Goal: Transaction & Acquisition: Book appointment/travel/reservation

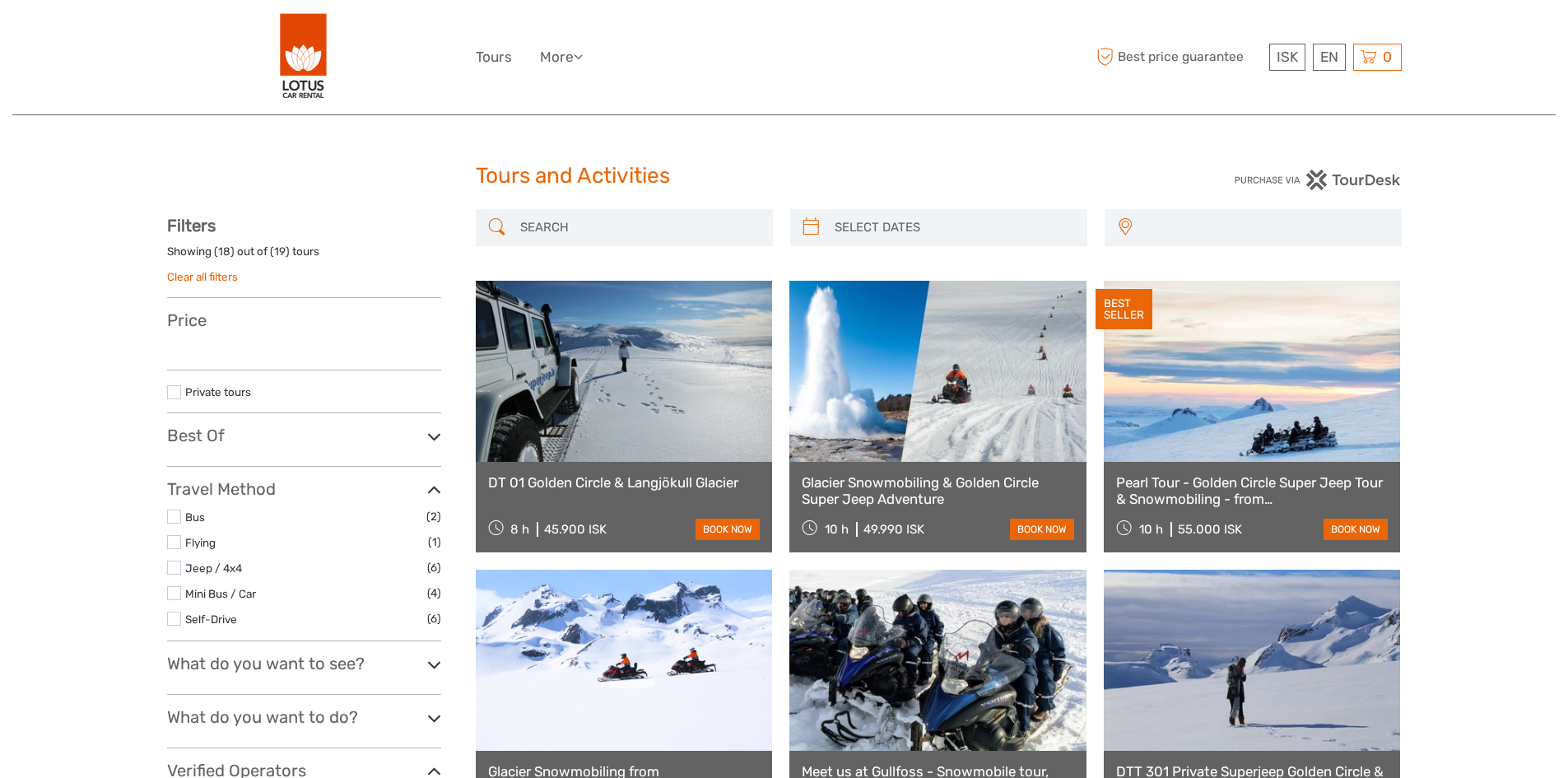
select select
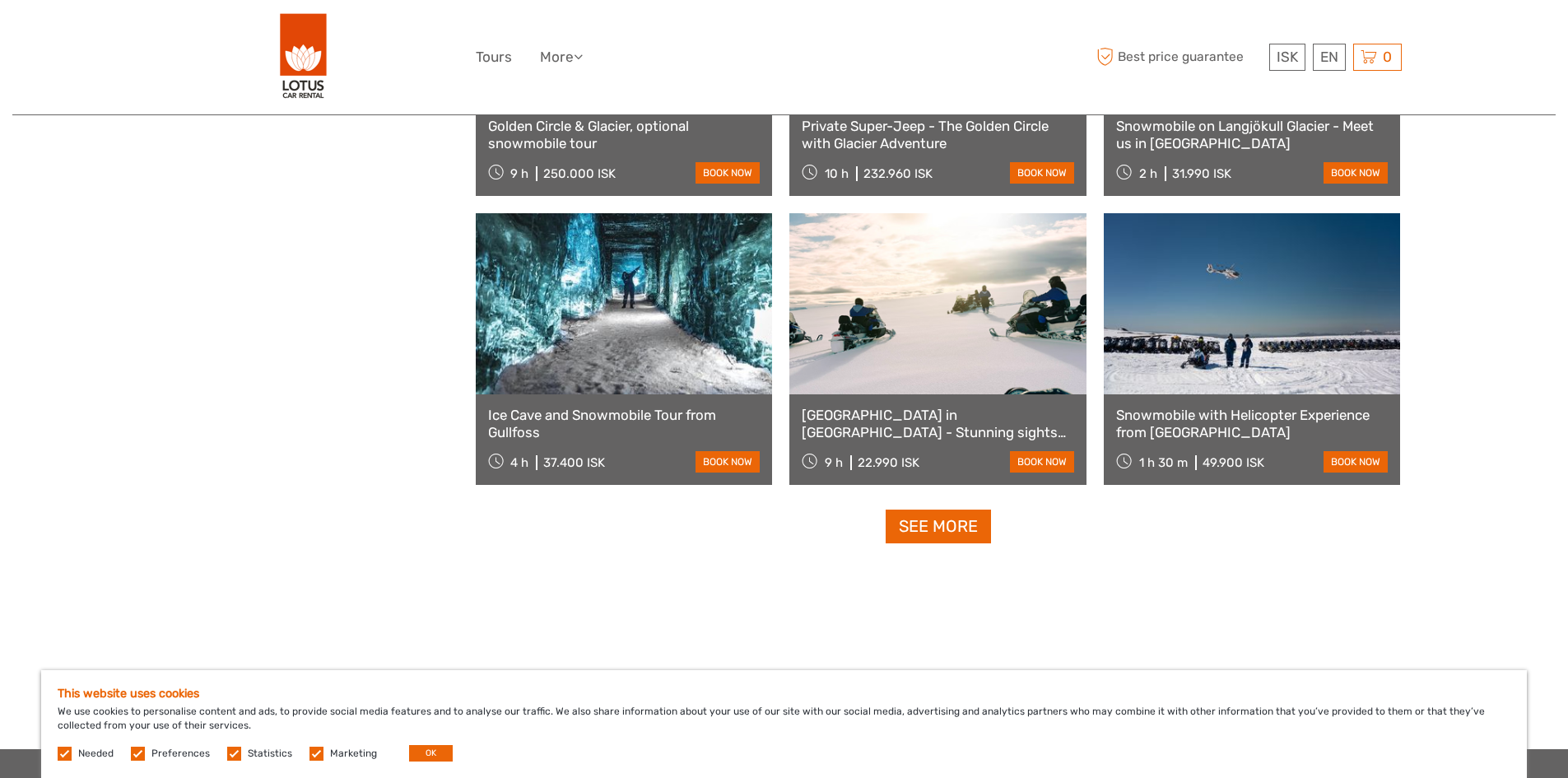
scroll to position [1646, 0]
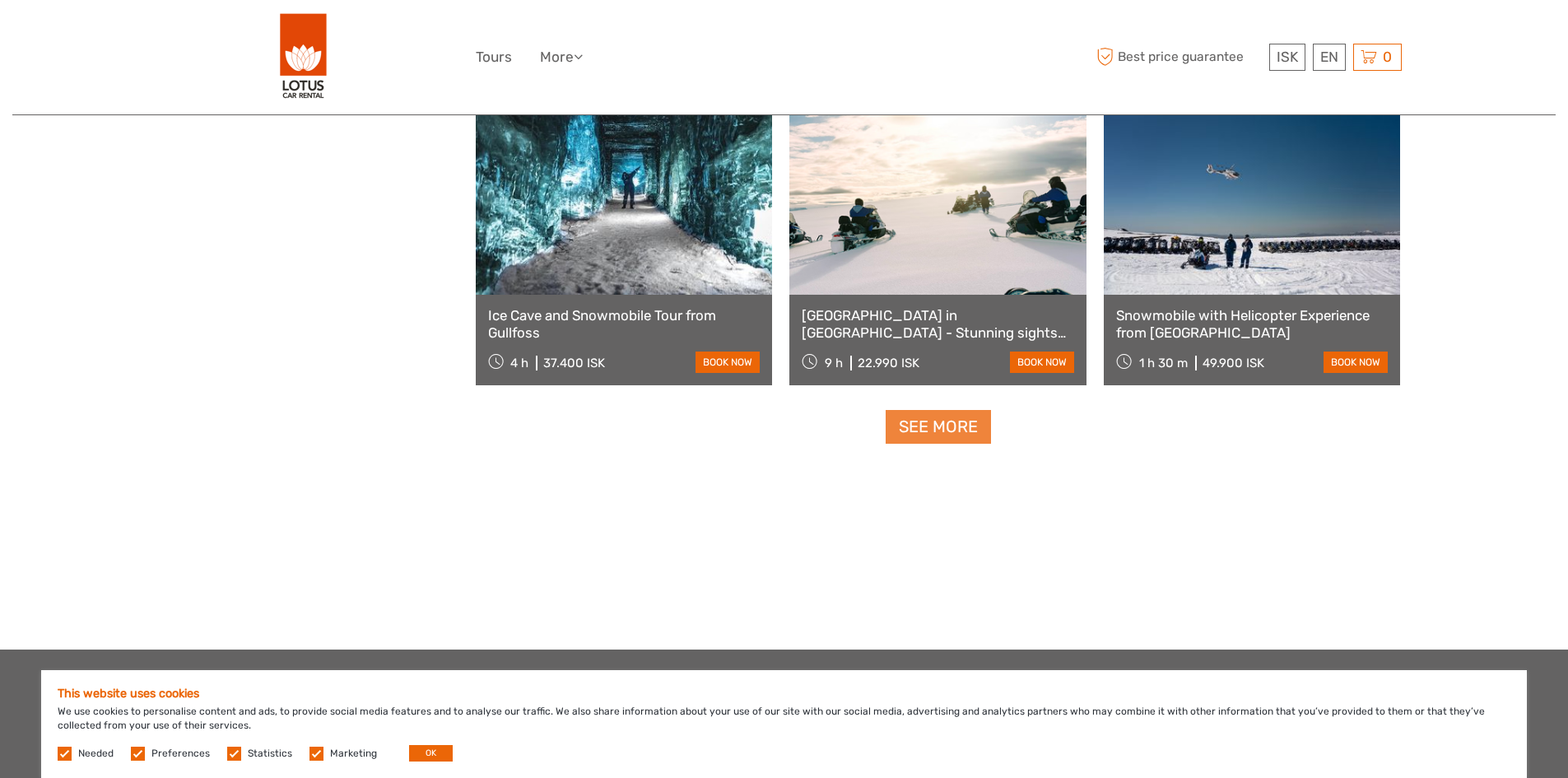
click at [931, 434] on link "See more" at bounding box center [939, 426] width 106 height 33
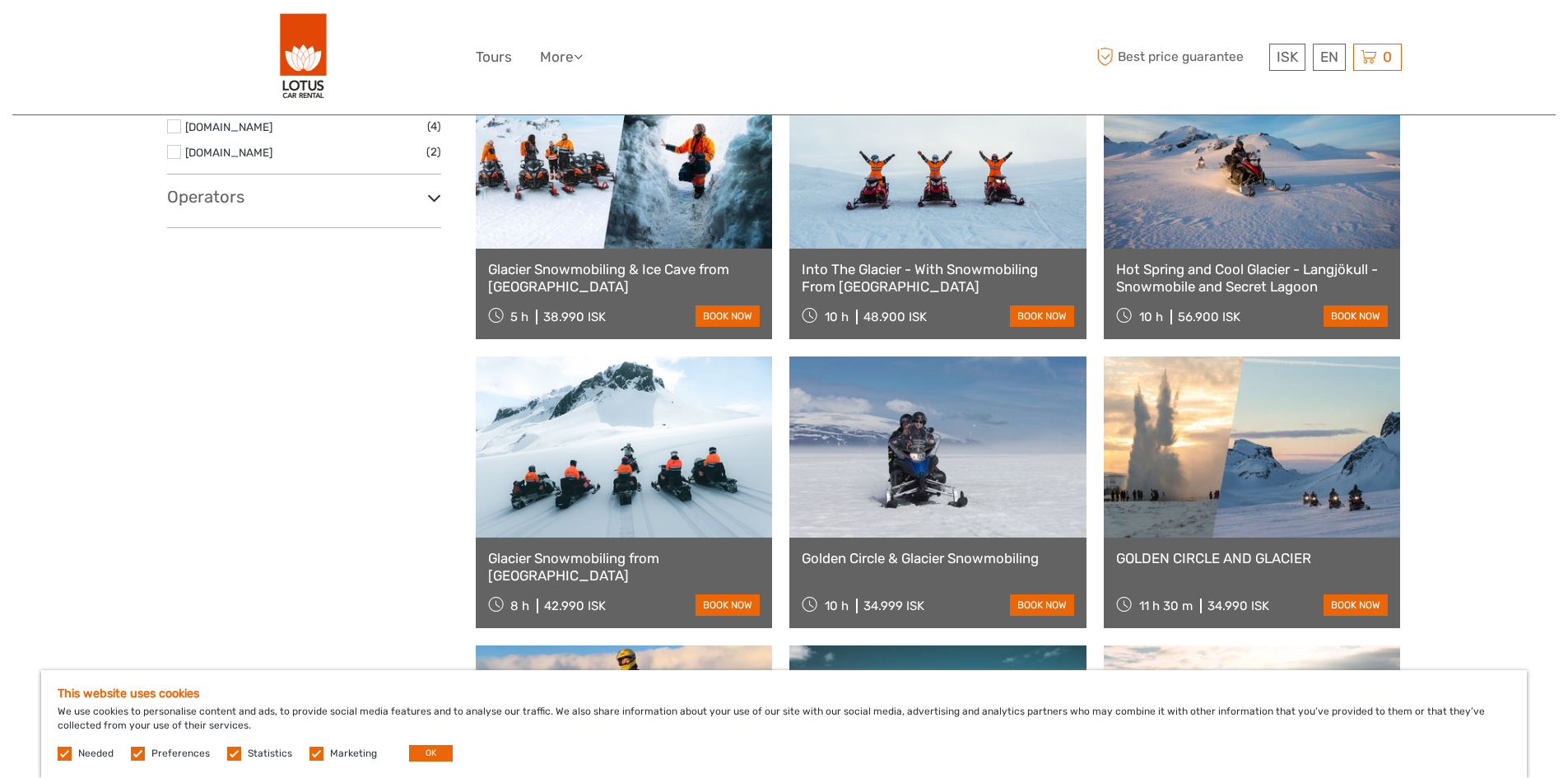
scroll to position [823, 0]
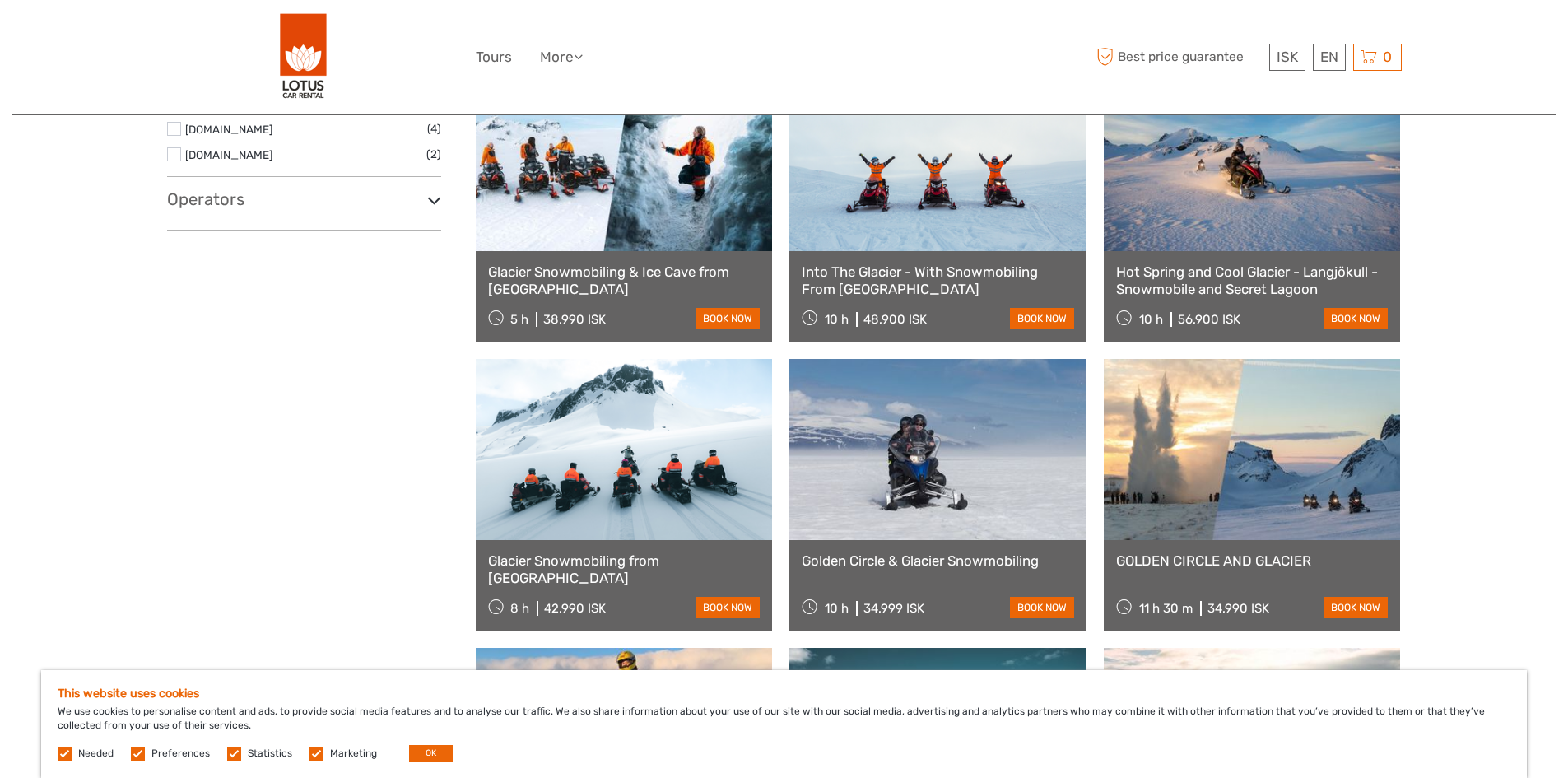
click at [894, 270] on link "Into The Glacier - With Snowmobiling From [GEOGRAPHIC_DATA]" at bounding box center [938, 280] width 272 height 33
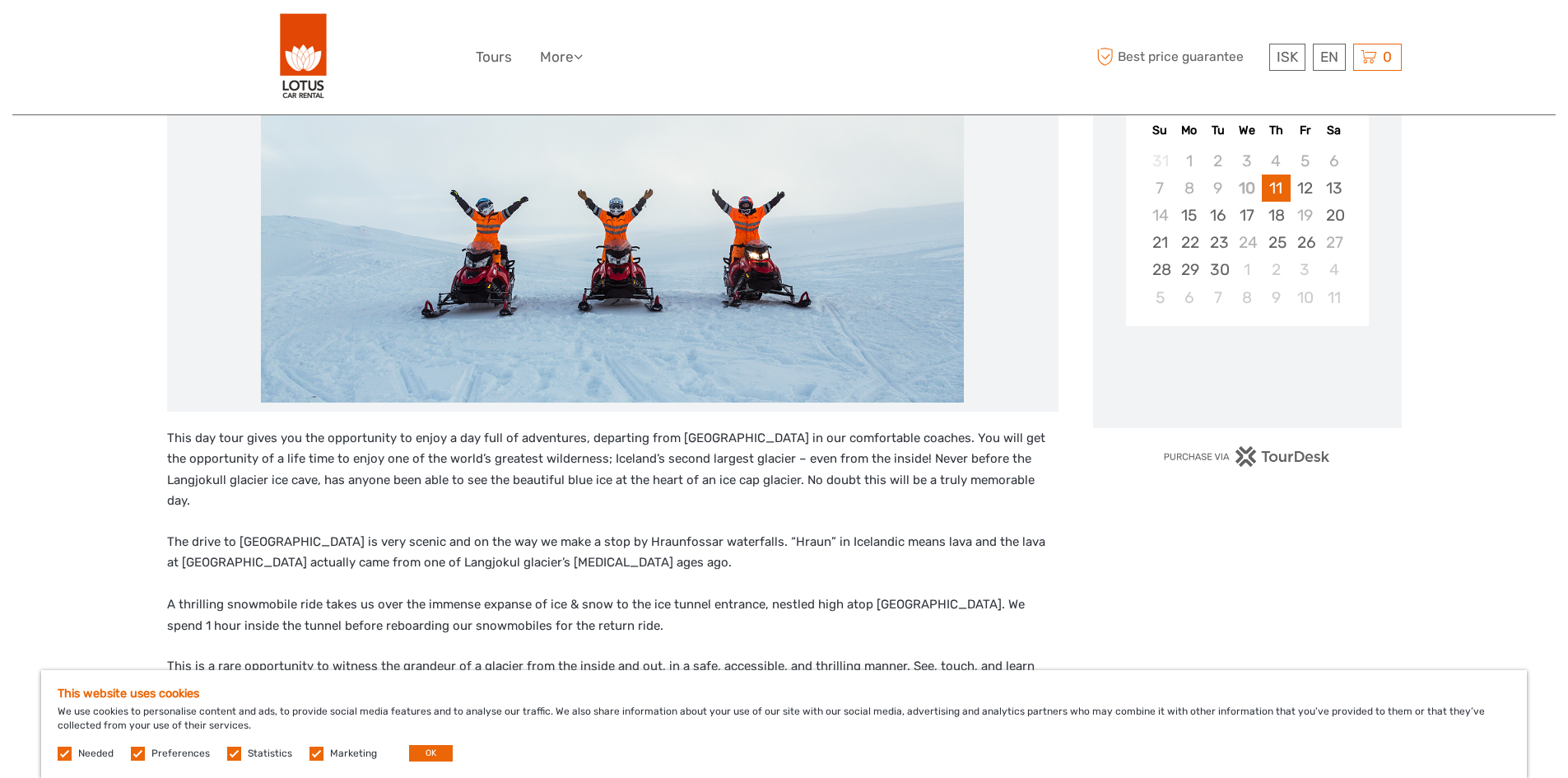
scroll to position [329, 0]
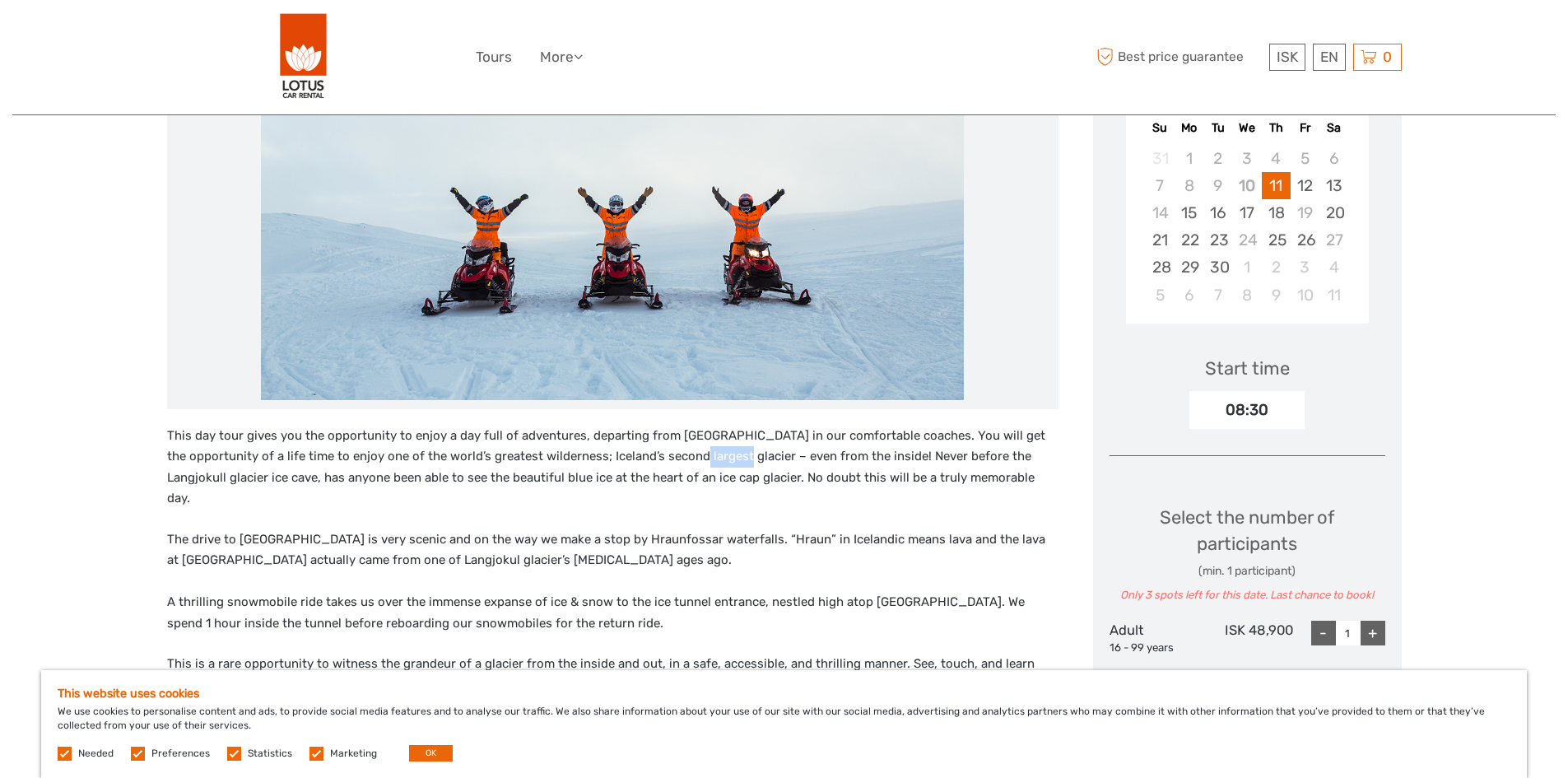
drag, startPoint x: 651, startPoint y: 460, endPoint x: 691, endPoint y: 456, distance: 40.2
click at [691, 456] on p "This day tour gives you the opportunity to enjoy a day full of adventures, depa…" at bounding box center [613, 467] width 892 height 84
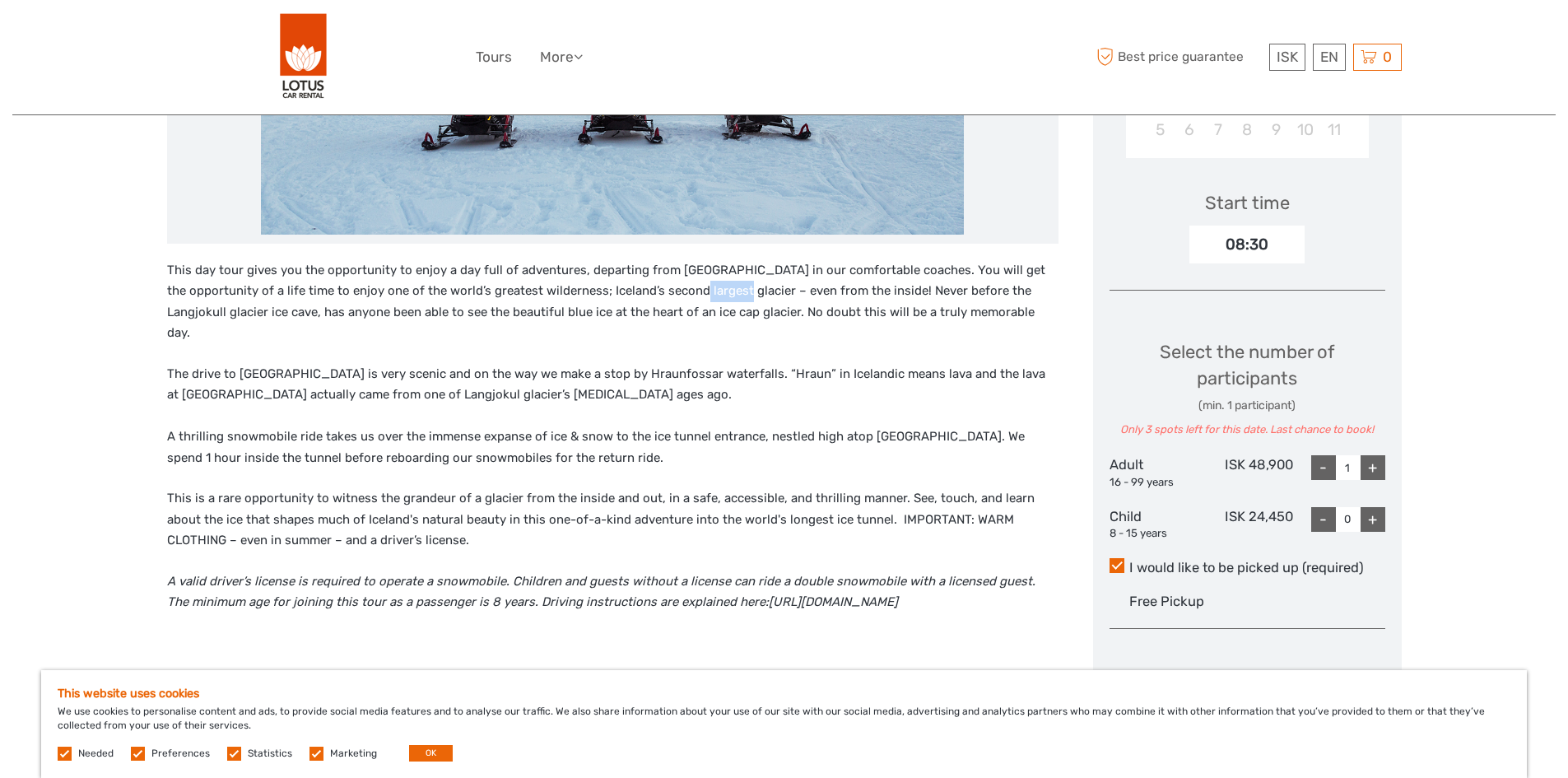
scroll to position [494, 0]
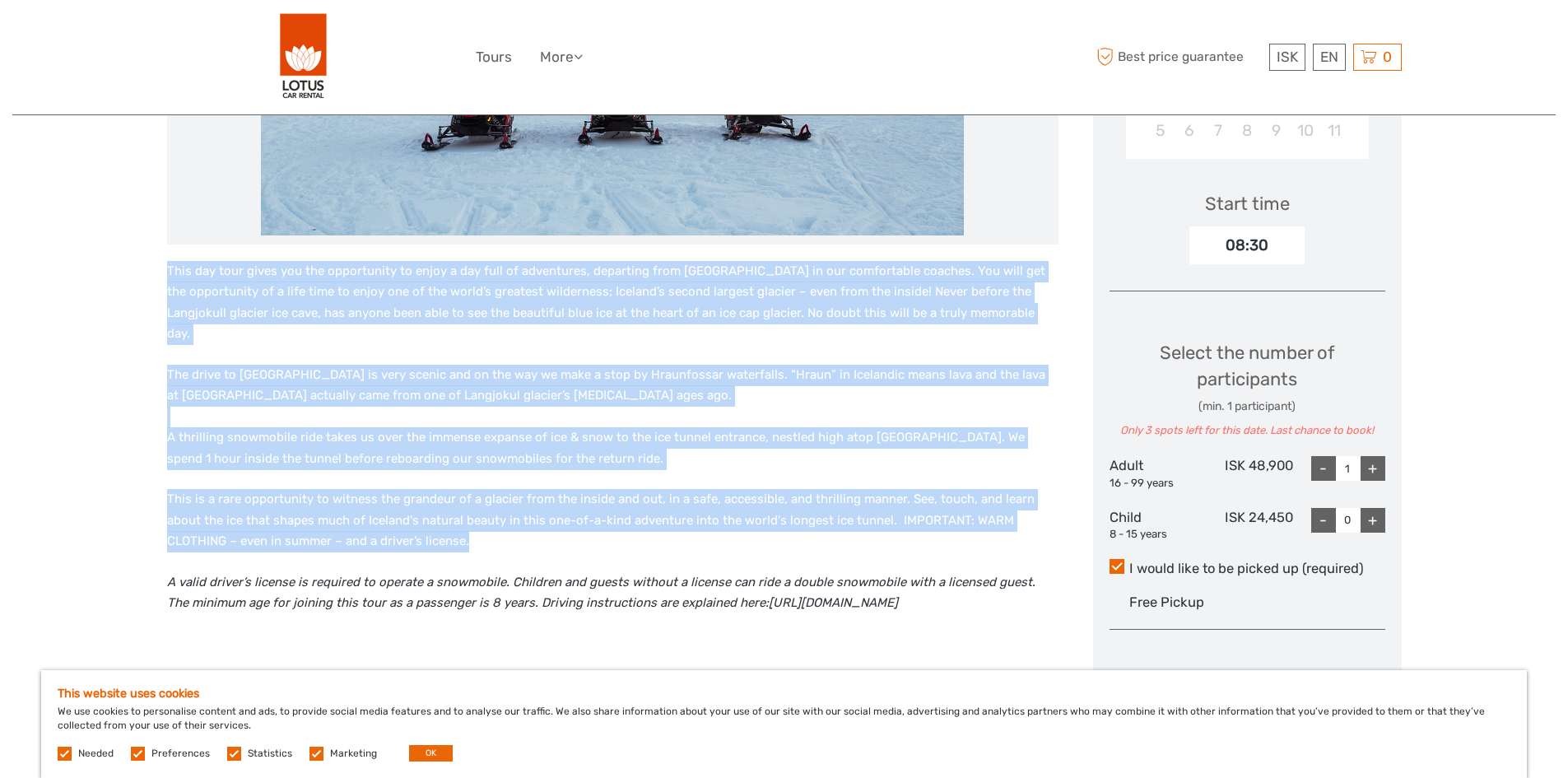
drag, startPoint x: 161, startPoint y: 265, endPoint x: 325, endPoint y: 630, distance: 400.2
click at [325, 630] on div "Region / Starts from: Capital Region Travel method: Mini Bus / Car 10 hours Ver…" at bounding box center [784, 708] width 1544 height 2406
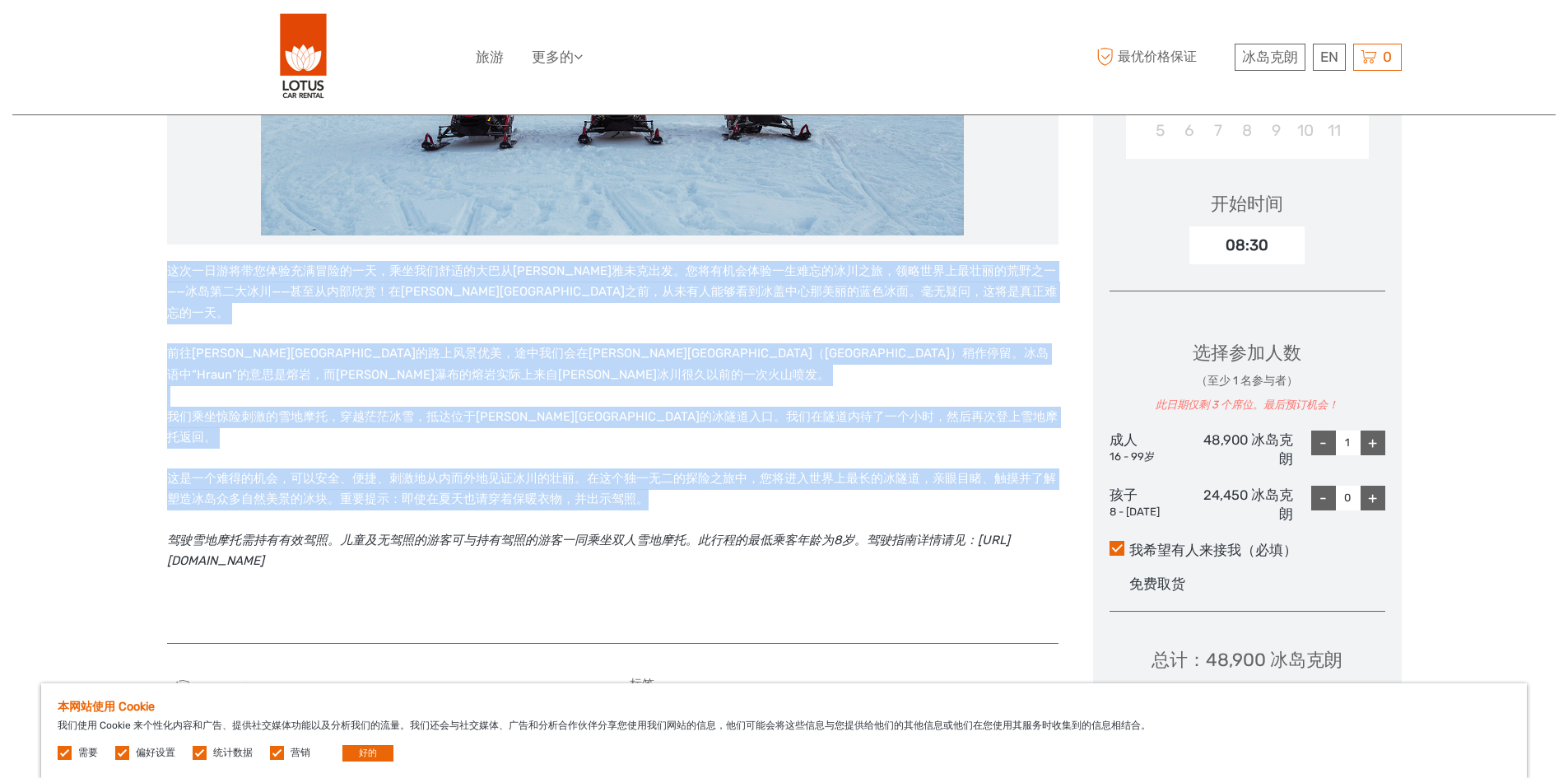
click at [447, 353] on p "前往朗格冰川的路上风景优美，途中我们会在赫伦瀑布（Hraunfossar）稍作停留。冰岛语中“Hraun”的意思是熔岩，而赫伦瀑布的熔岩实际上来自朗格冰川很久…" at bounding box center [613, 396] width 892 height 106
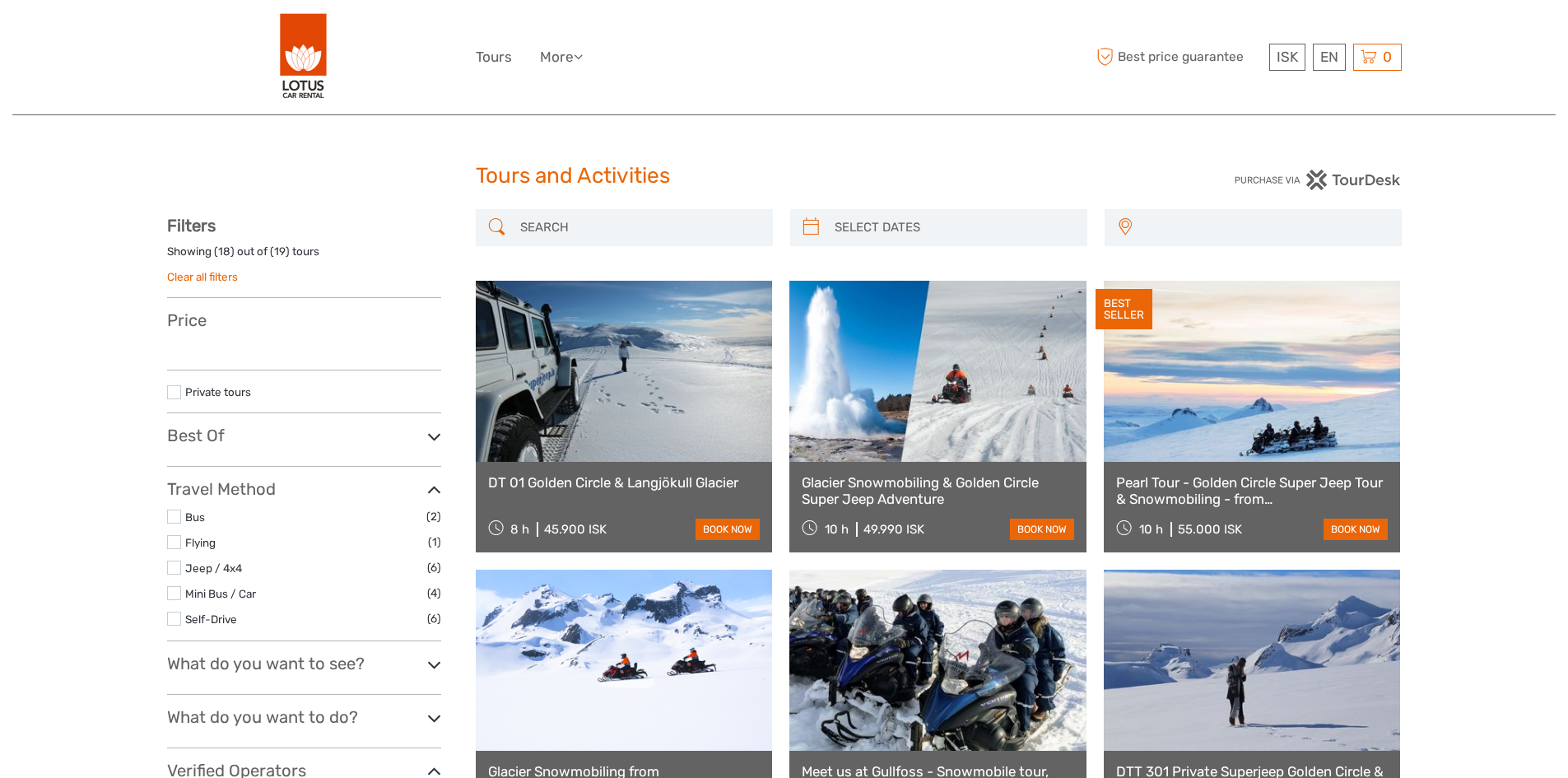
select select
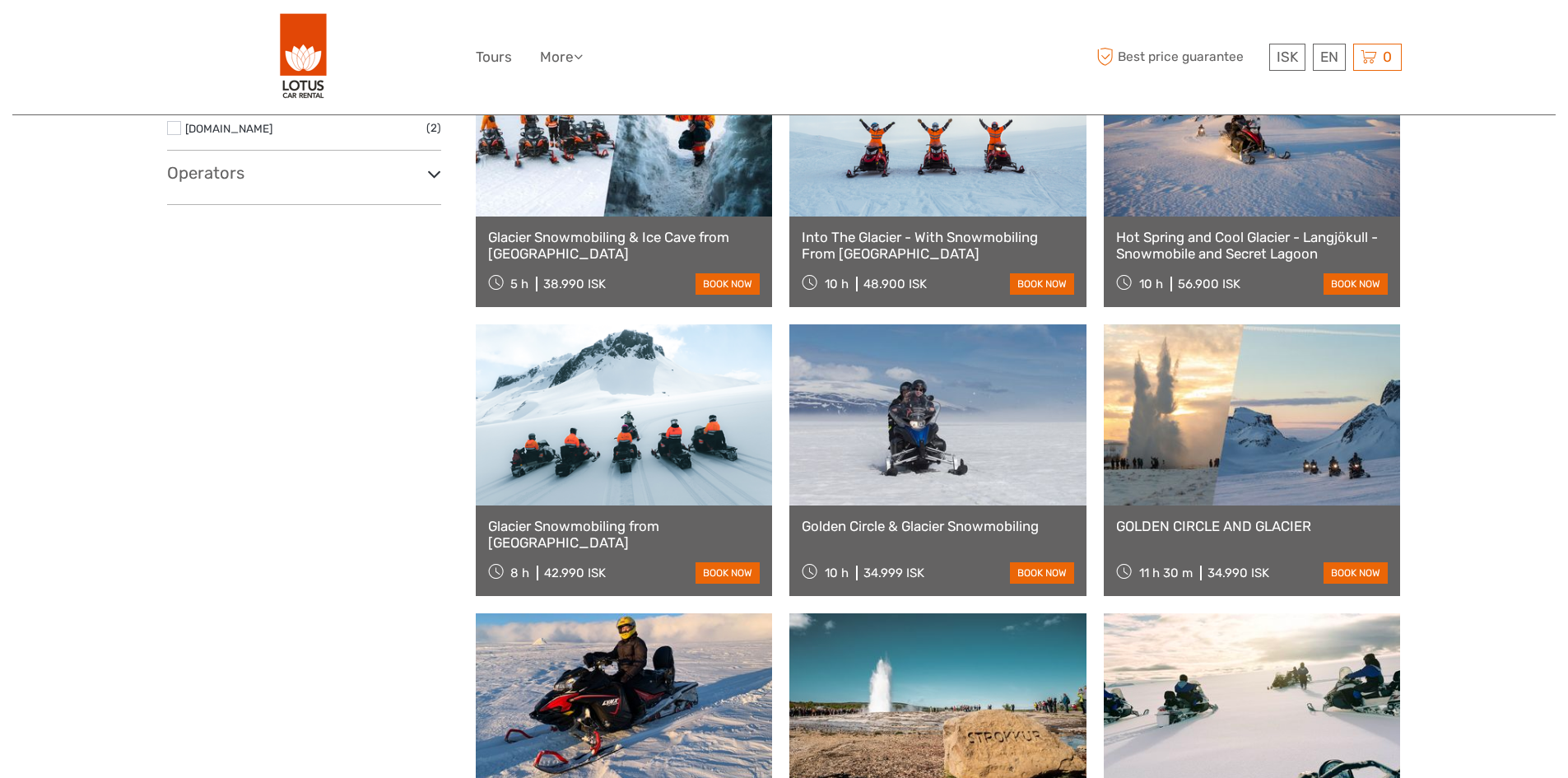
select select
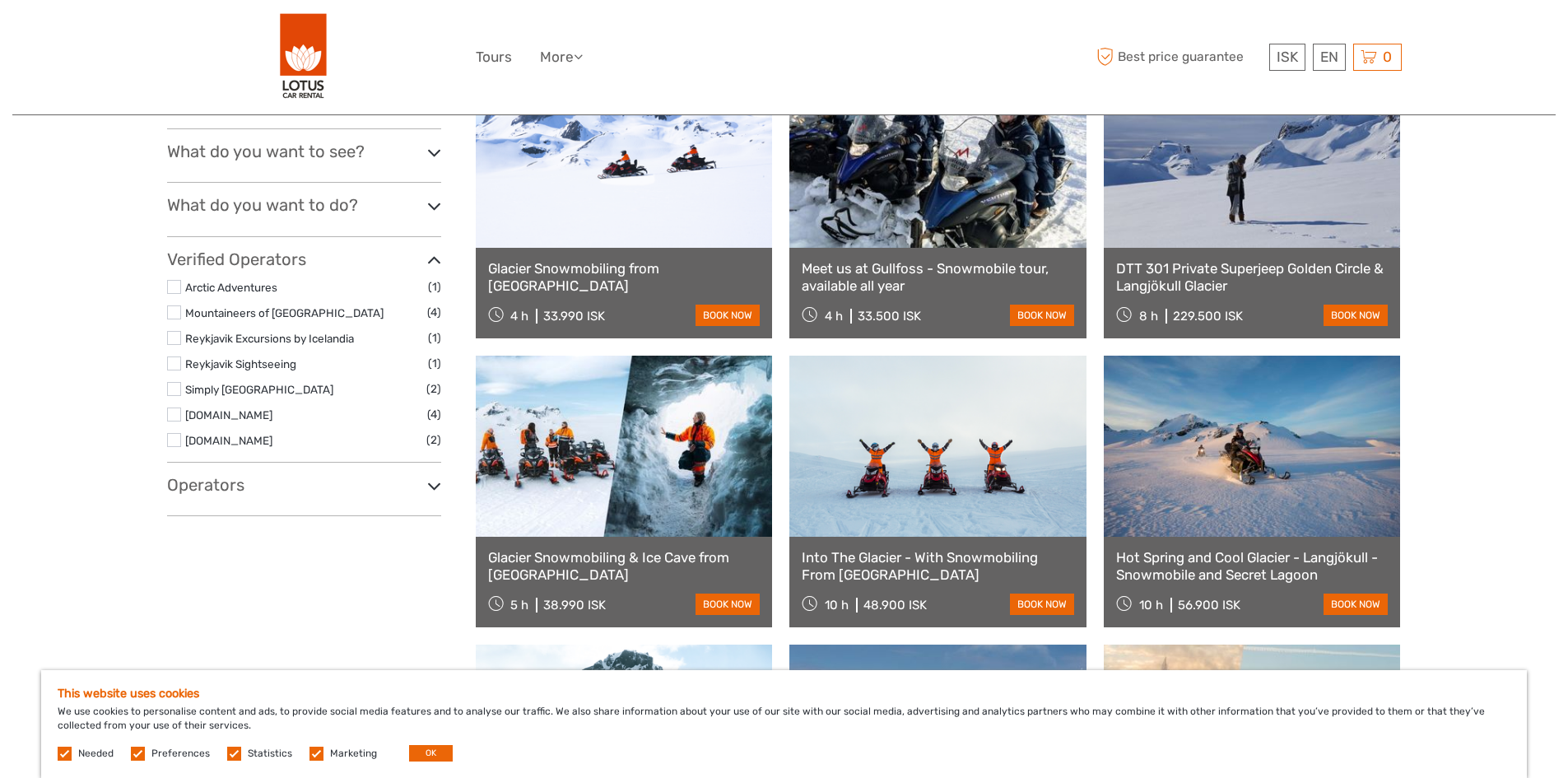
scroll to position [494, 0]
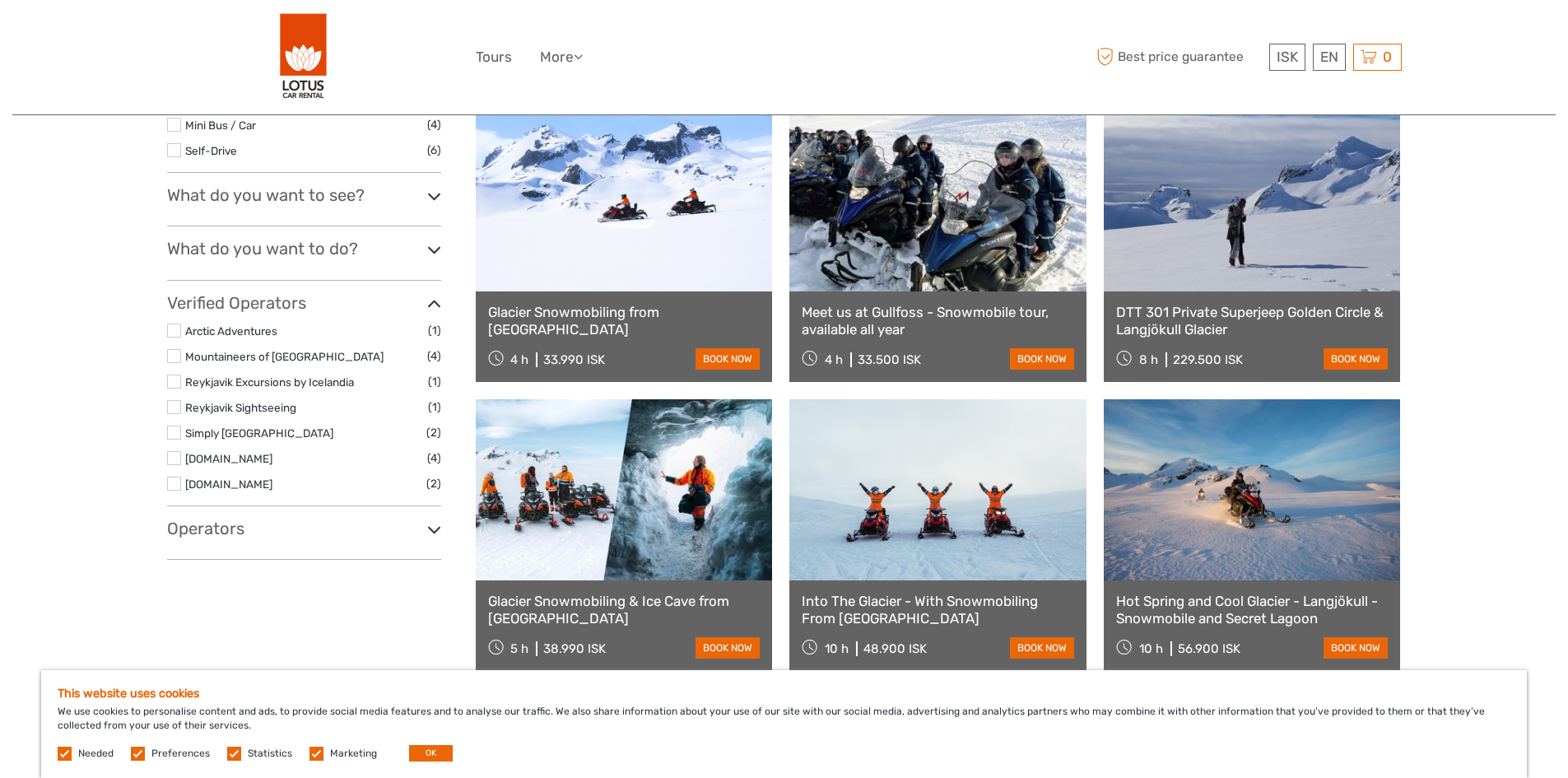
click at [579, 242] on link at bounding box center [624, 201] width 297 height 181
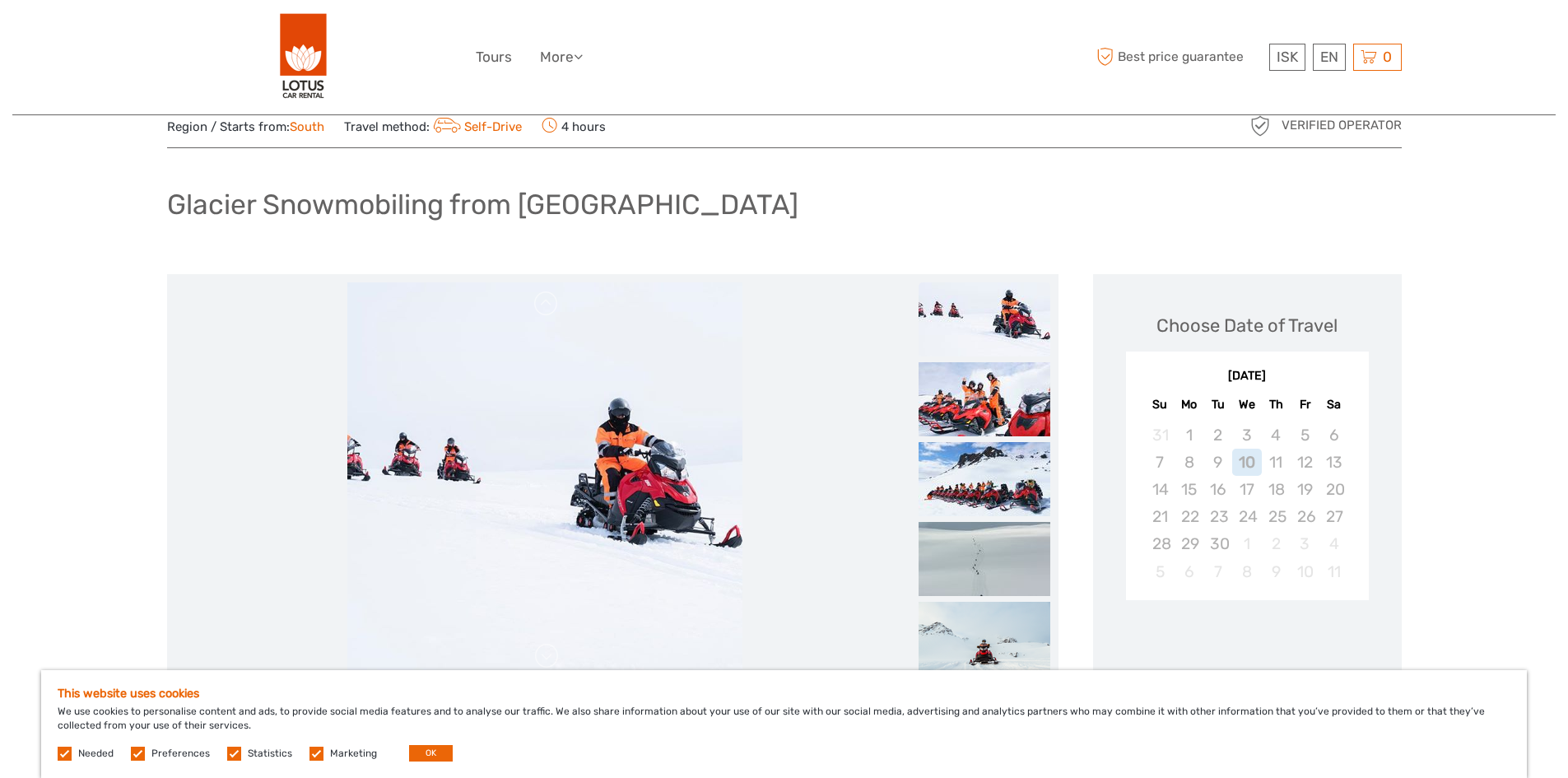
scroll to position [329, 0]
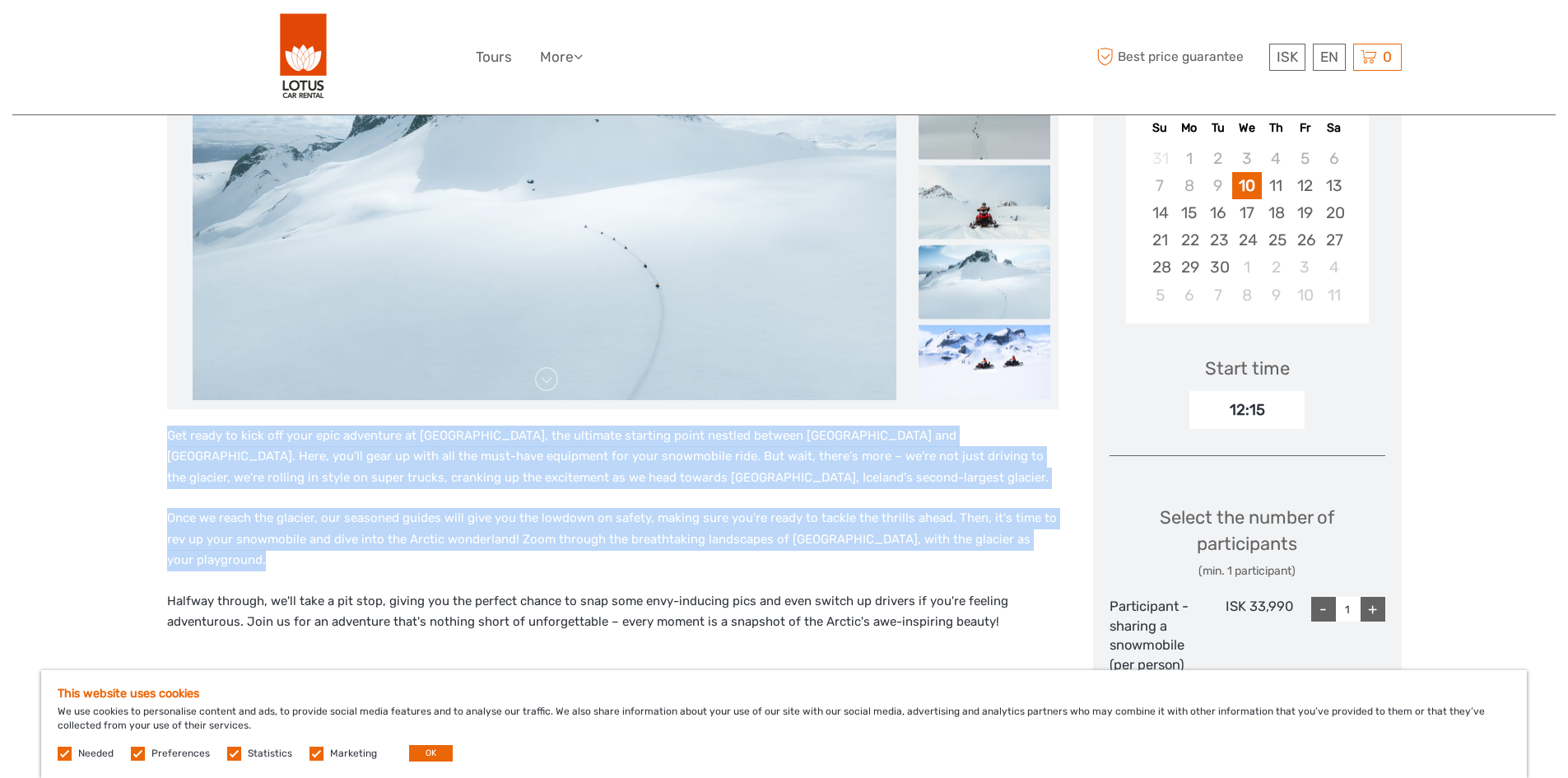
drag, startPoint x: 159, startPoint y: 431, endPoint x: 1057, endPoint y: 611, distance: 915.9
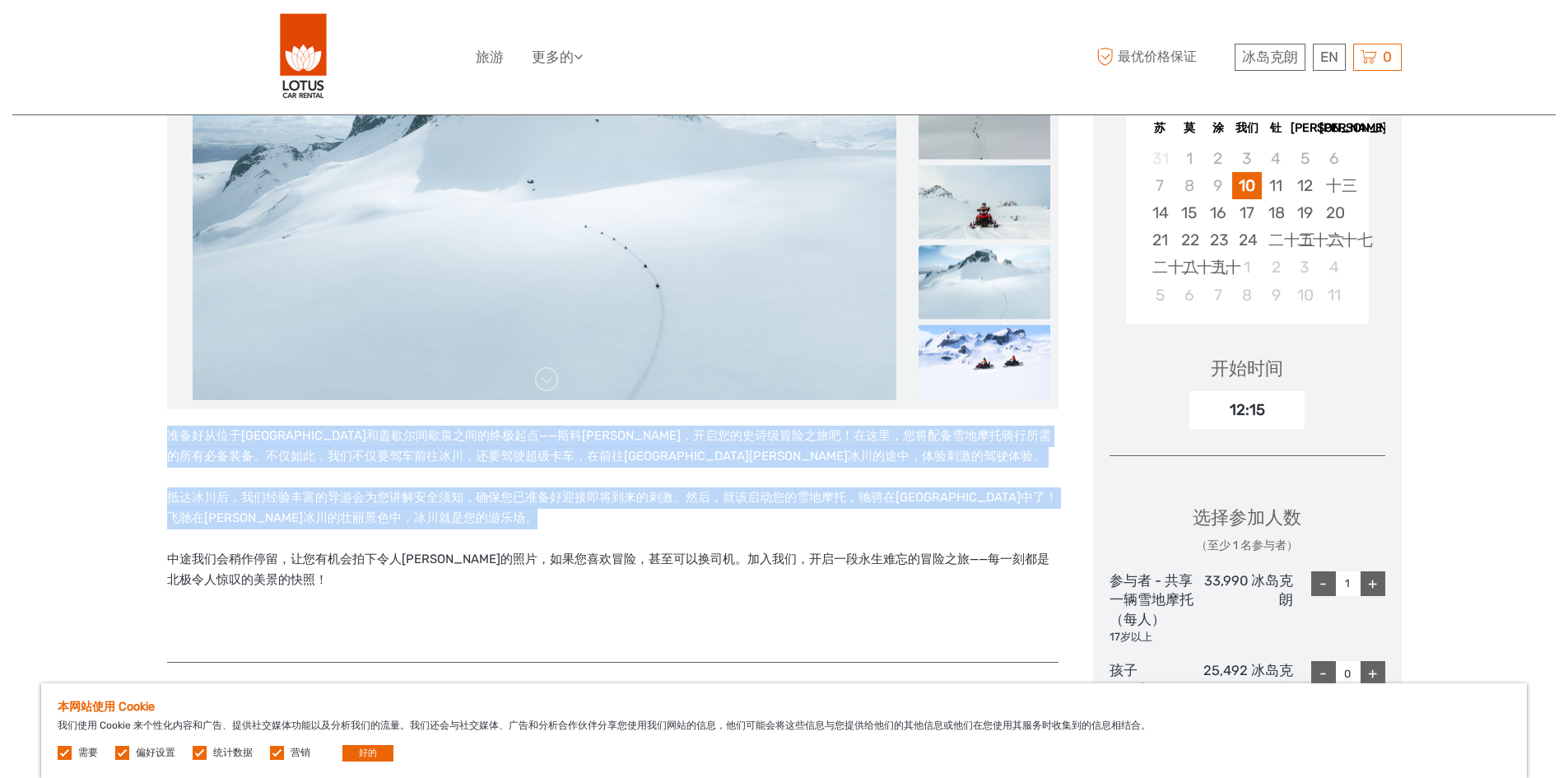
click at [795, 463] on p "准备好从位于黄金瀑布和盖歇尔间歇泉之间的终极起点——斯科约尔，开启您的史诗级冒险之旅吧！在这里，您将配备雪地摩托骑行所需的所有必备装备。不仅如此，我们不仅要驾…" at bounding box center [613, 446] width 892 height 42
click at [510, 517] on p "抵达冰川后，我们经验丰富的导游会为您讲解安全须知，确保您已准备好迎接即将到来的刺激。然后，就该启动您的雪地摩托，驰骋在北极仙境中了！飞驰在朗格冰川的壮丽景色中…" at bounding box center [613, 508] width 892 height 42
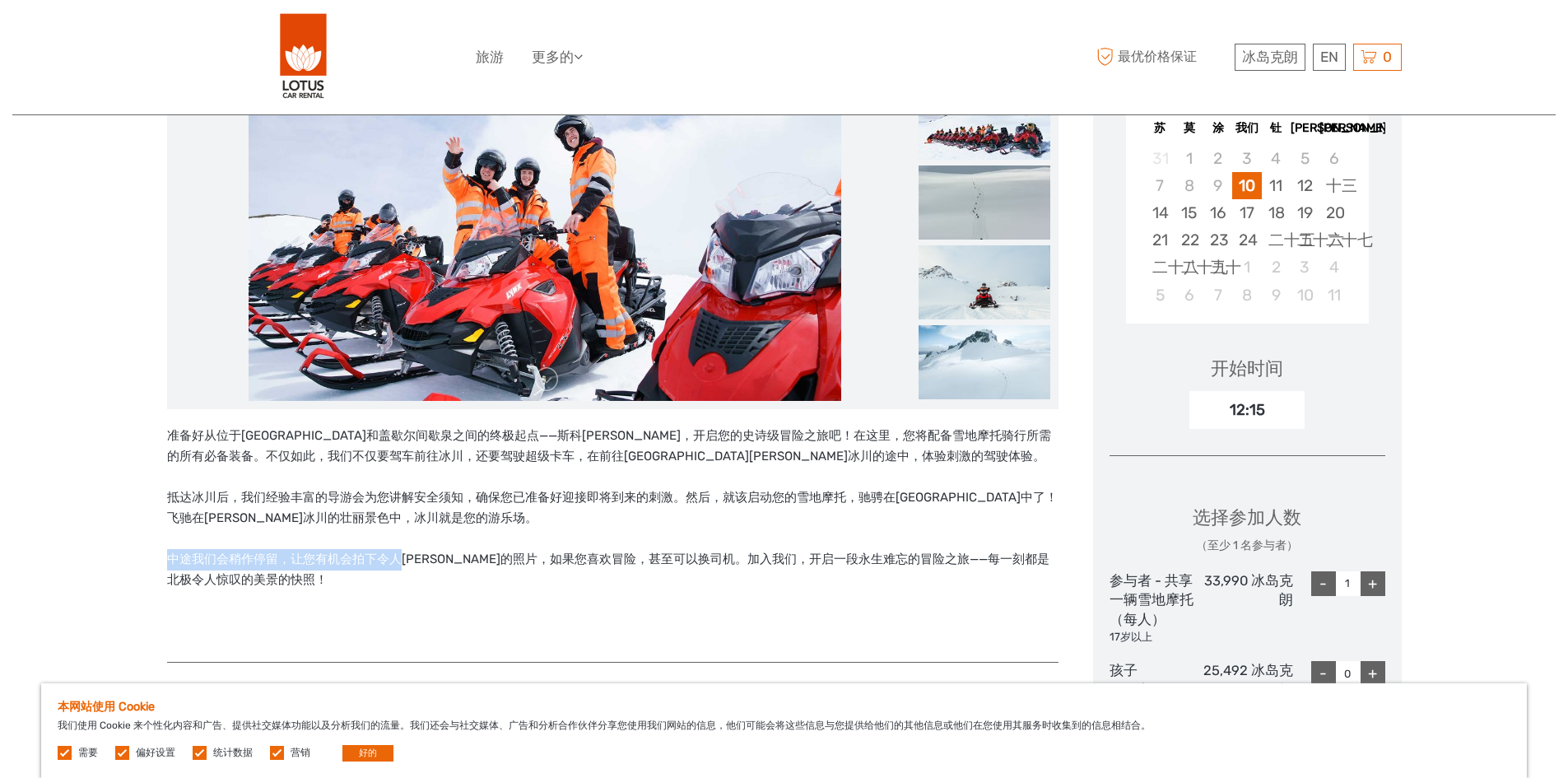
drag, startPoint x: 168, startPoint y: 559, endPoint x: 400, endPoint y: 568, distance: 232.2
click at [400, 568] on p "中途我们会稍作停留，让您有机会拍下令人艳羡的照片，如果您喜欢冒险，甚至可以换司机。加入我们，开启一段永生难忘的冒险之旅——每一刻都是北极令人惊叹的美景的快照！" at bounding box center [613, 569] width 892 height 42
click at [349, 600] on div "准备好从位于黄金瀑布和盖歇尔间歇泉之间的终极起点——斯科约尔，开启您的史诗级冒险之旅吧！在这里，您将配备雪地摩托骑行所需的所有必备装备。不仅如此，我们不仅要驾…" at bounding box center [613, 535] width 892 height 220
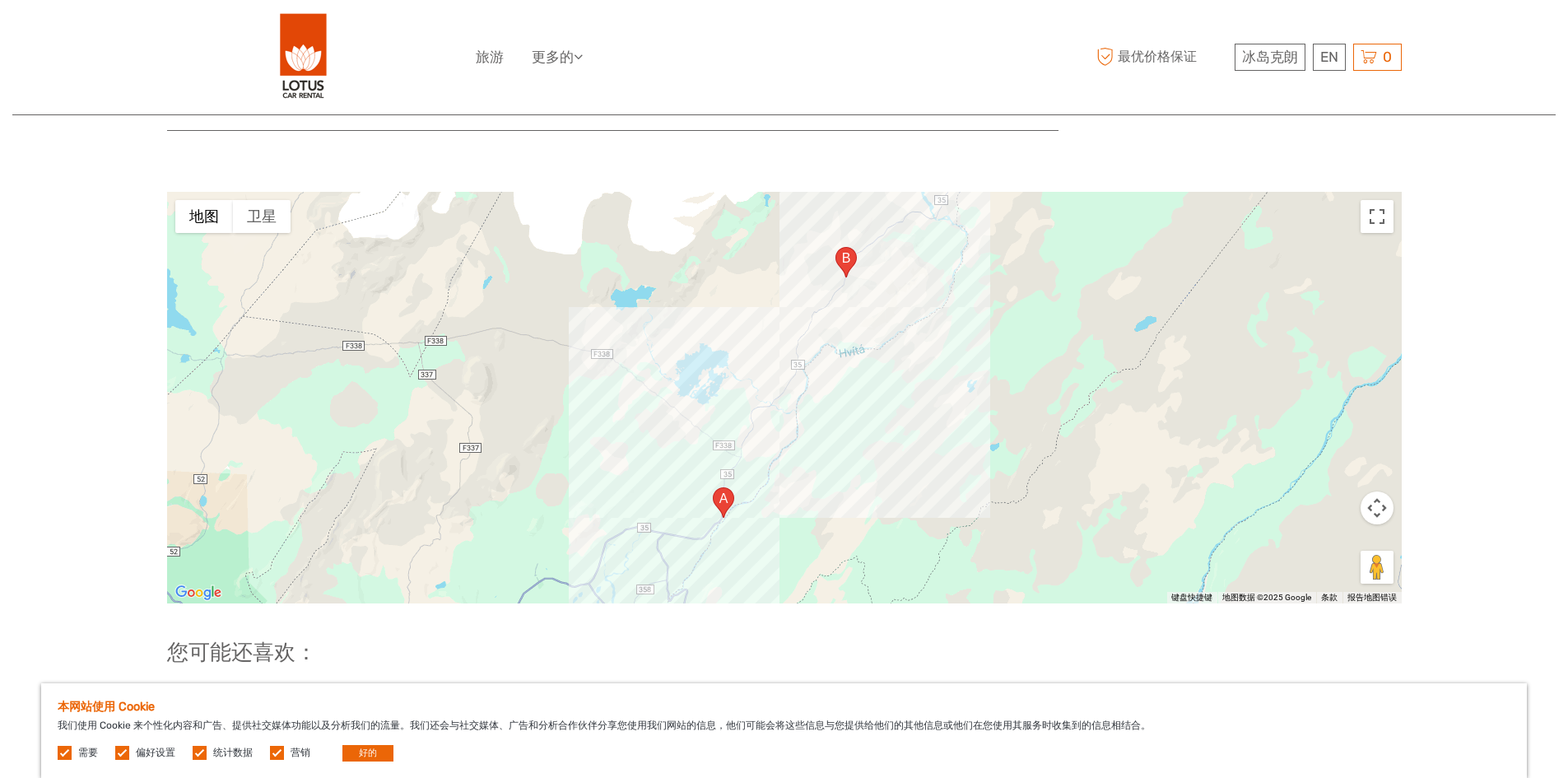
scroll to position [1564, 0]
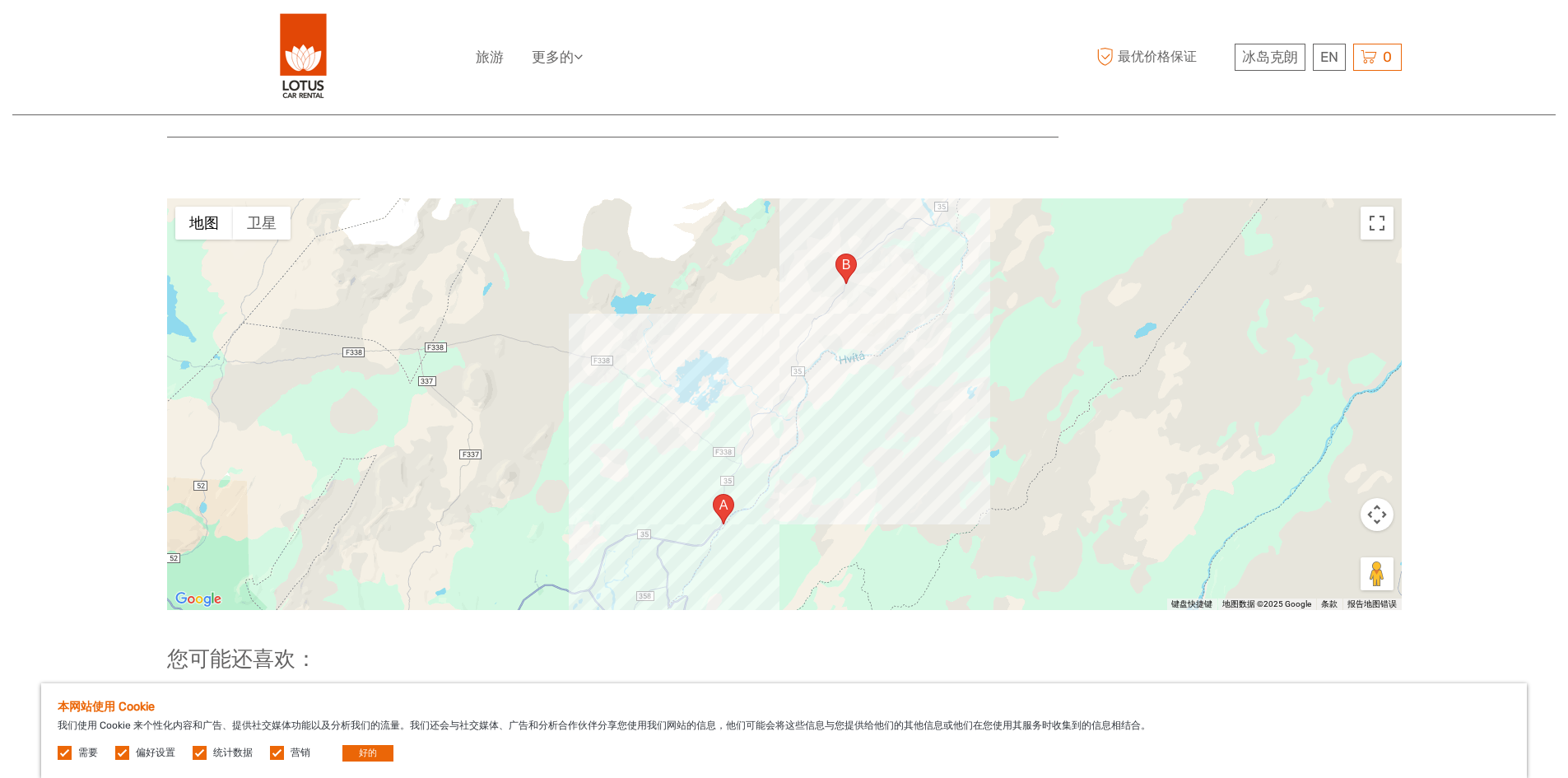
click at [1374, 517] on button "地图相机控件" at bounding box center [1378, 514] width 33 height 33
click at [1328, 556] on button "缩小" at bounding box center [1337, 556] width 33 height 33
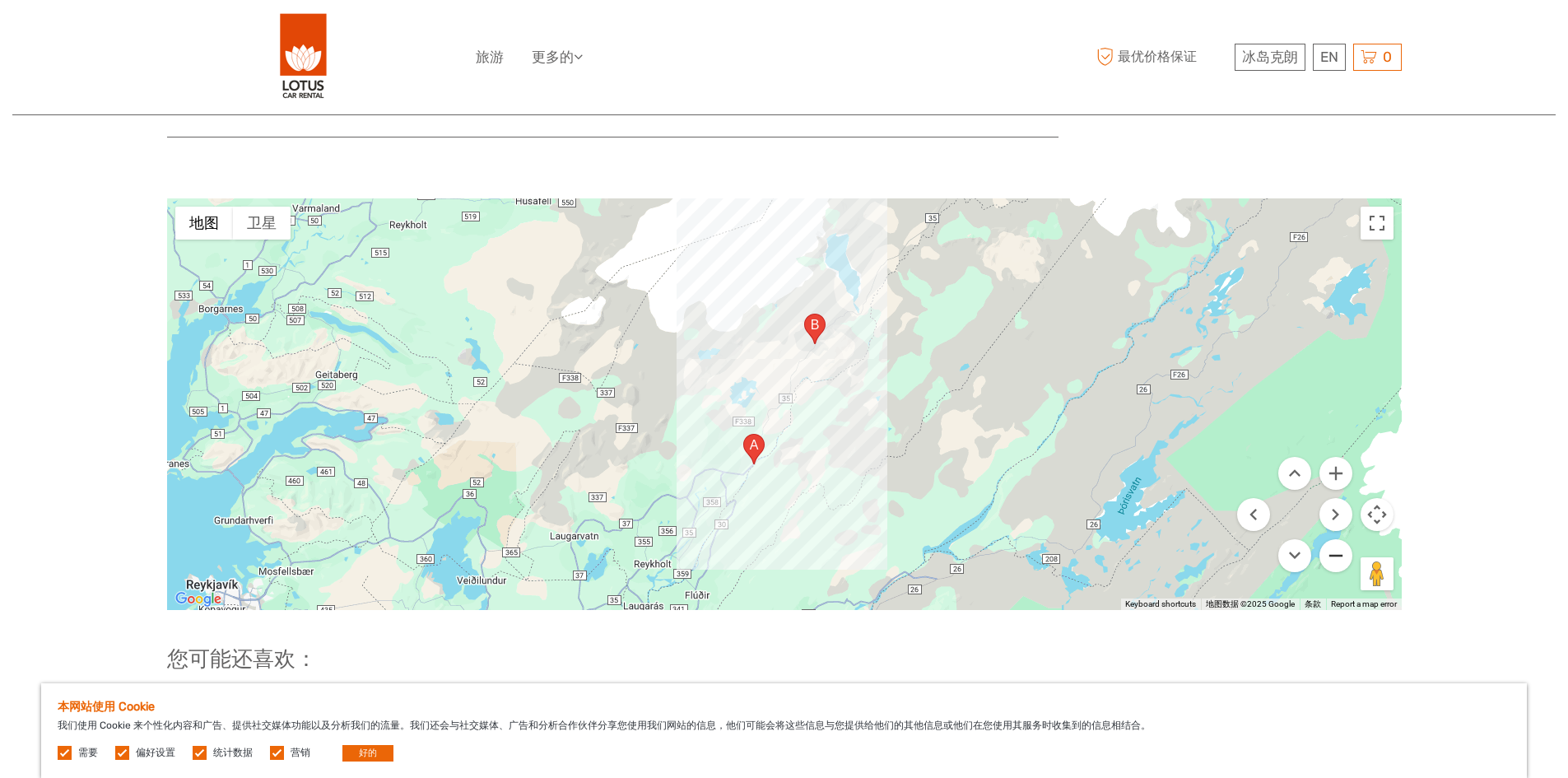
click at [1328, 556] on button "缩小" at bounding box center [1337, 556] width 33 height 33
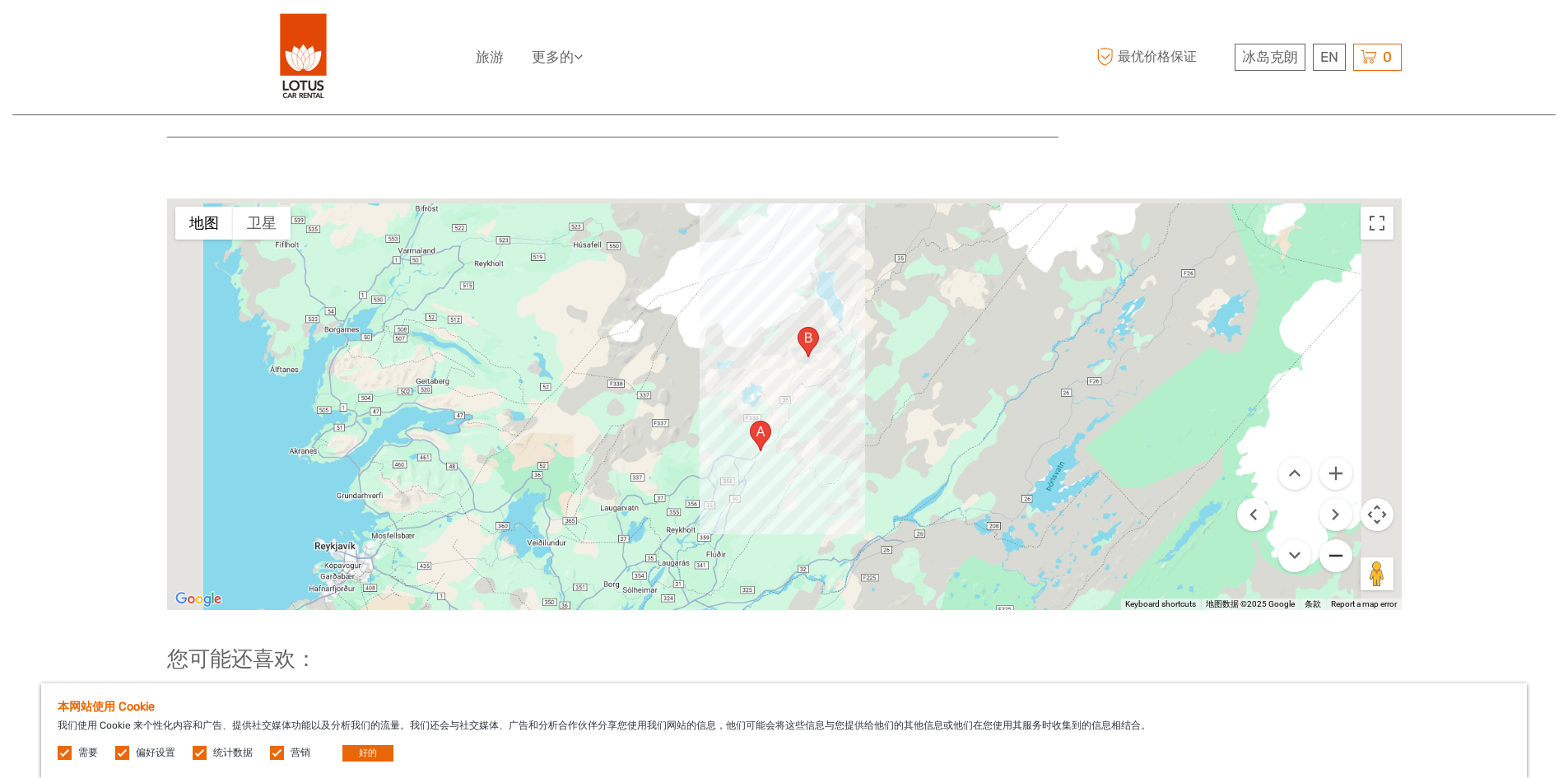
click at [1328, 556] on button "缩小" at bounding box center [1337, 556] width 33 height 33
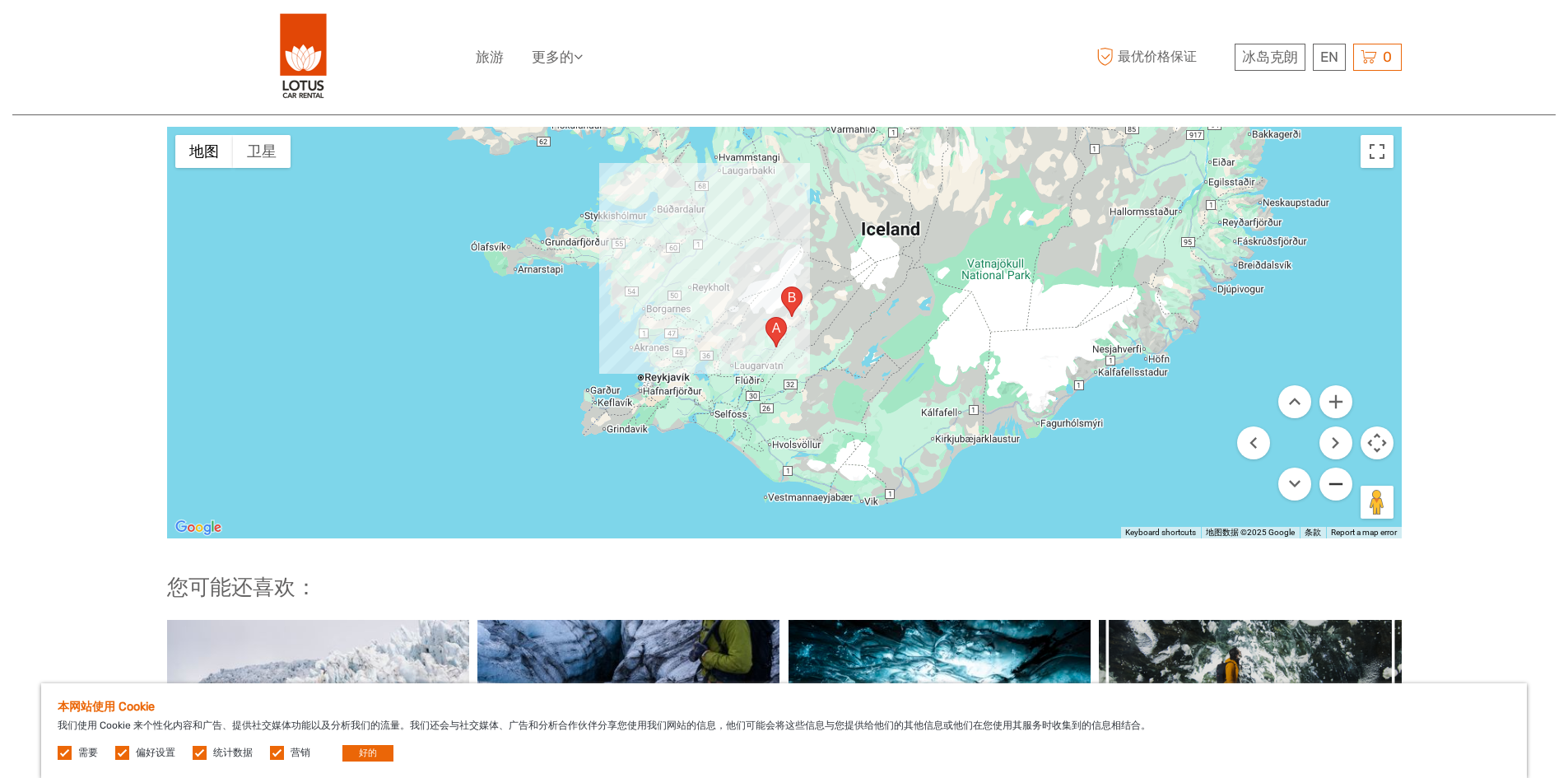
scroll to position [1646, 0]
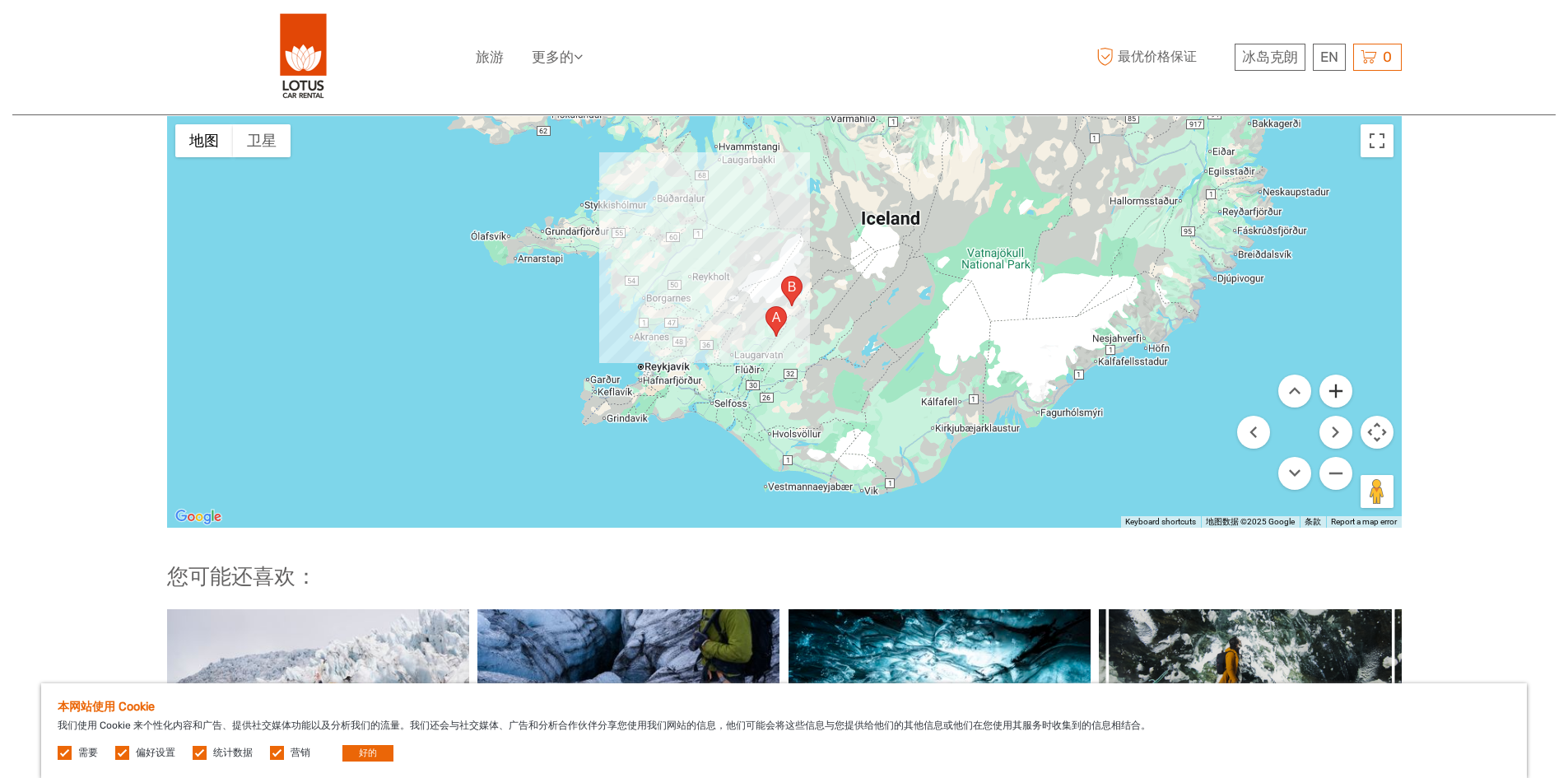
click at [1332, 388] on button "放大" at bounding box center [1337, 391] width 33 height 33
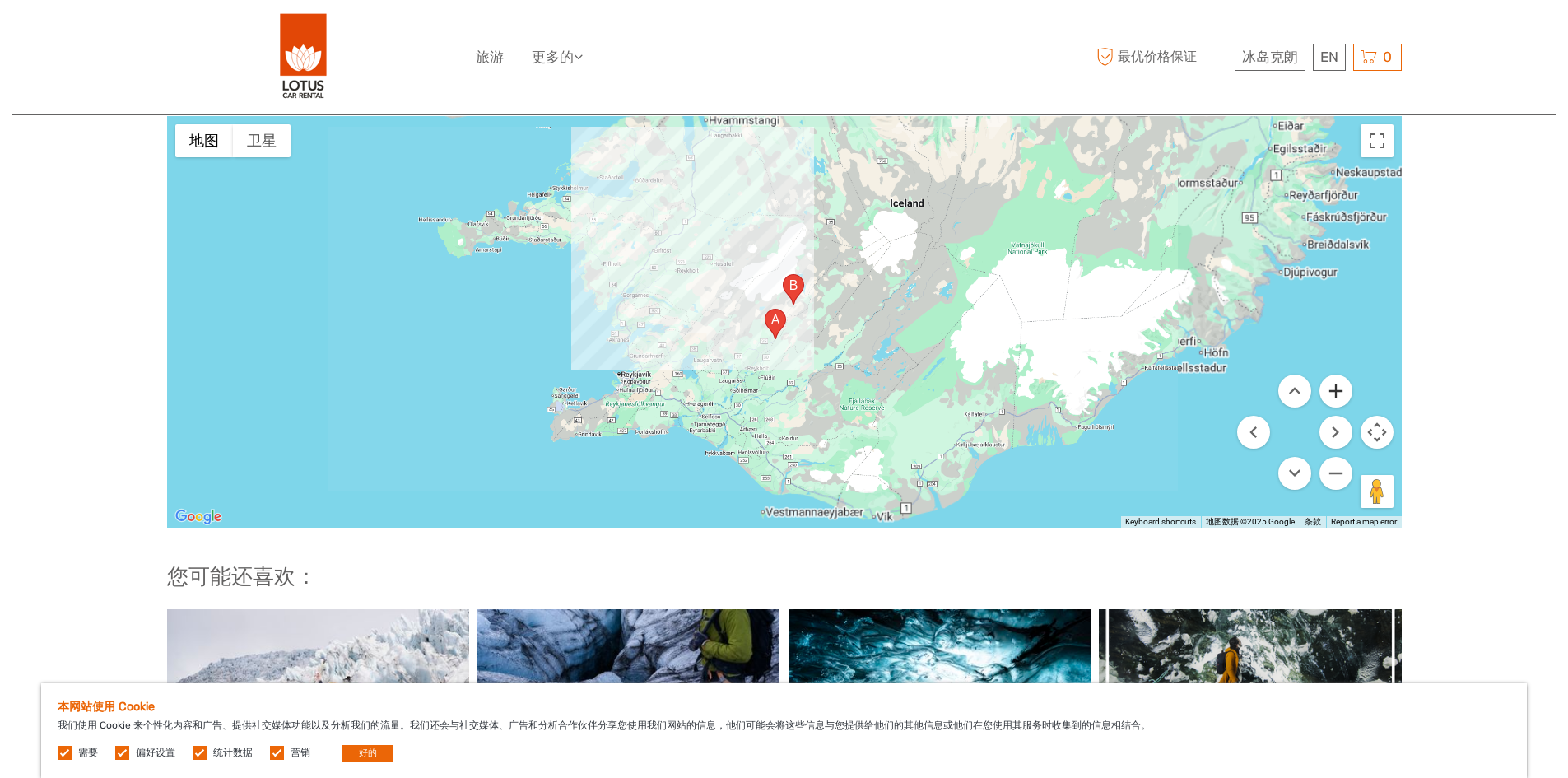
click at [1332, 388] on button "放大" at bounding box center [1337, 391] width 33 height 33
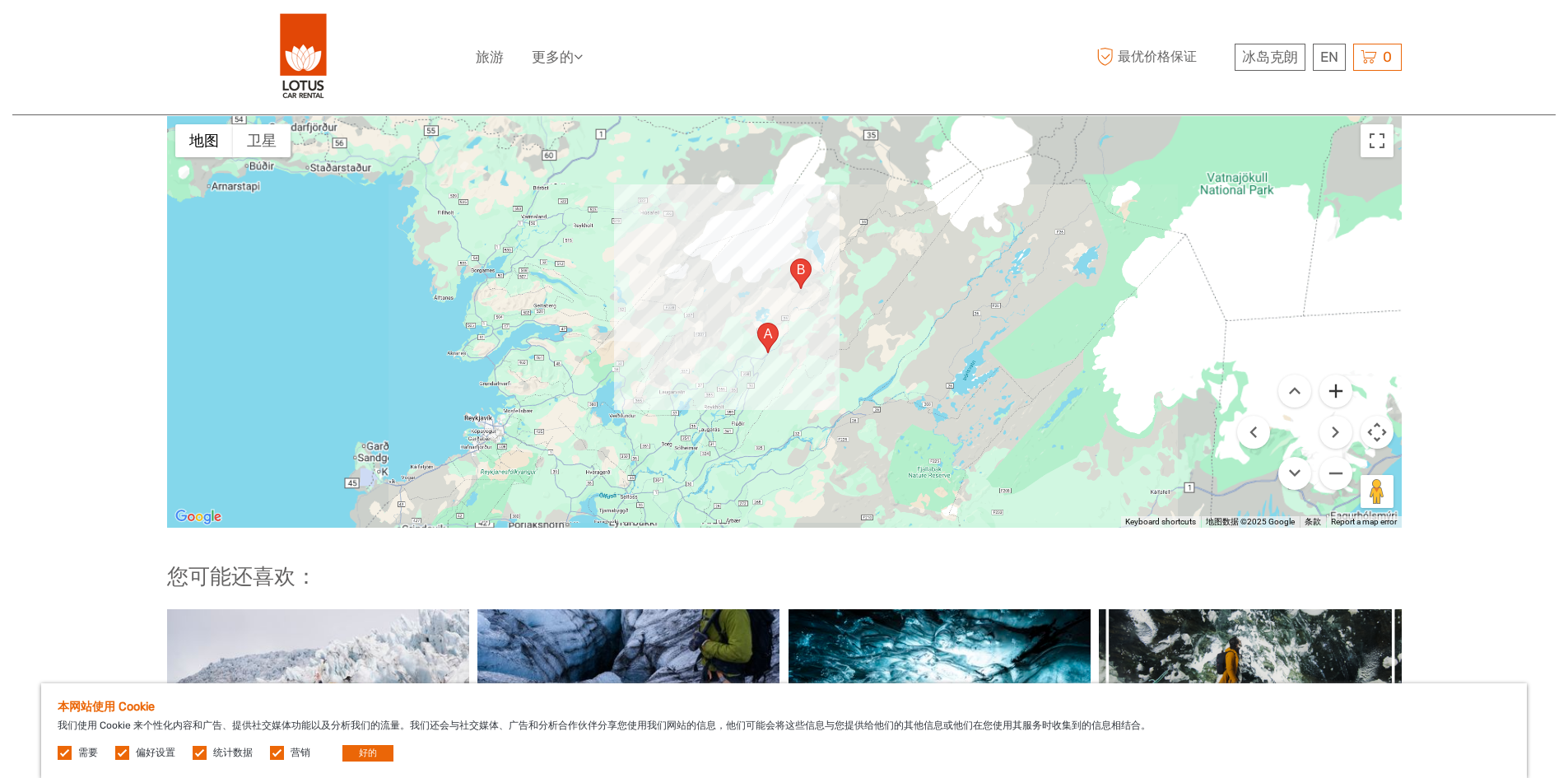
click at [1332, 388] on button "放大" at bounding box center [1337, 391] width 33 height 33
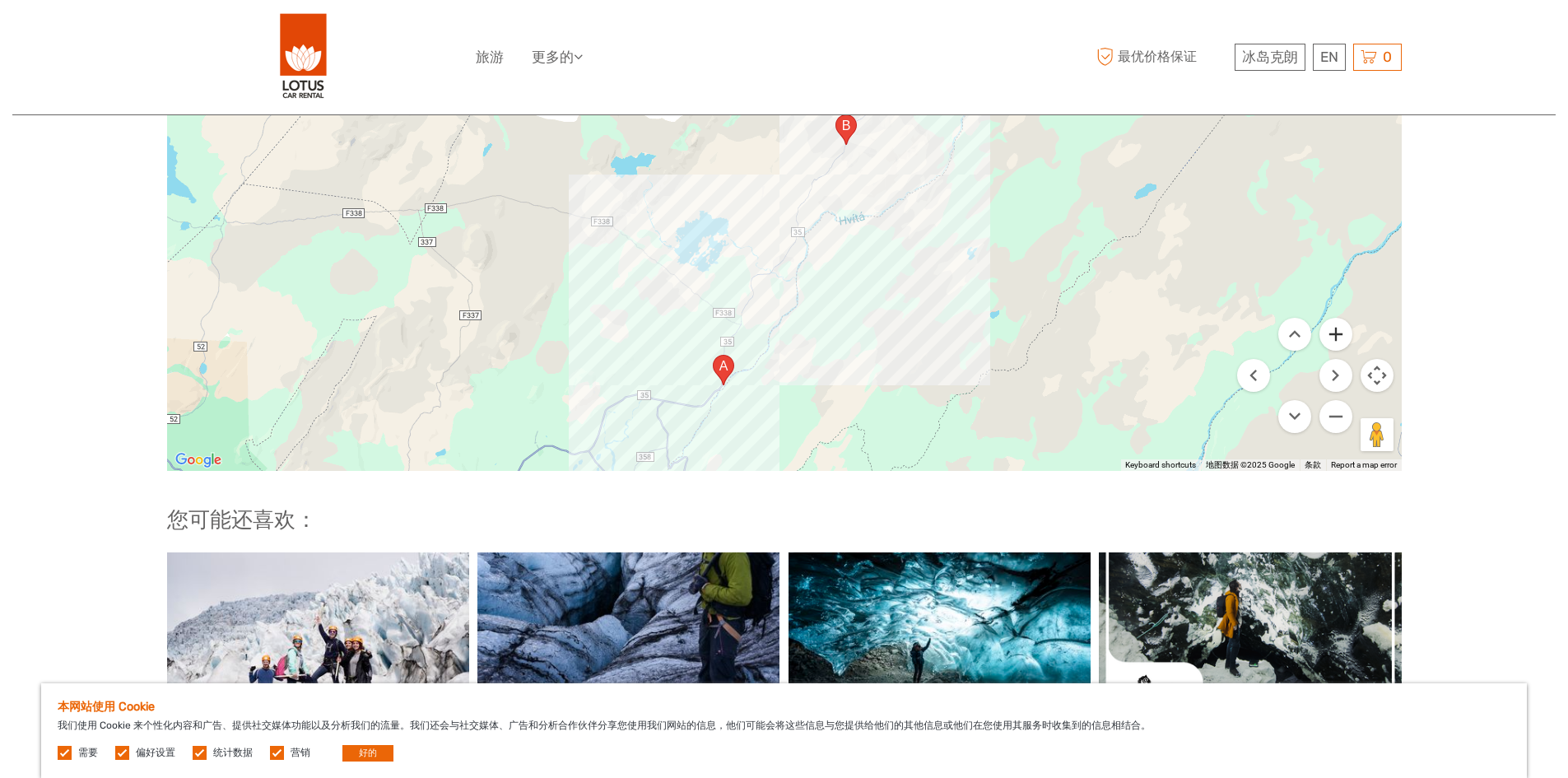
scroll to position [1893, 0]
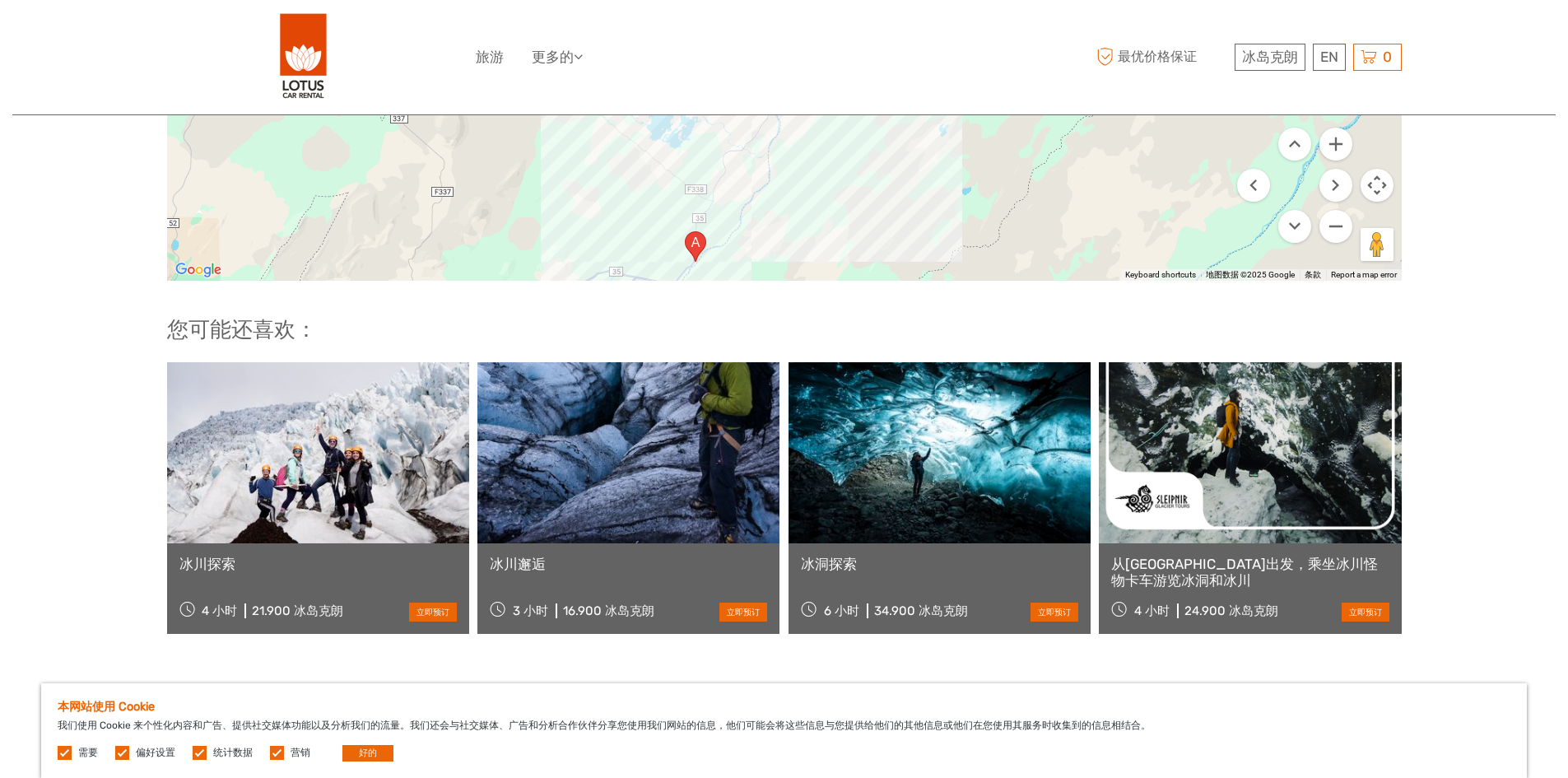
drag, startPoint x: 1056, startPoint y: 233, endPoint x: 1028, endPoint y: 307, distance: 79.1
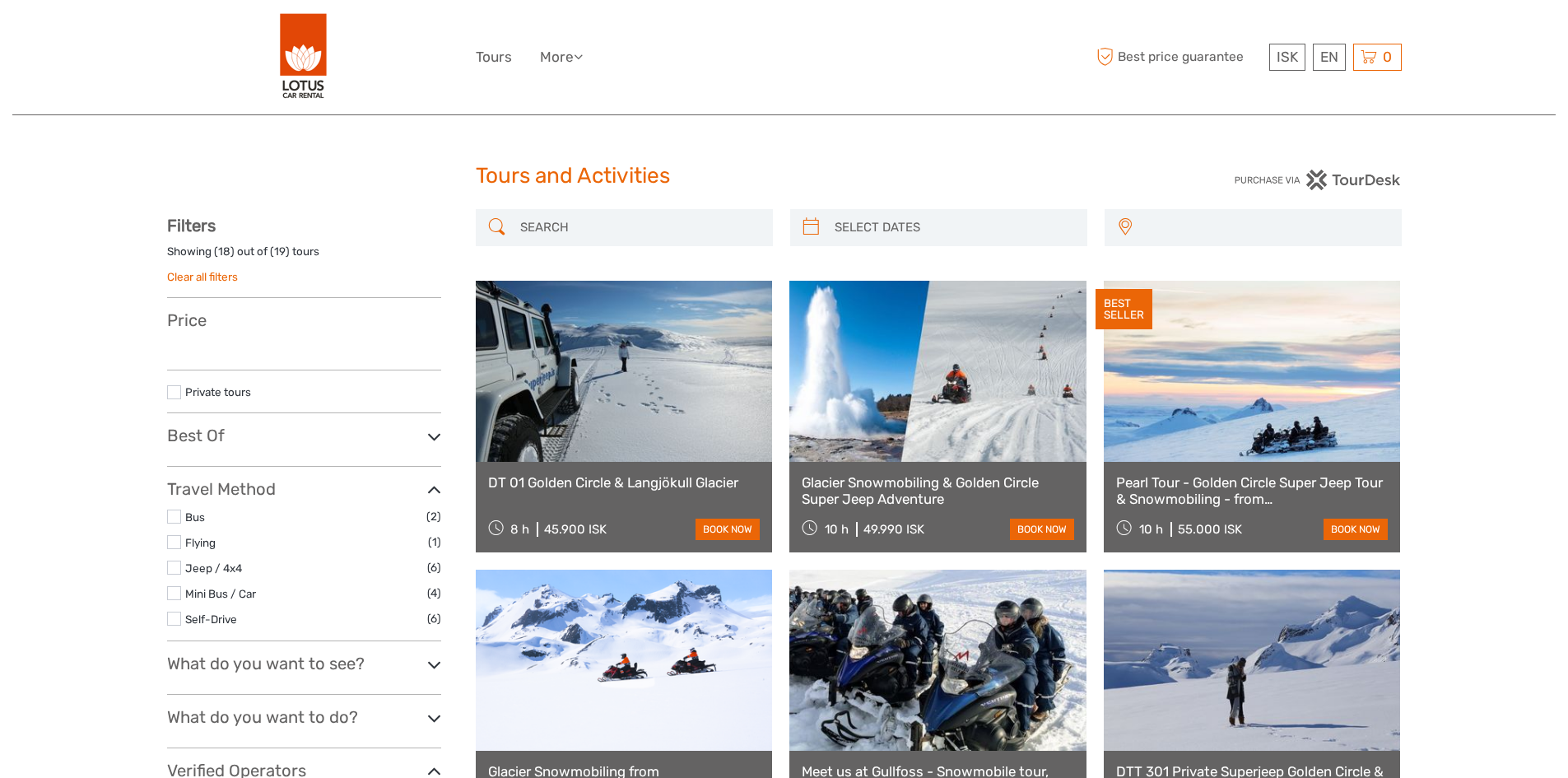
select select
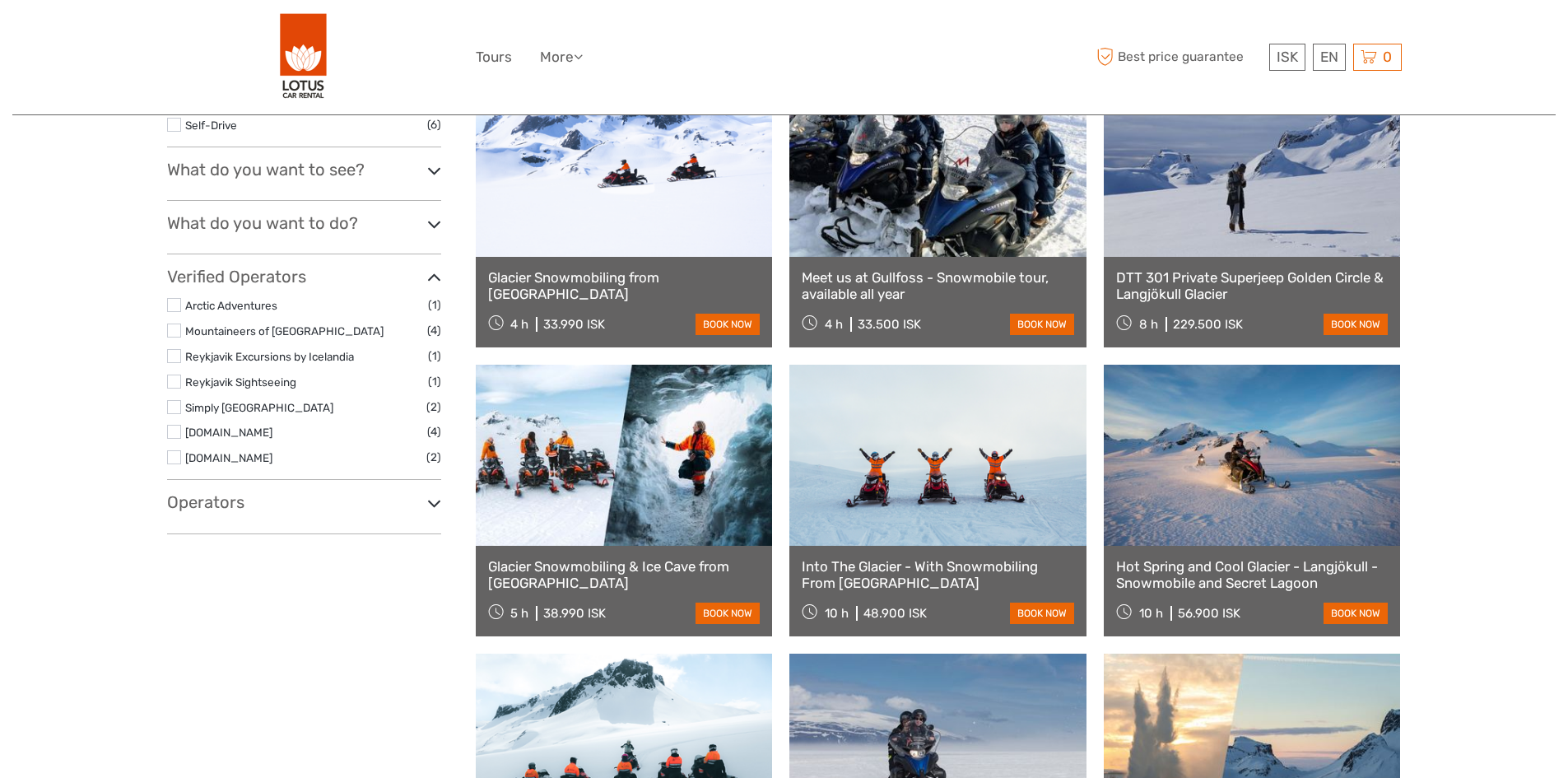
select select
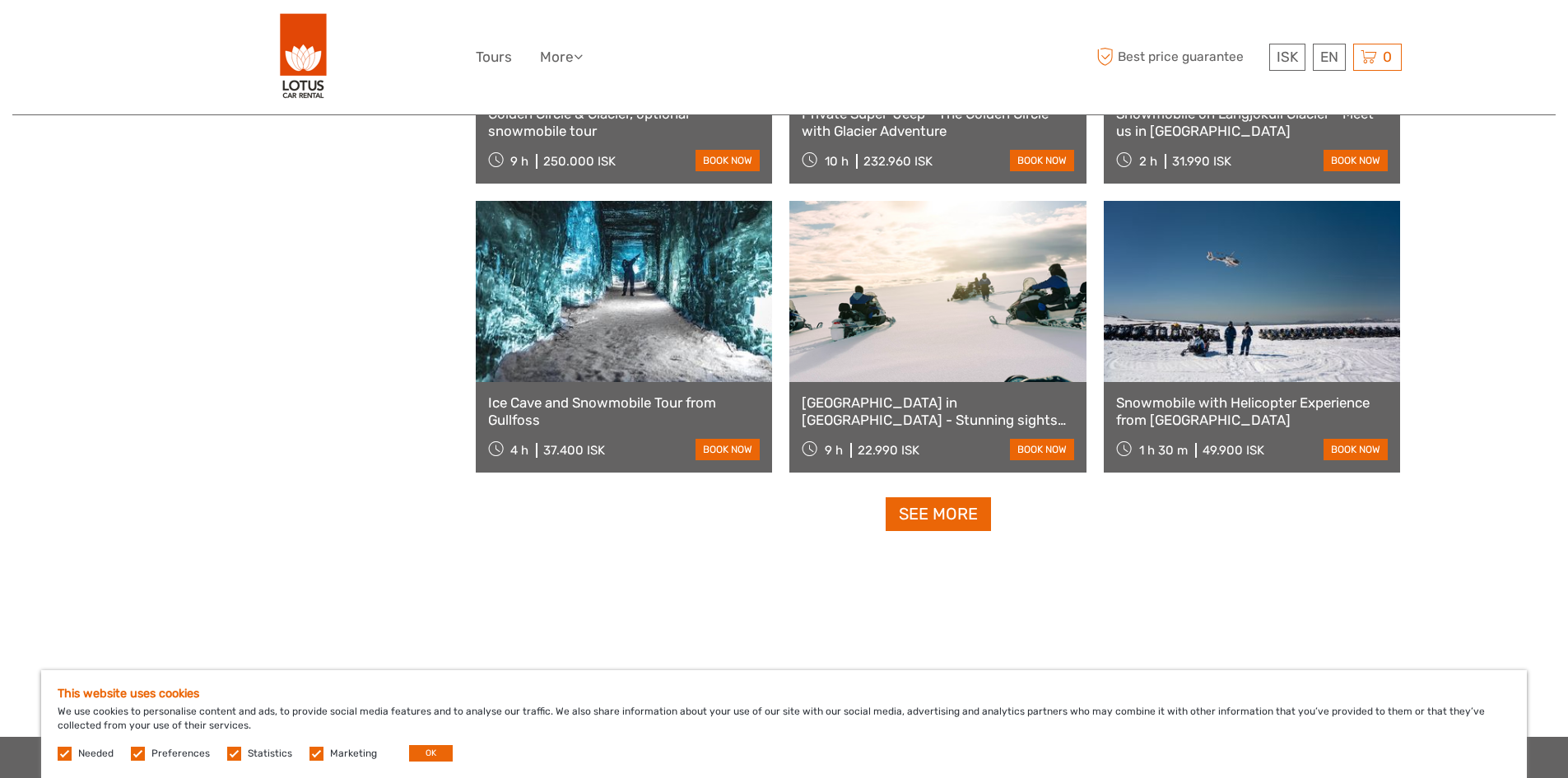
scroll to position [1564, 0]
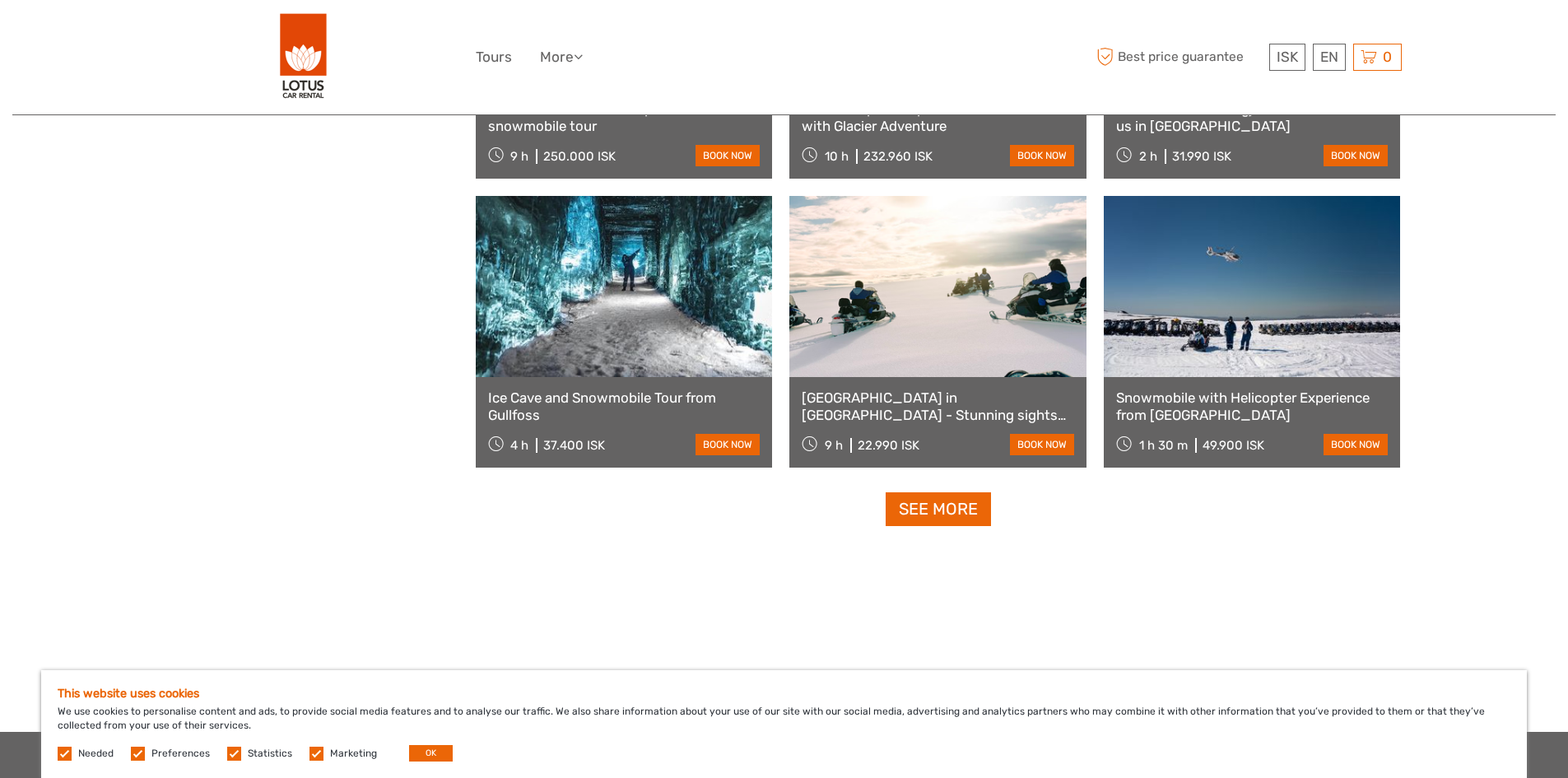
click at [958, 395] on link "[GEOGRAPHIC_DATA] in [GEOGRAPHIC_DATA] - Stunning sights and sagas - Optional a…" at bounding box center [938, 406] width 272 height 33
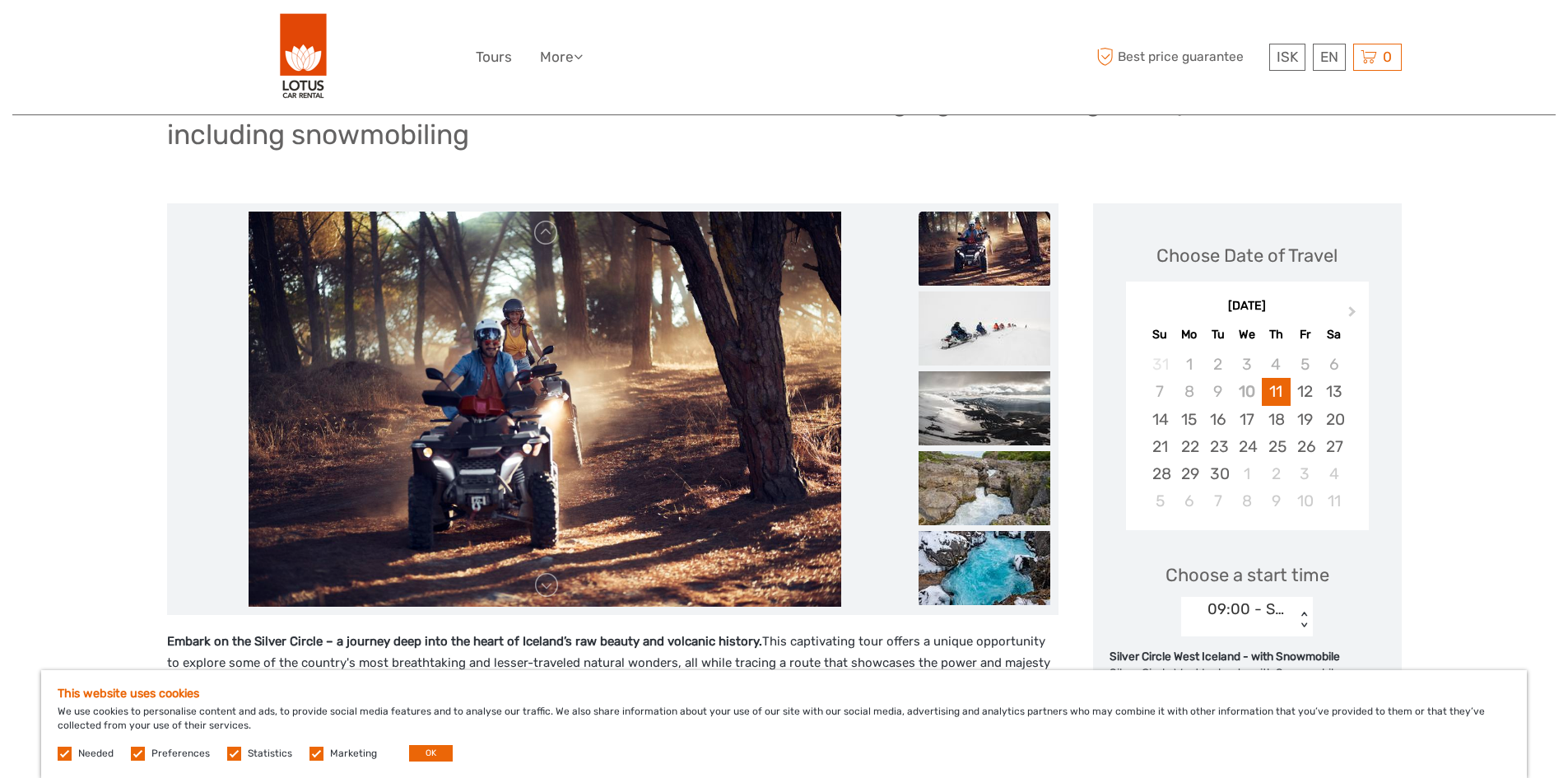
scroll to position [82, 0]
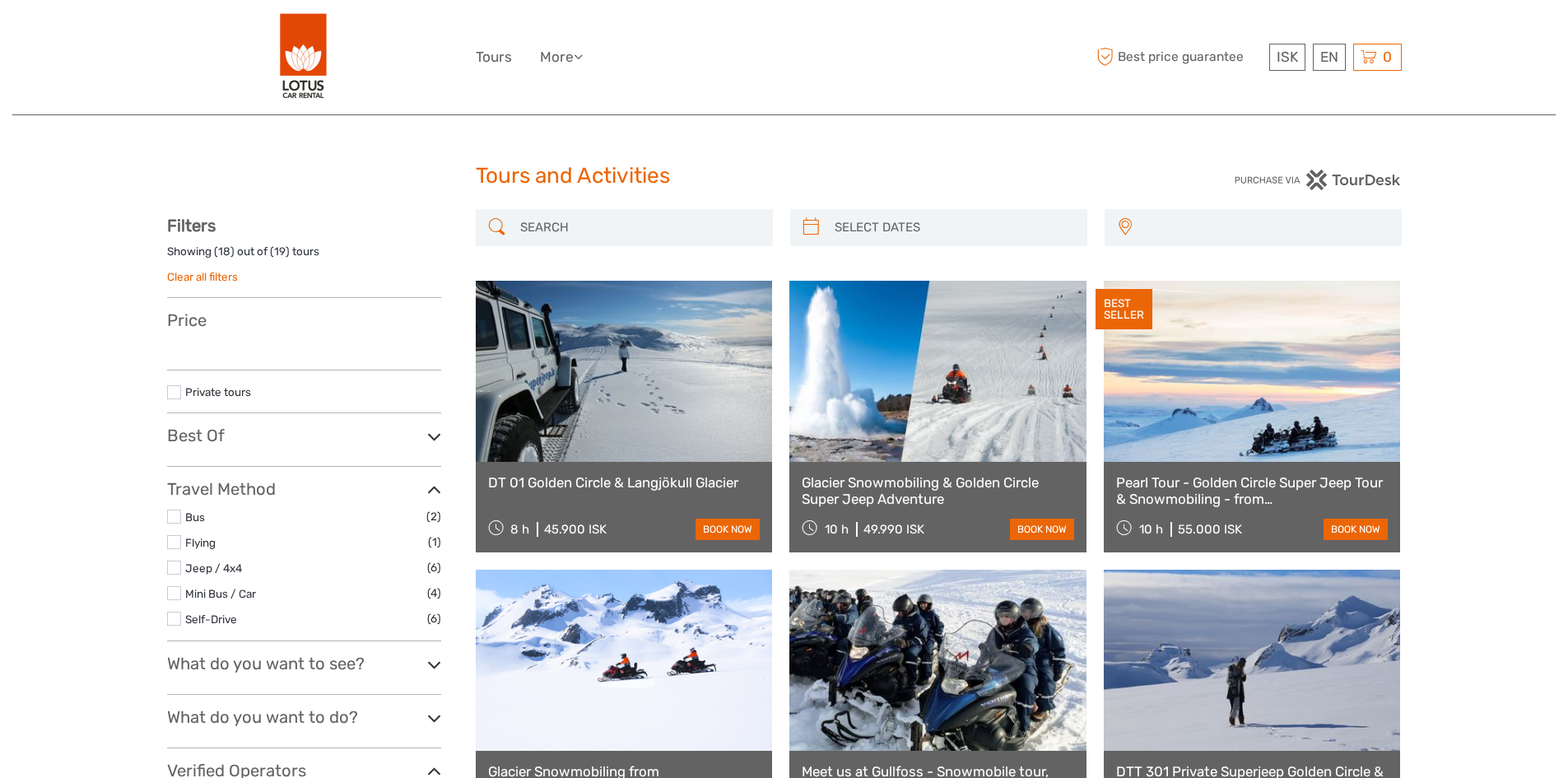
select select
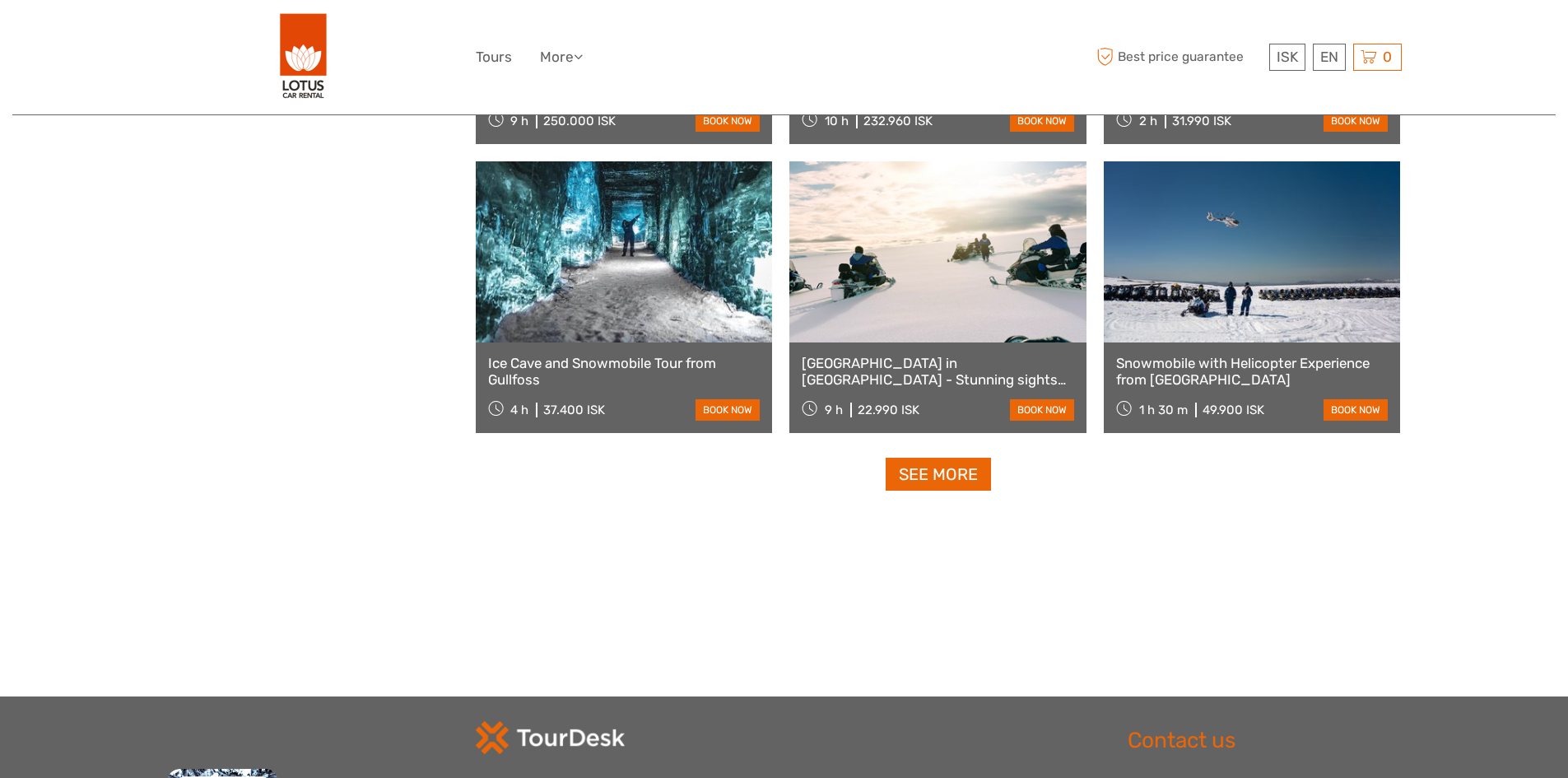
select select
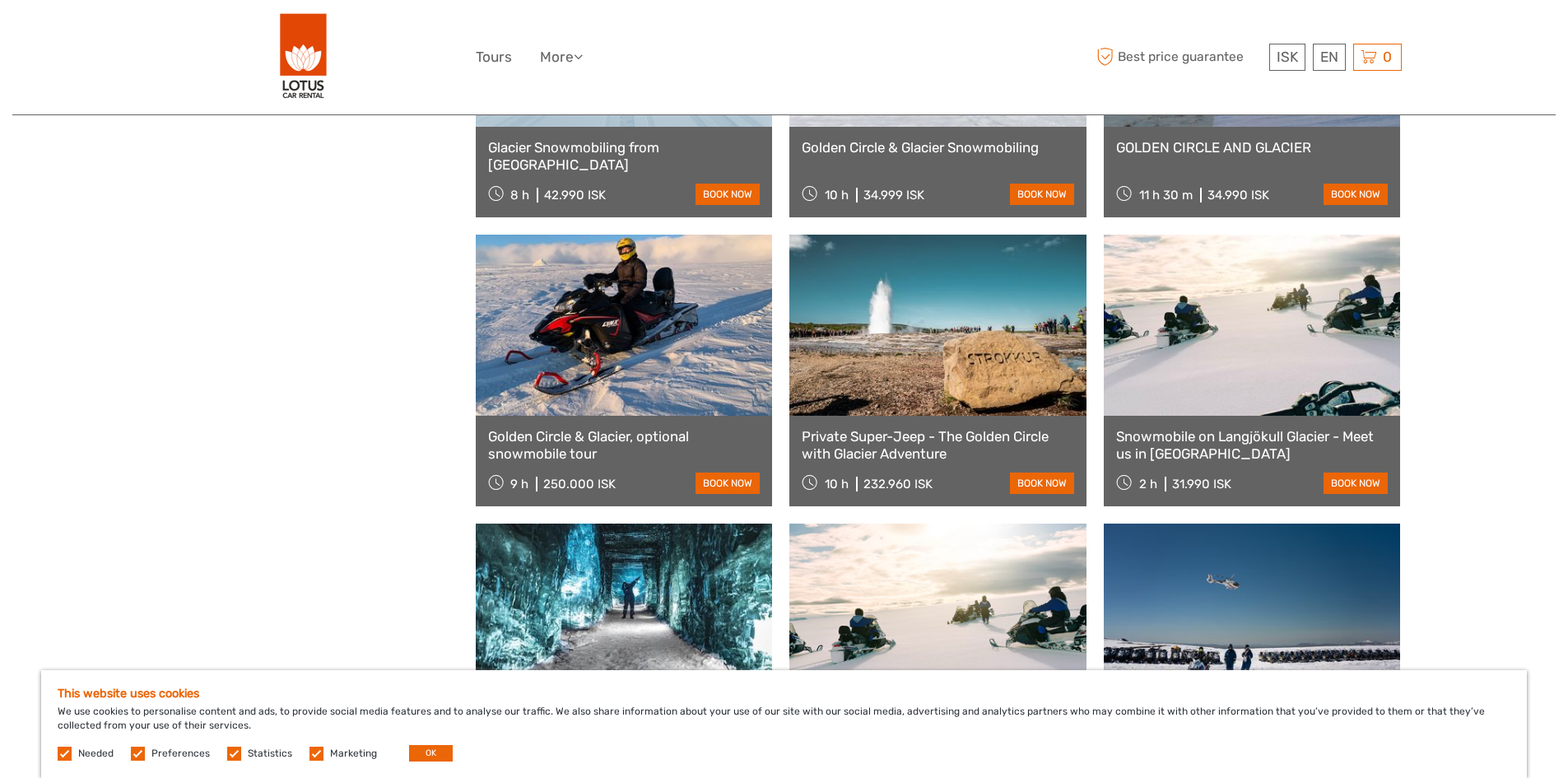
scroll to position [1235, 0]
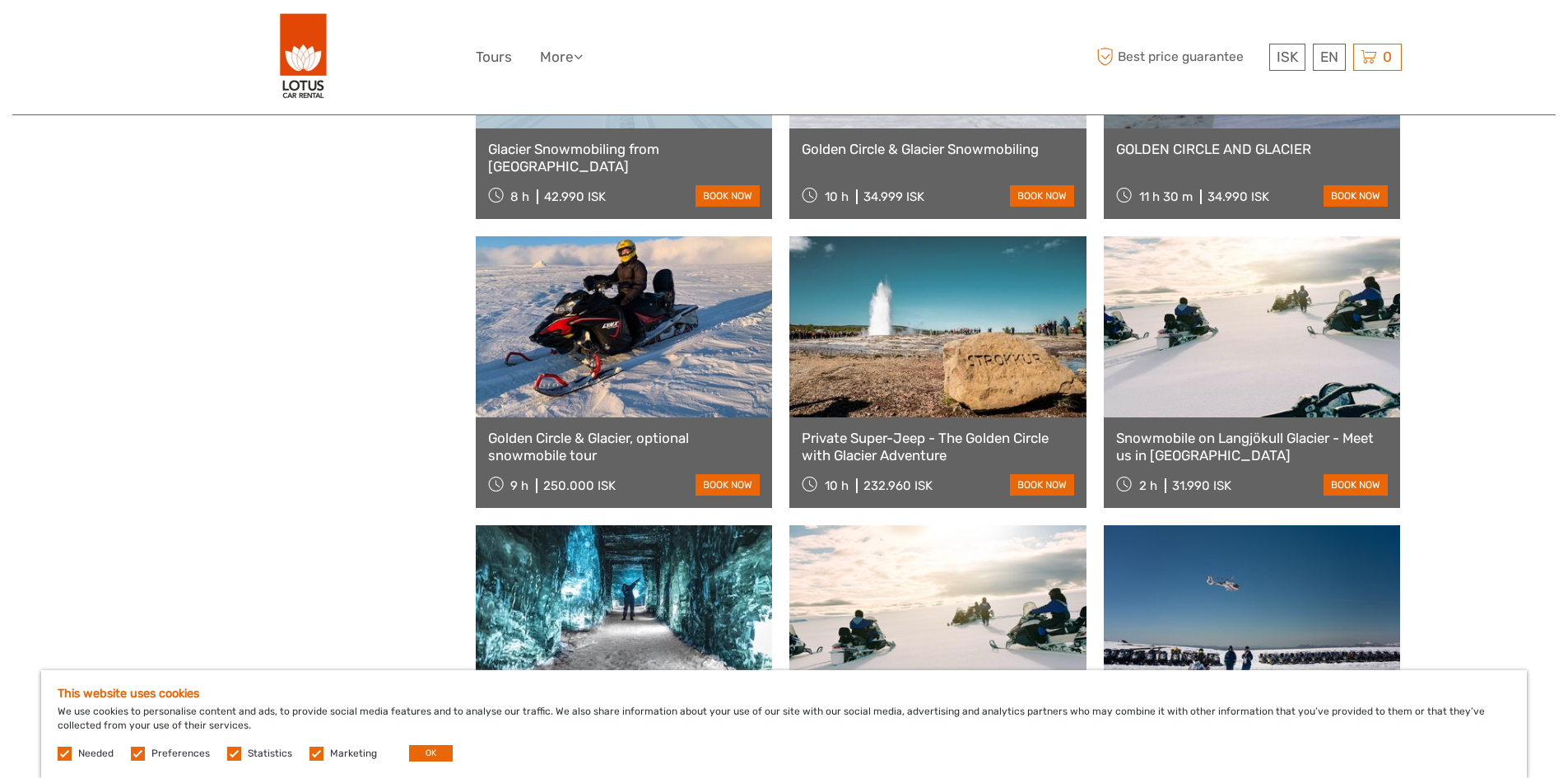
click at [1263, 440] on link "Snowmobile on Langjökull Glacier - Meet us in [GEOGRAPHIC_DATA]" at bounding box center [1252, 447] width 272 height 33
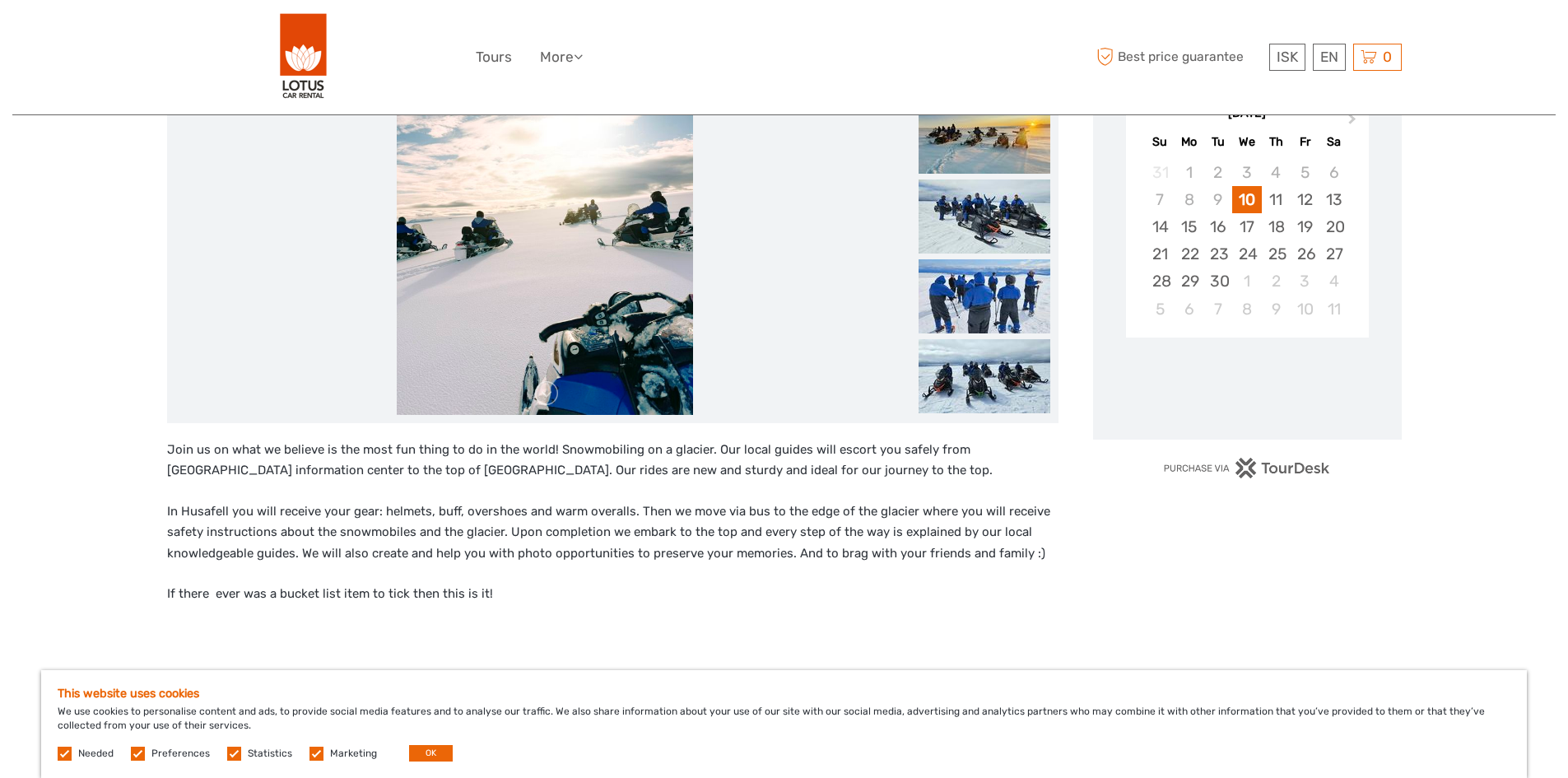
scroll to position [329, 0]
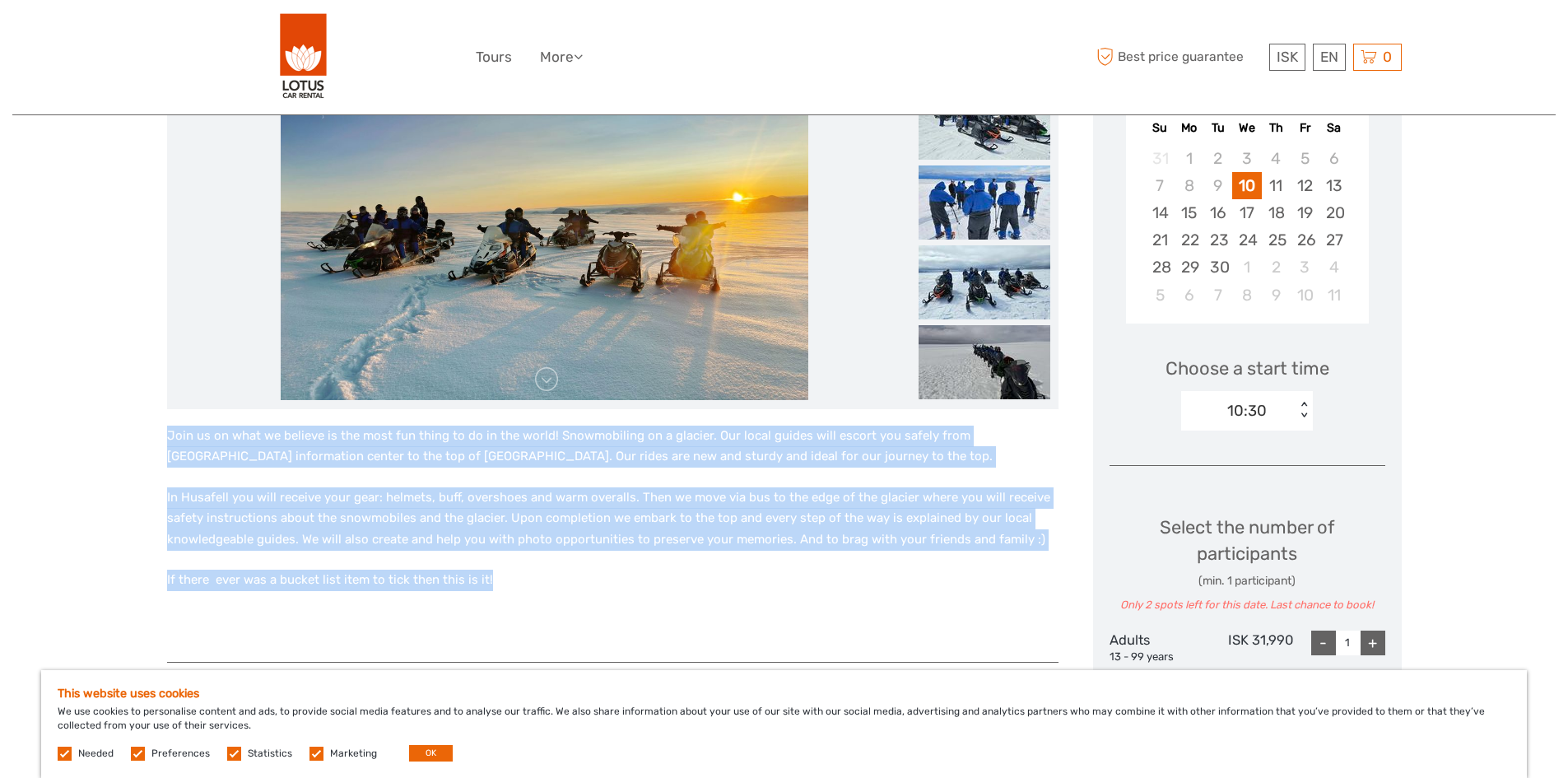
drag, startPoint x: 159, startPoint y: 430, endPoint x: 639, endPoint y: 574, distance: 501.1
click at [639, 574] on div "Region / Starts from: West Travel method: Self-Drive 2 hours Verified Operator …" at bounding box center [784, 673] width 1544 height 2005
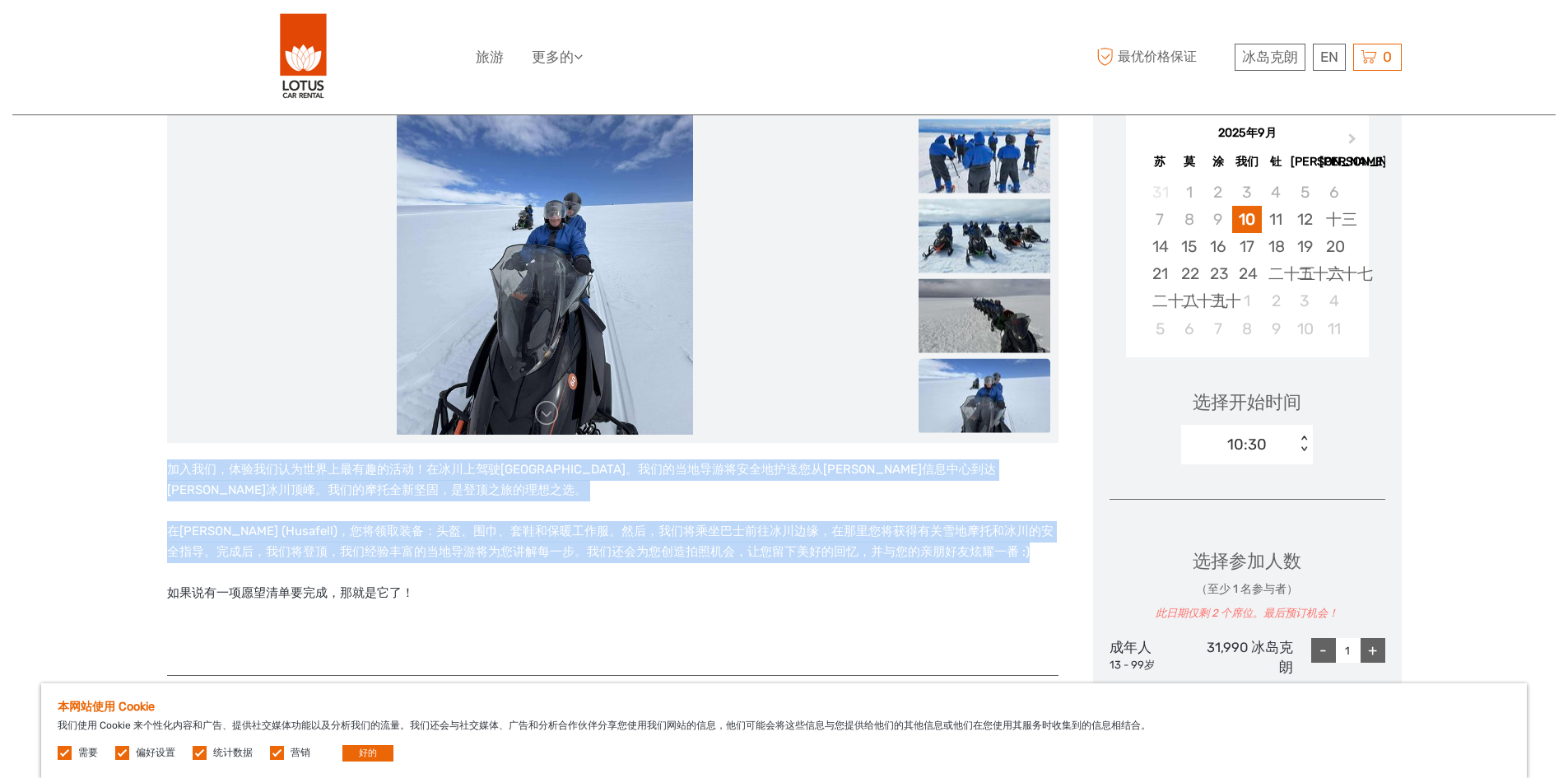
scroll to position [247, 0]
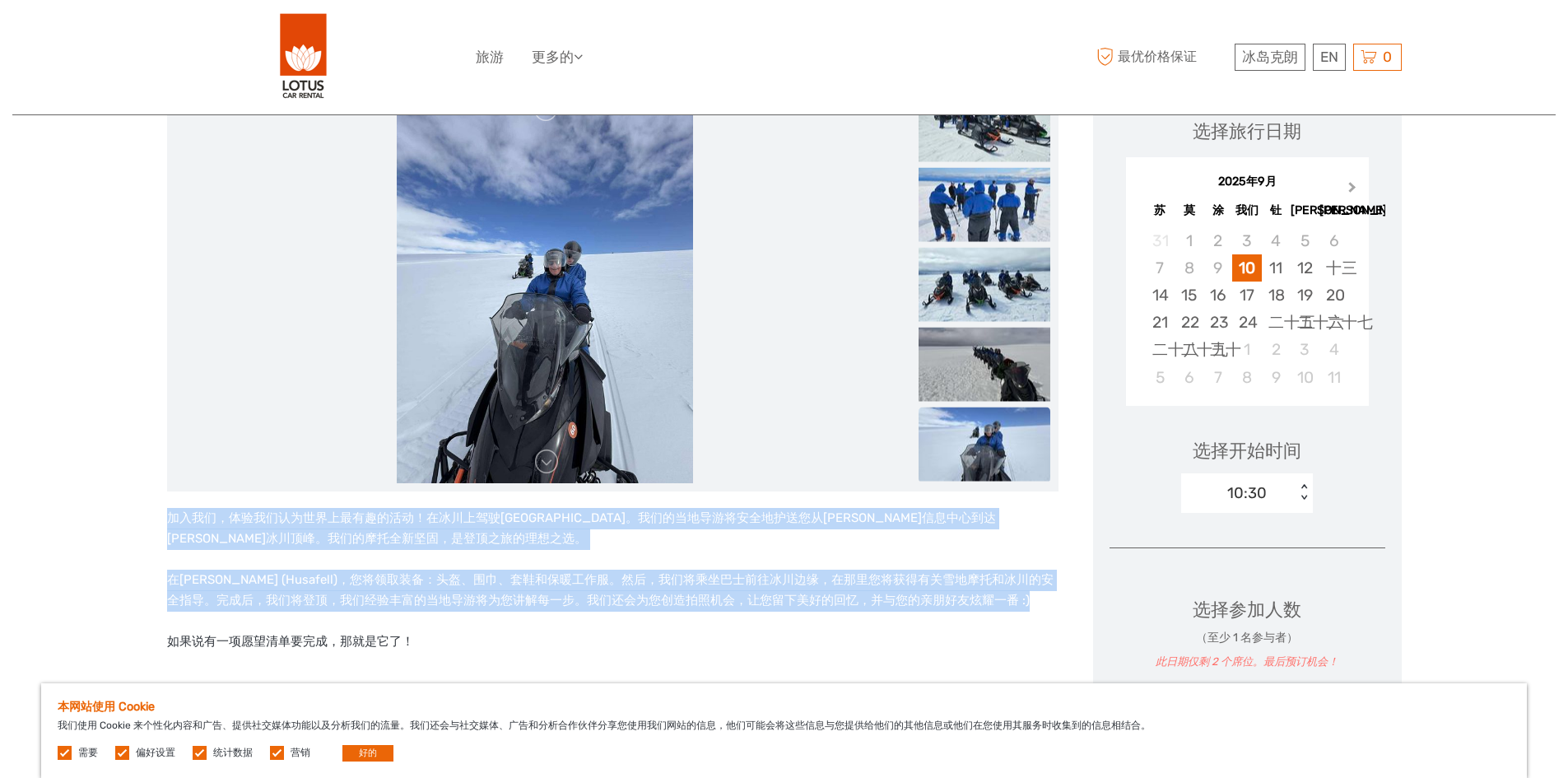
click at [1352, 186] on span "下个月" at bounding box center [1352, 190] width 0 height 24
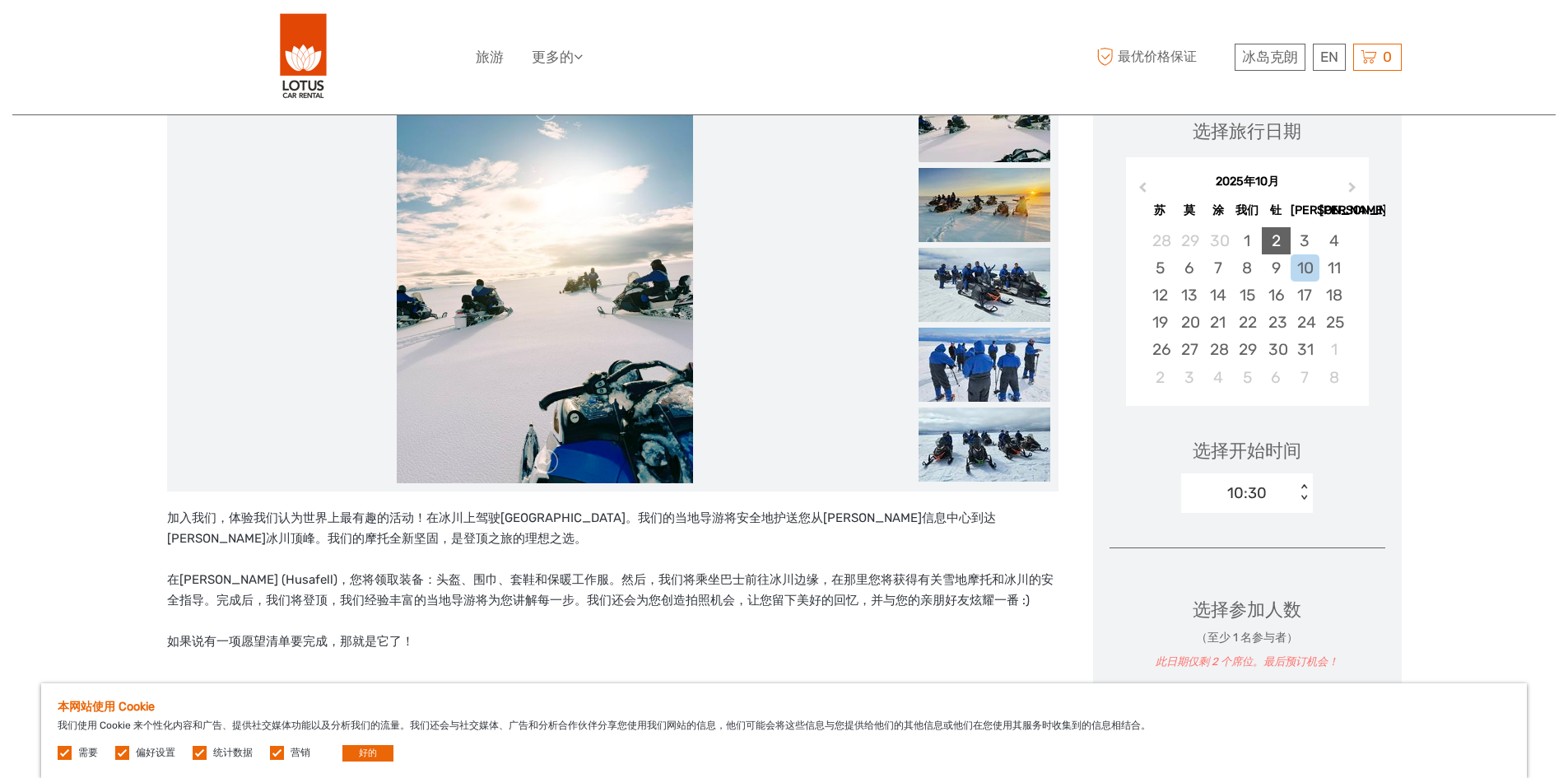
click at [1271, 235] on div "2" at bounding box center [1276, 241] width 28 height 27
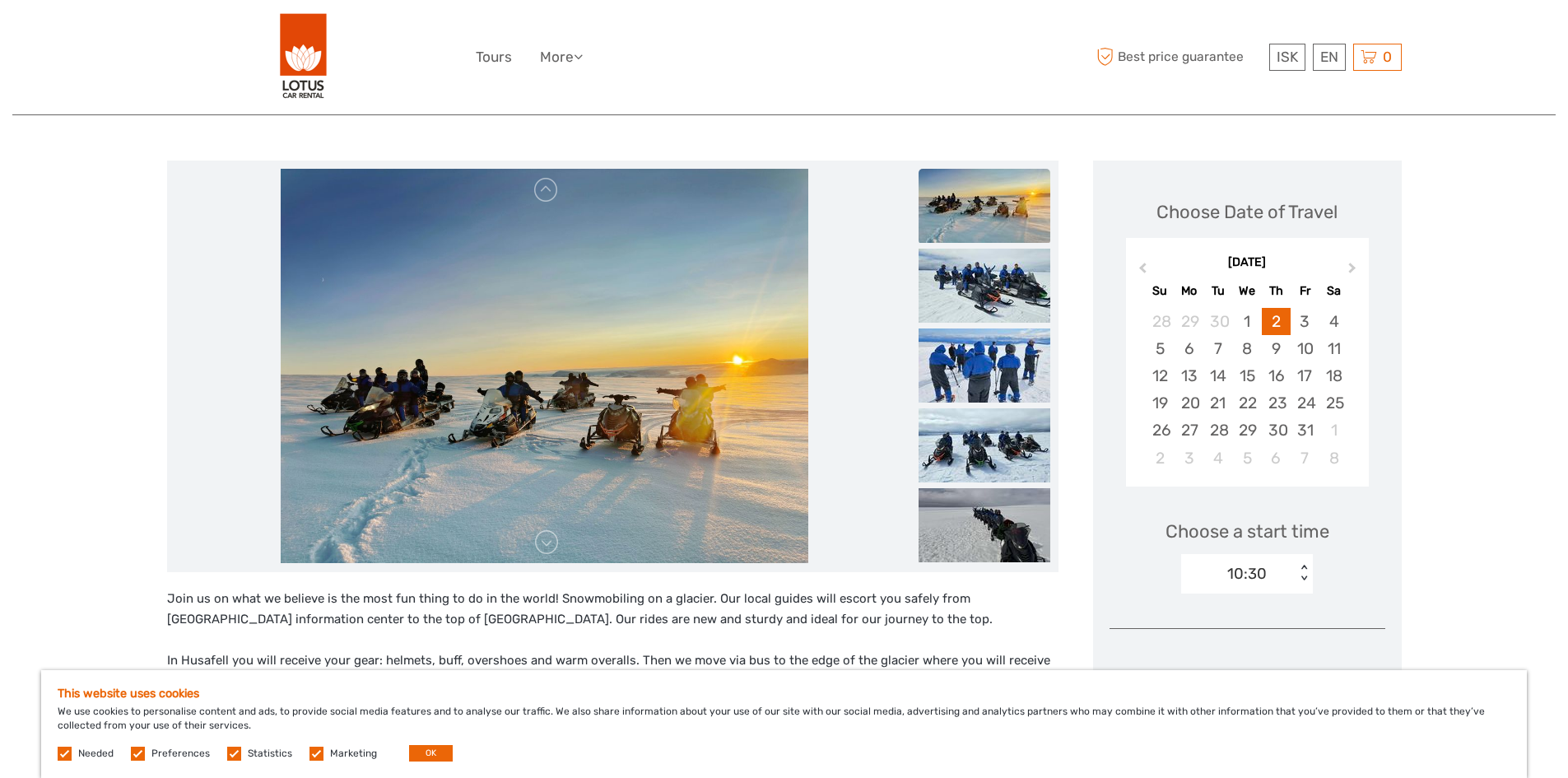
scroll to position [82, 0]
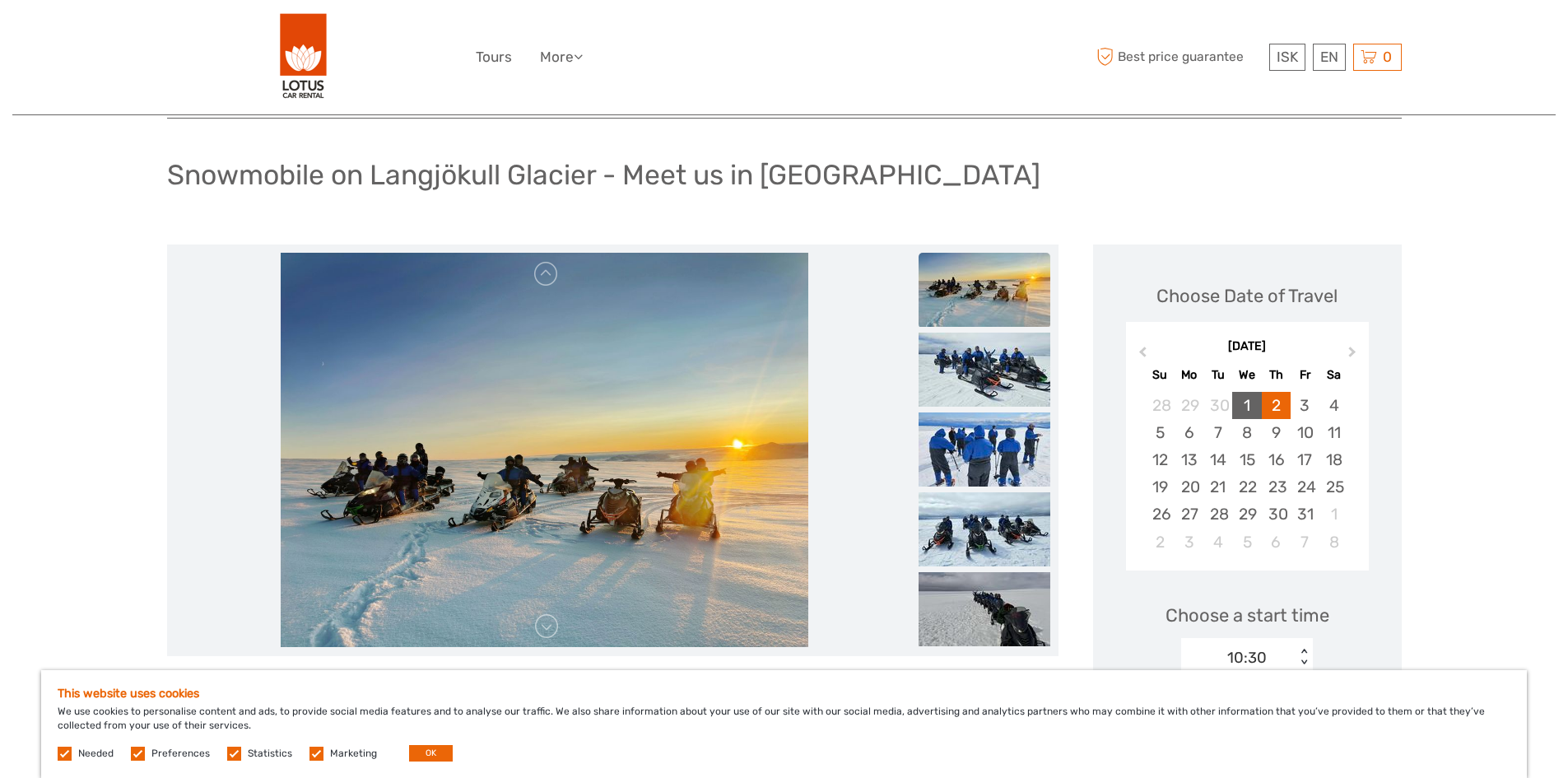
click at [1252, 402] on div "1" at bounding box center [1247, 406] width 28 height 27
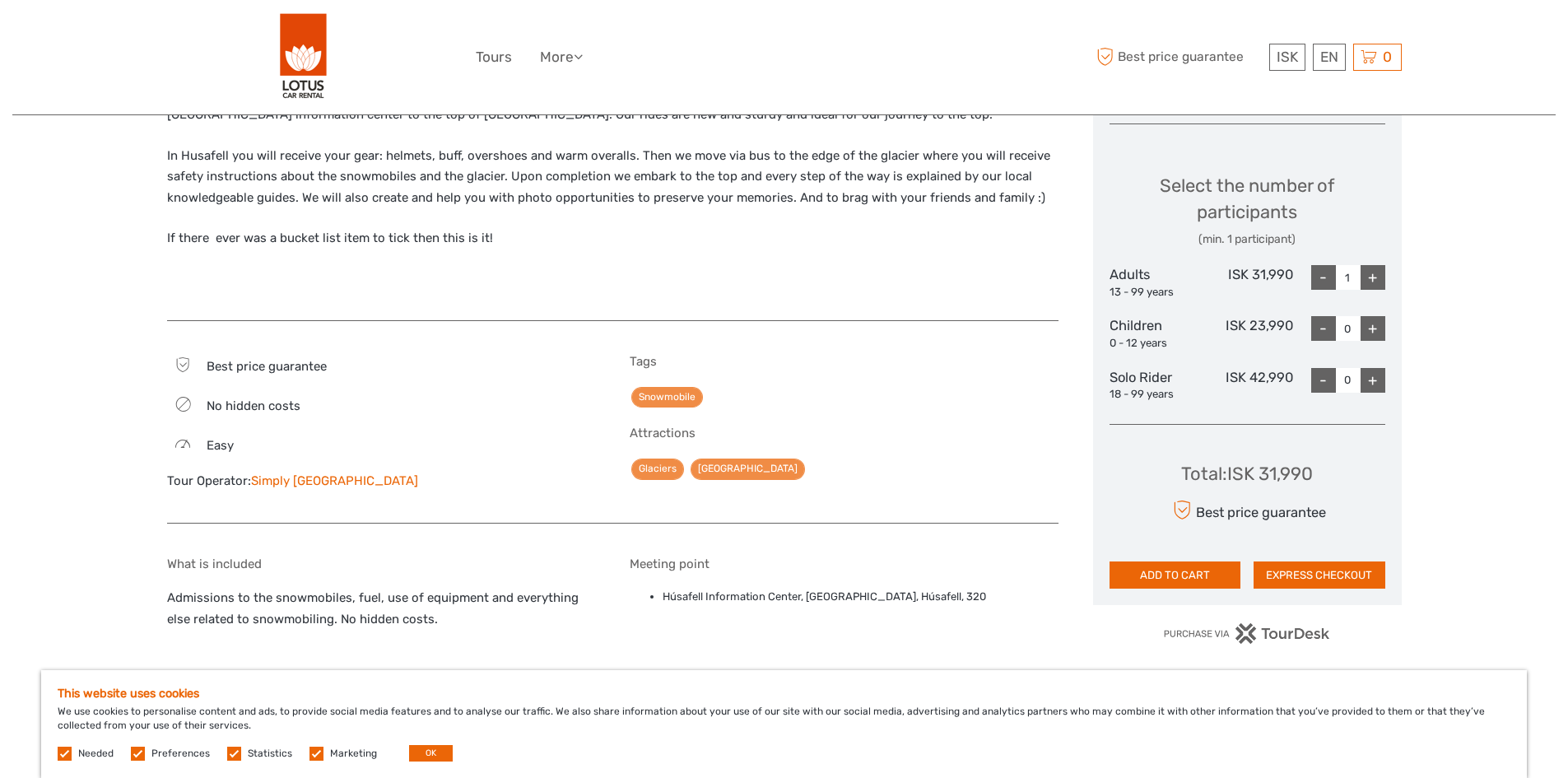
scroll to position [828, 0]
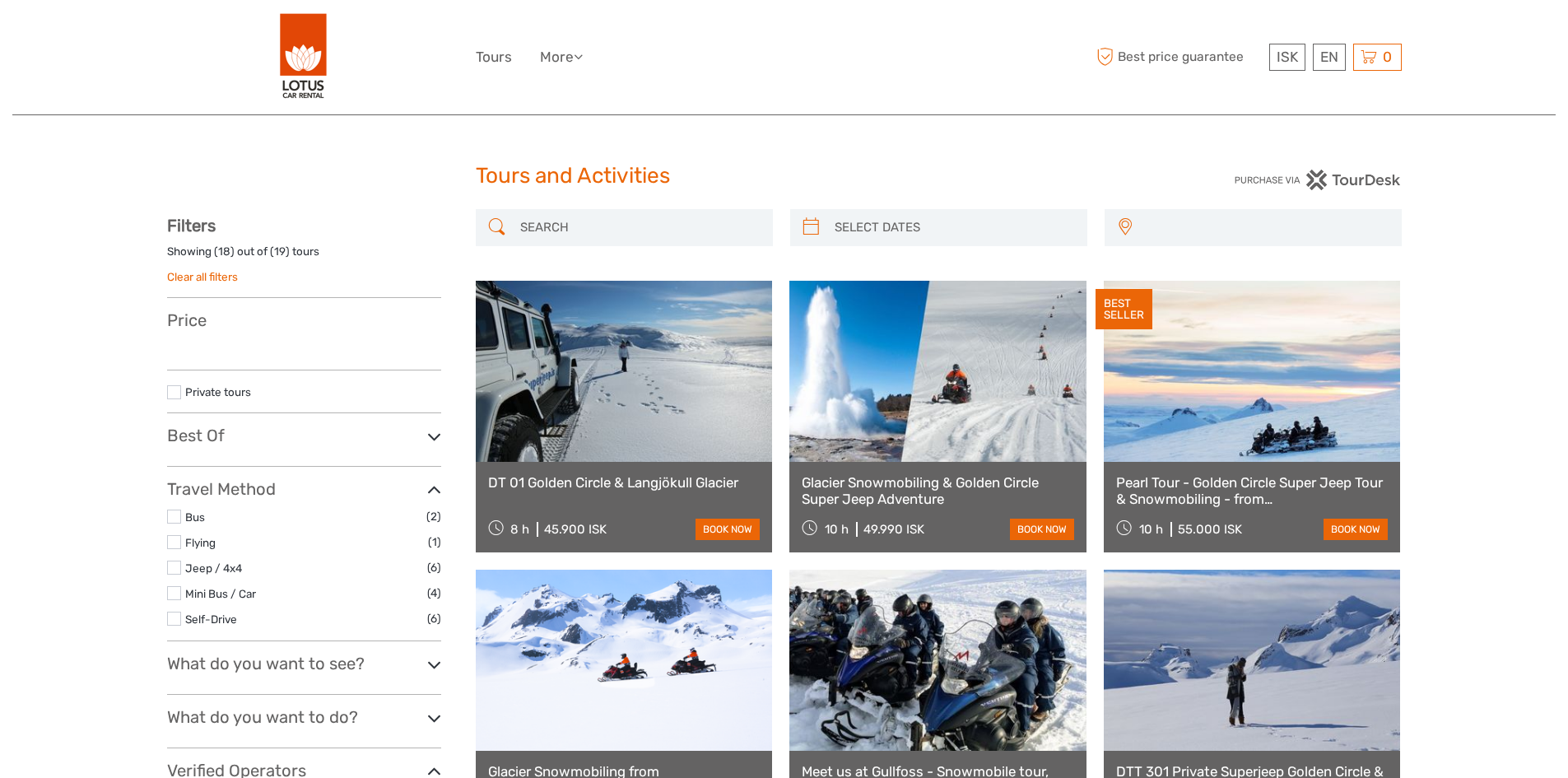
select select
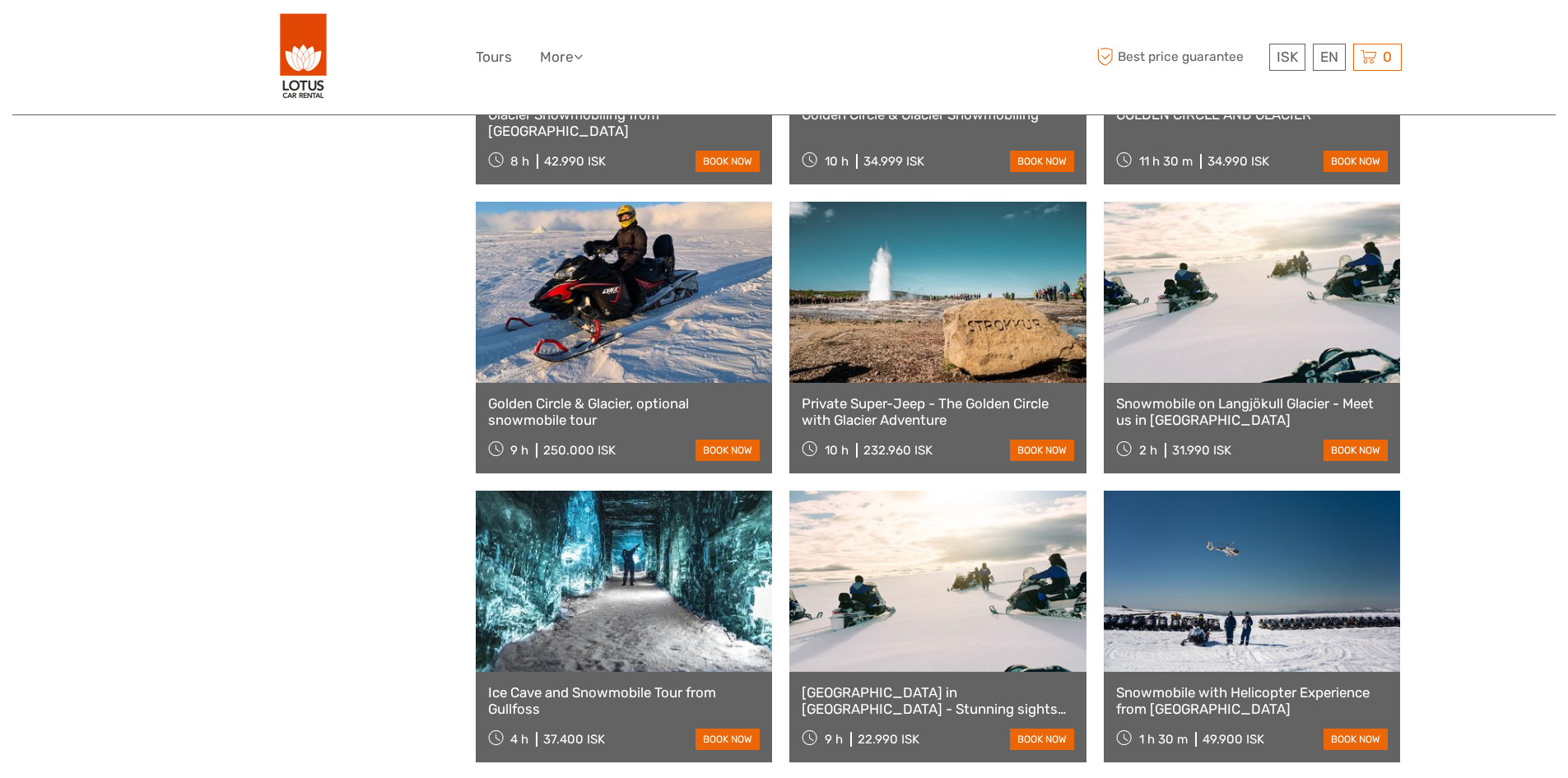
select select
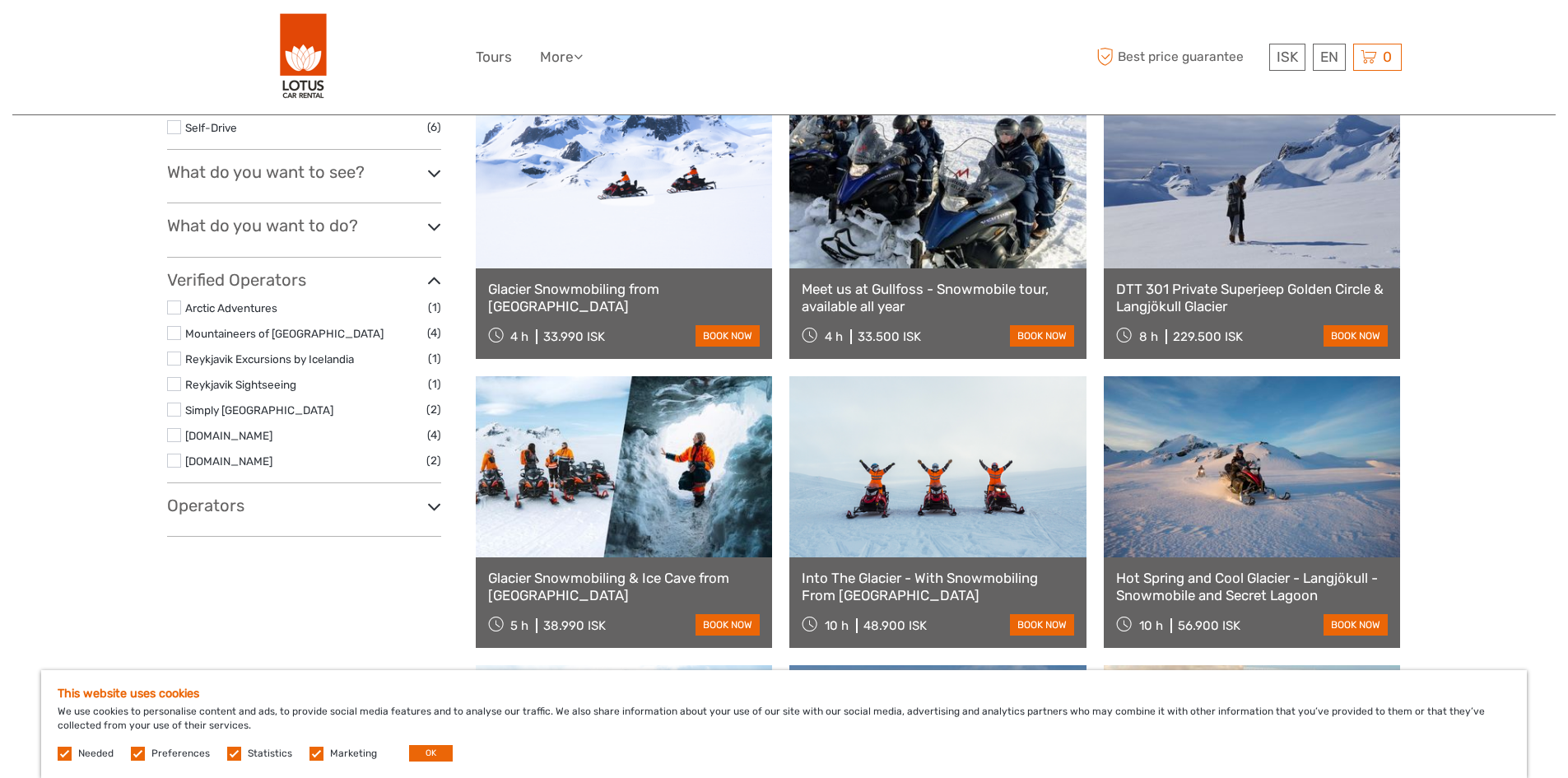
scroll to position [247, 0]
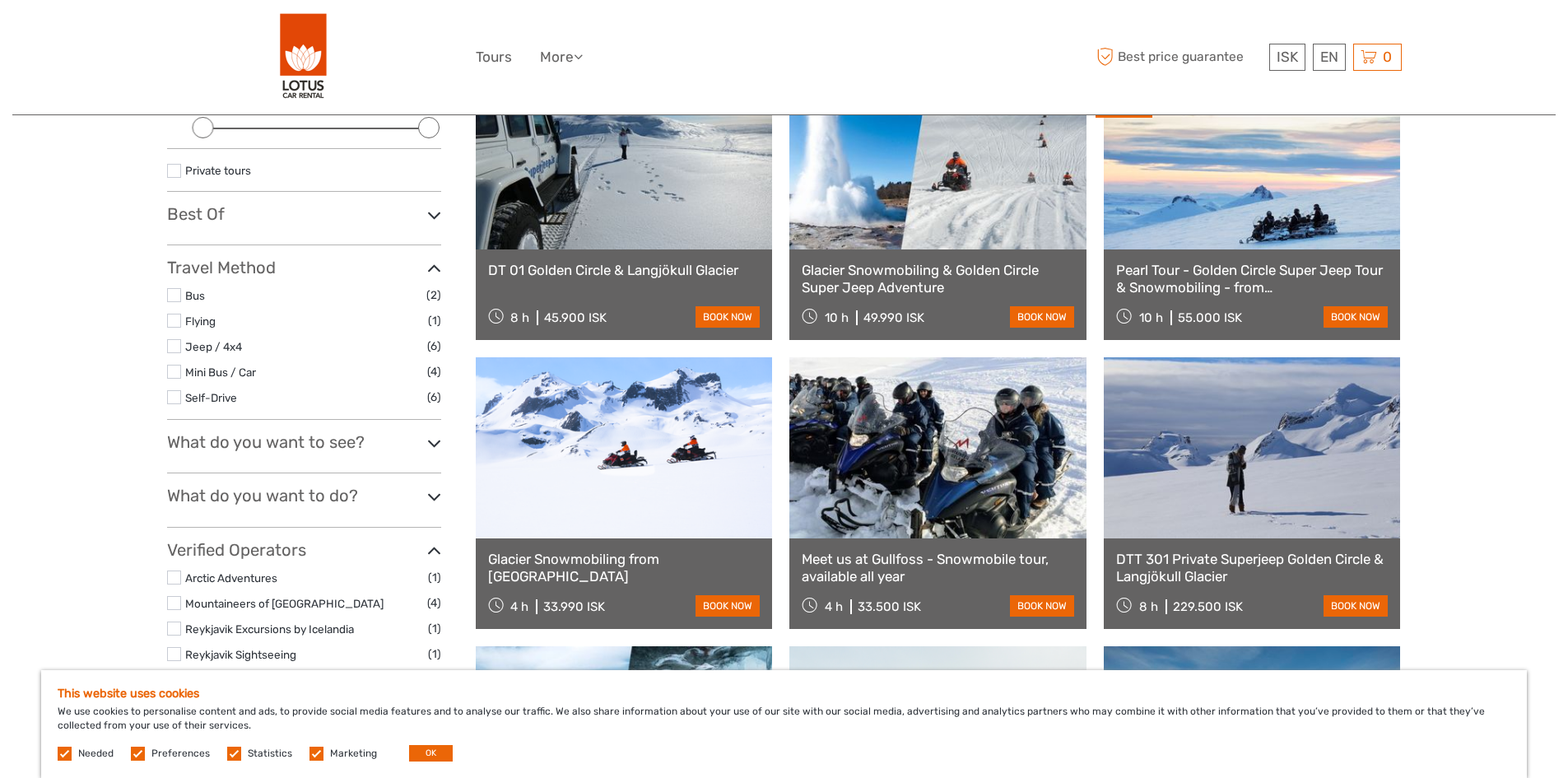
click at [656, 559] on link "Glacier Snowmobiling from [GEOGRAPHIC_DATA]" at bounding box center [624, 567] width 272 height 33
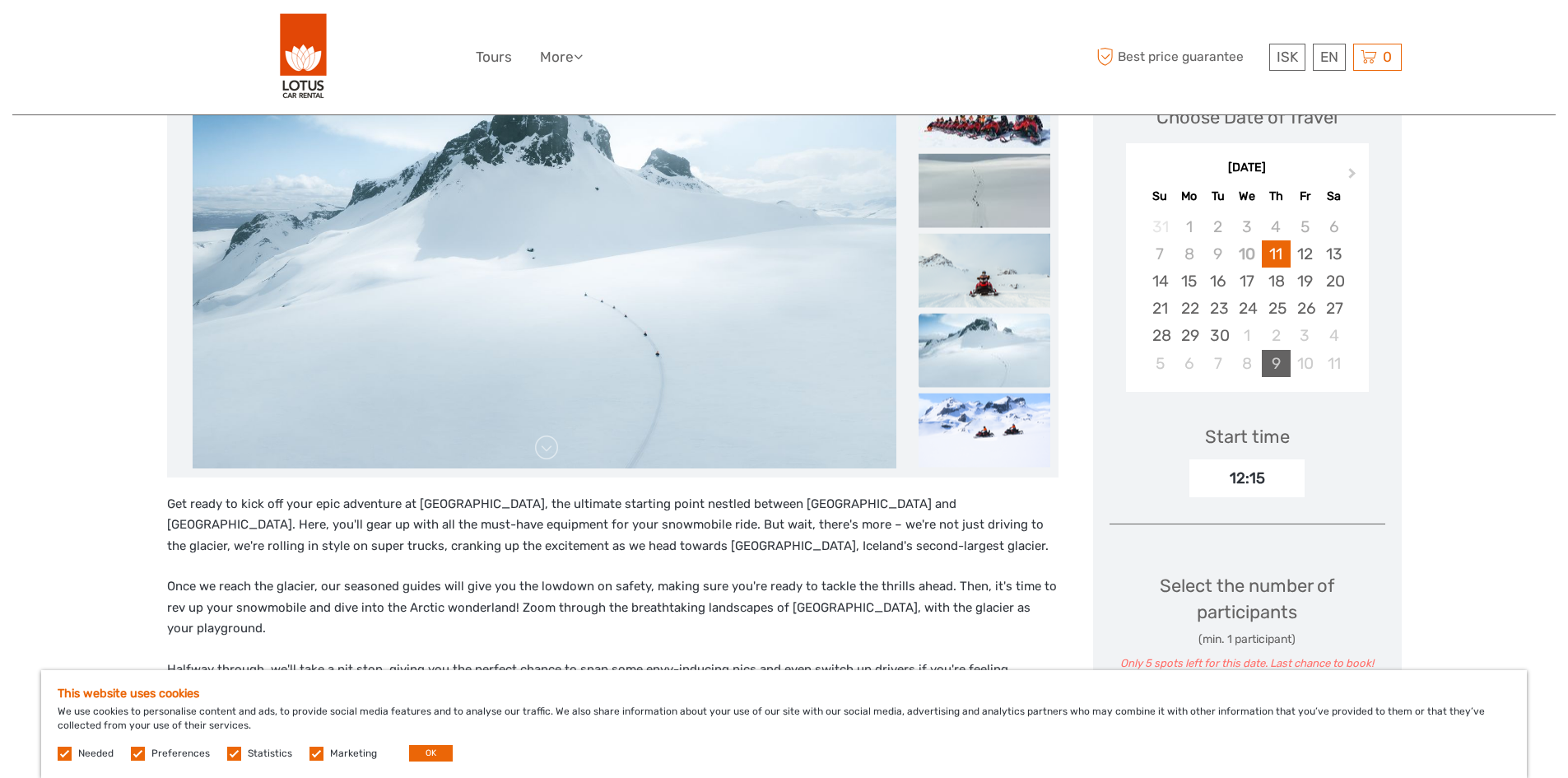
scroll to position [247, 0]
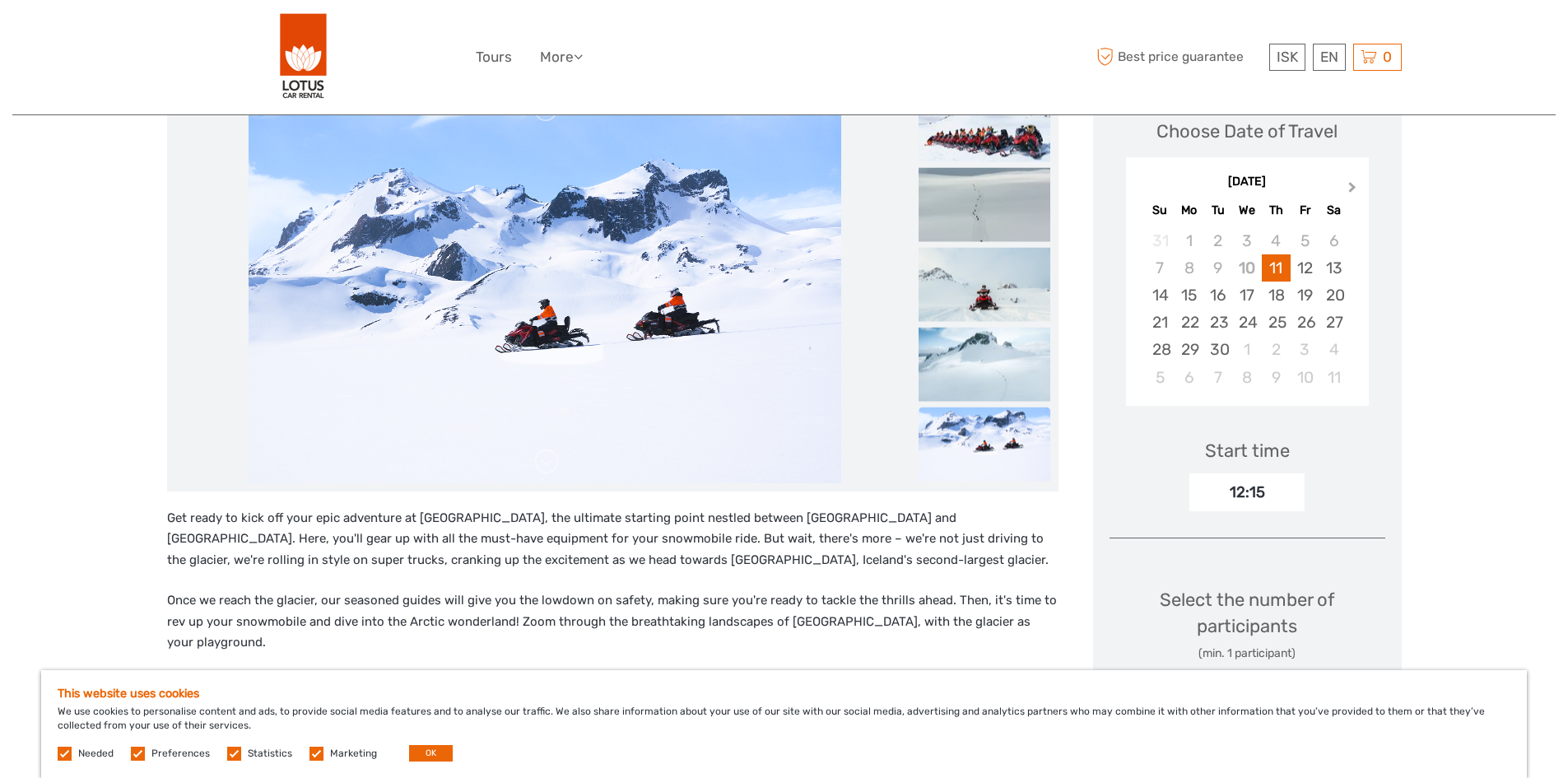
click at [1352, 183] on span "Next Month" at bounding box center [1352, 190] width 0 height 24
click at [1281, 240] on div "2" at bounding box center [1276, 241] width 28 height 27
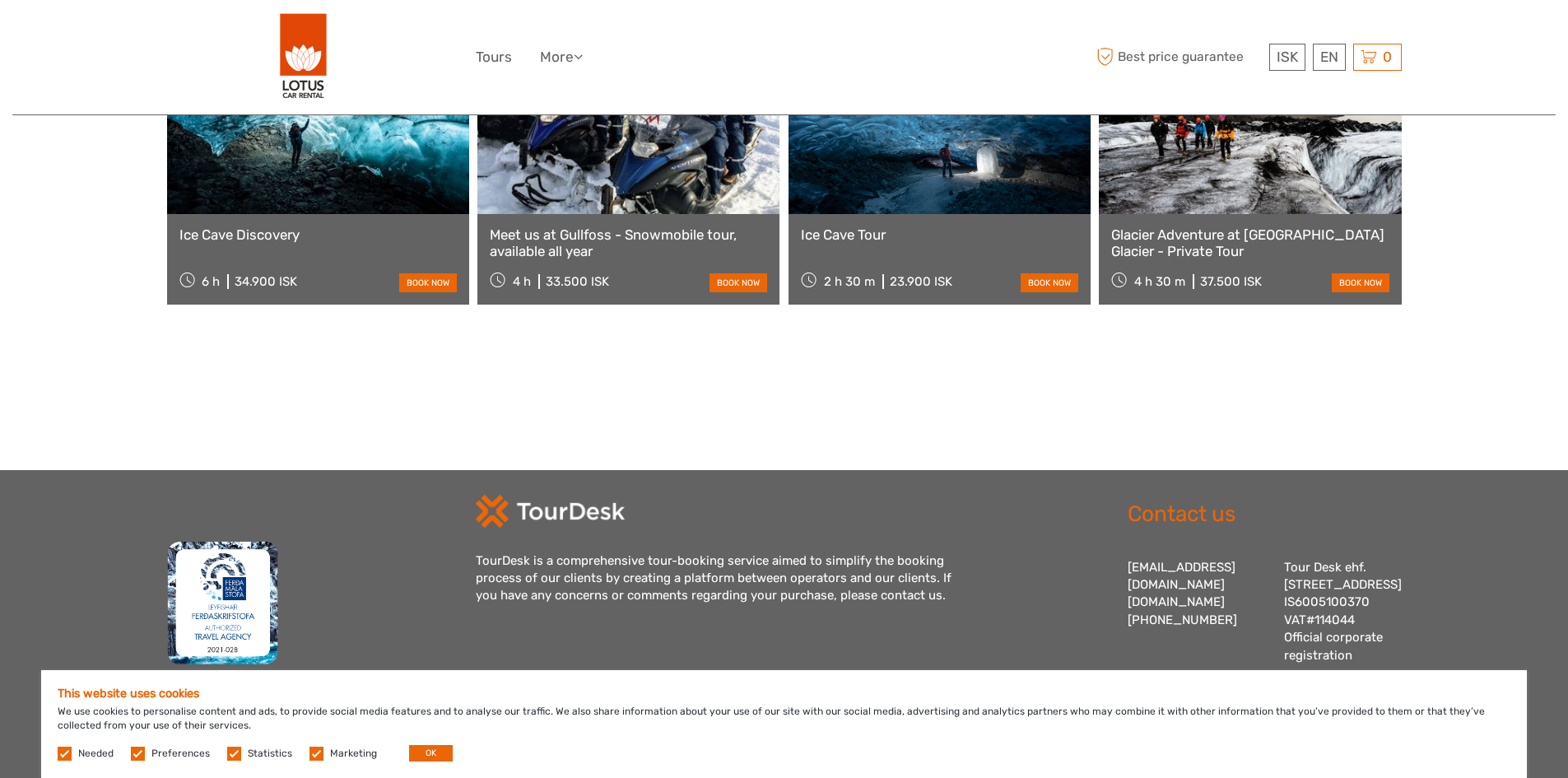
scroll to position [2360, 0]
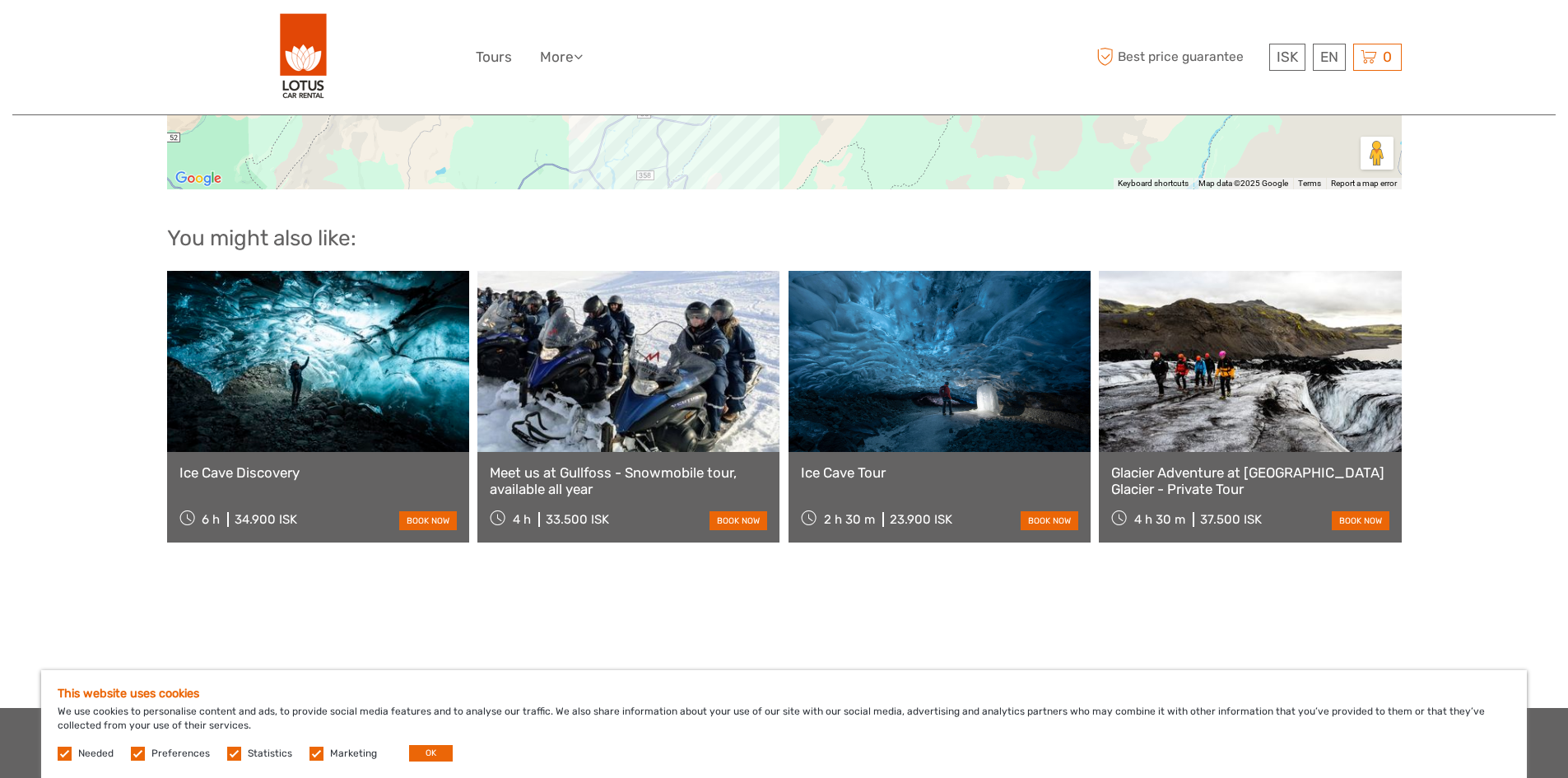
scroll to position [2114, 0]
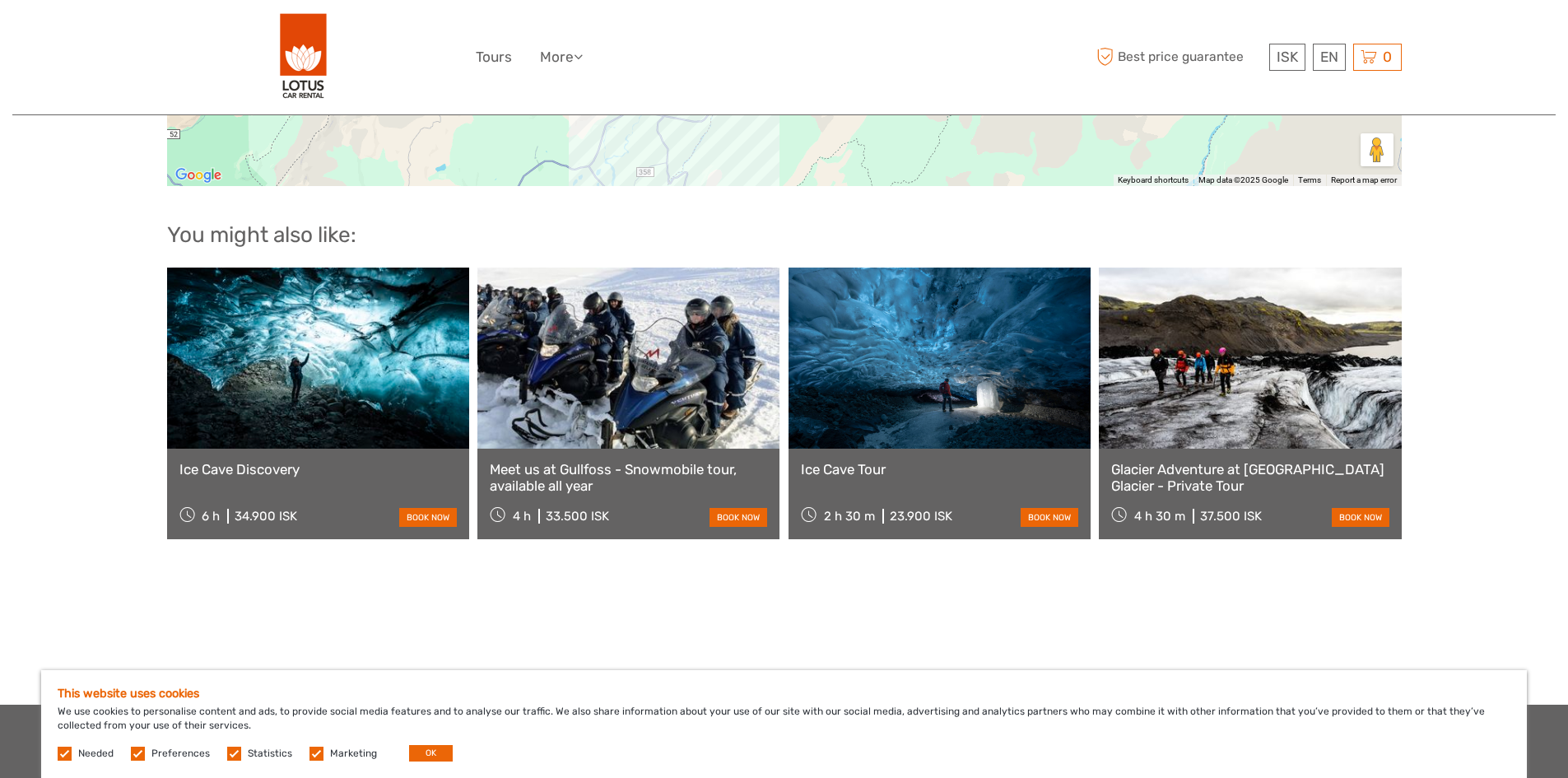
click at [1294, 397] on link at bounding box center [1250, 358] width 302 height 181
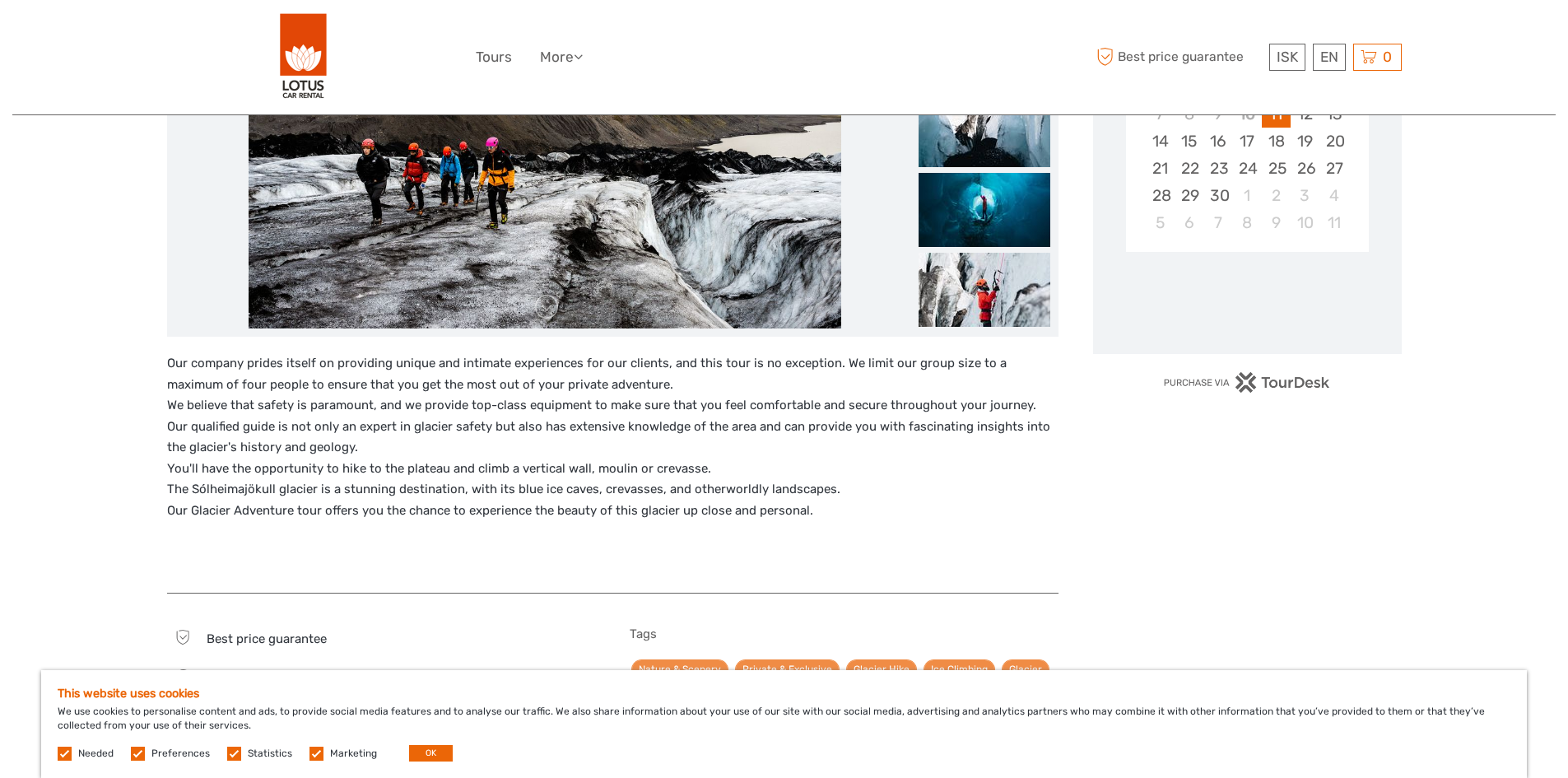
scroll to position [412, 0]
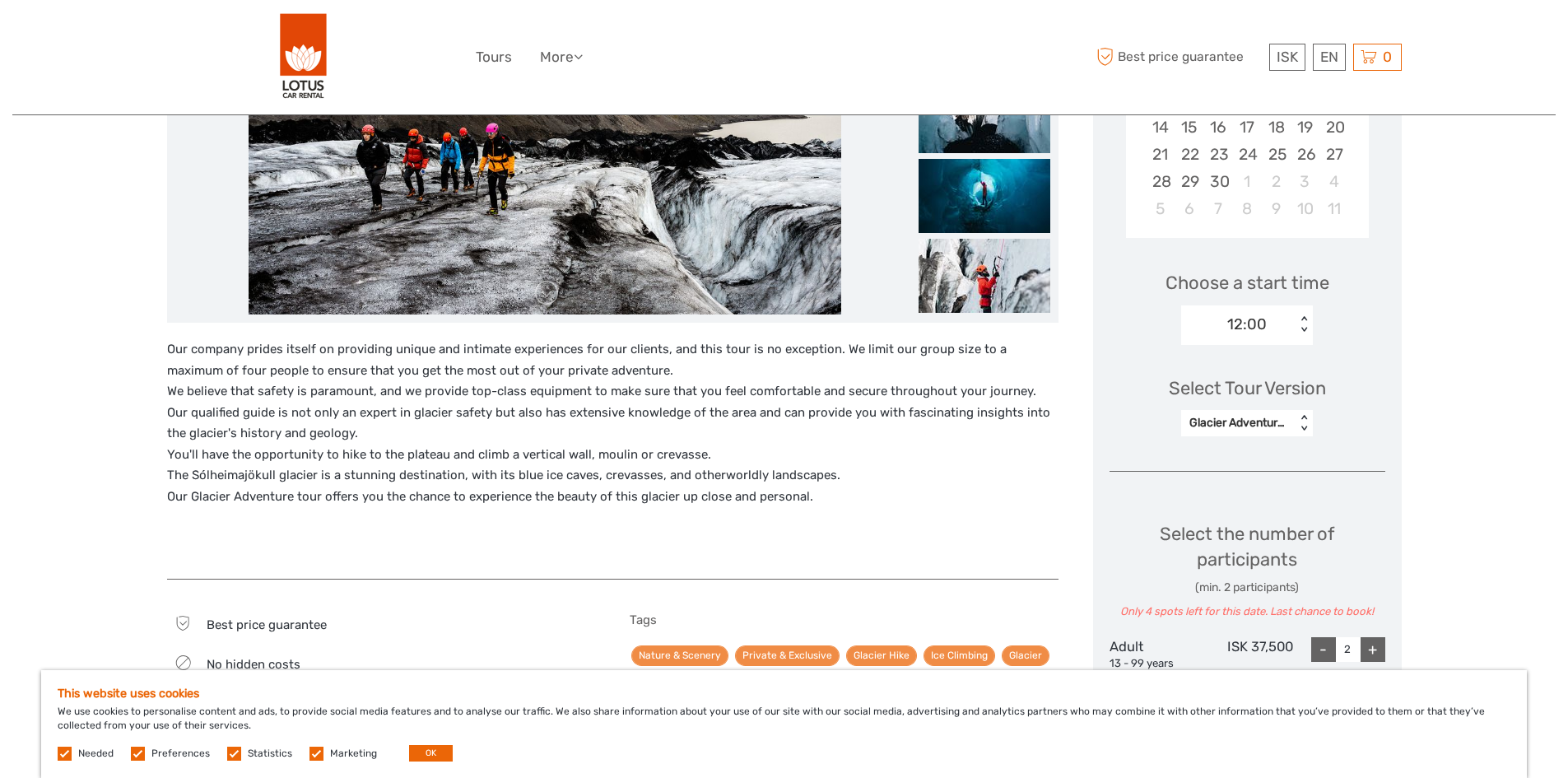
drag, startPoint x: 162, startPoint y: 348, endPoint x: 874, endPoint y: 512, distance: 730.6
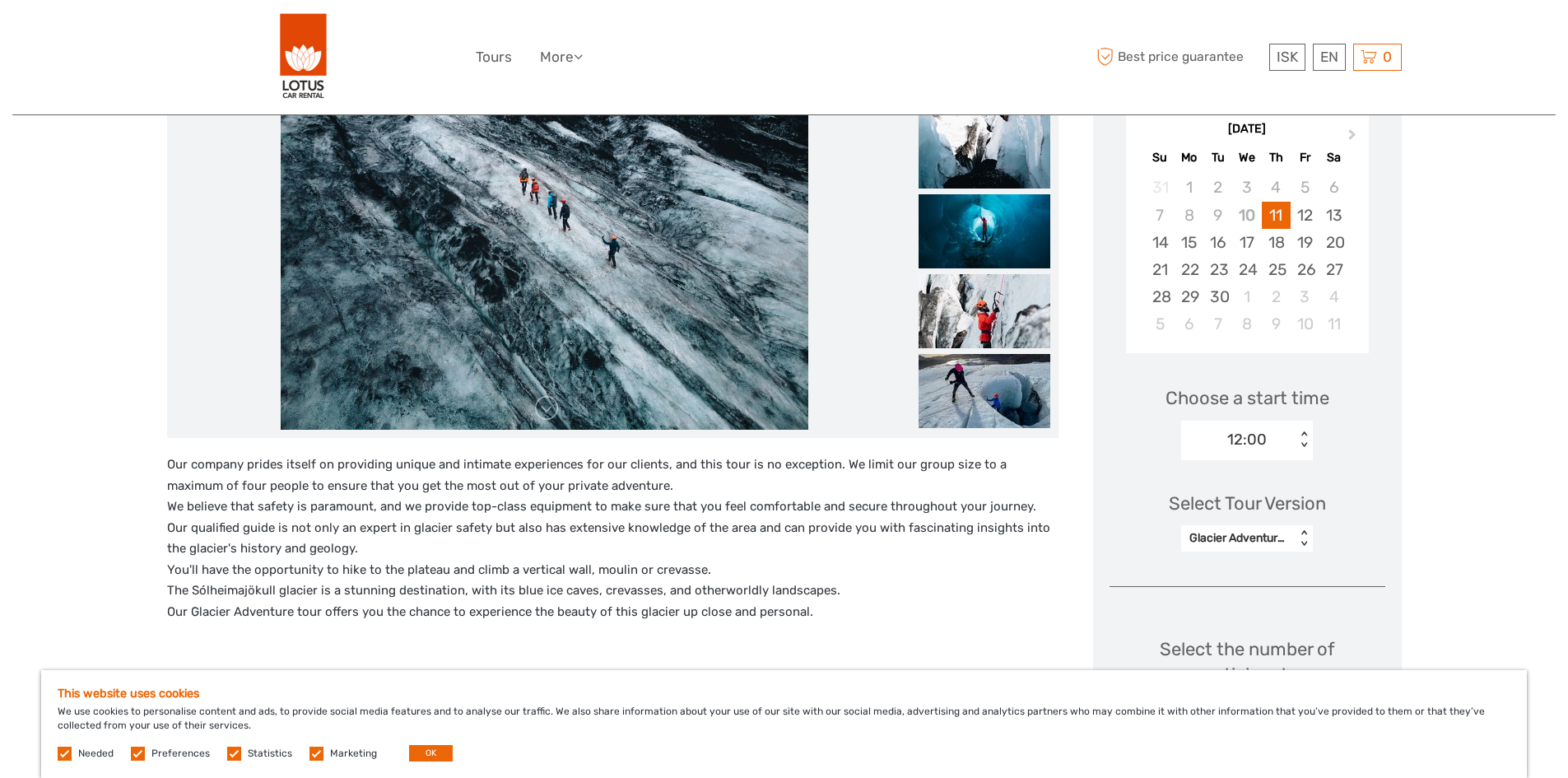
scroll to position [247, 0]
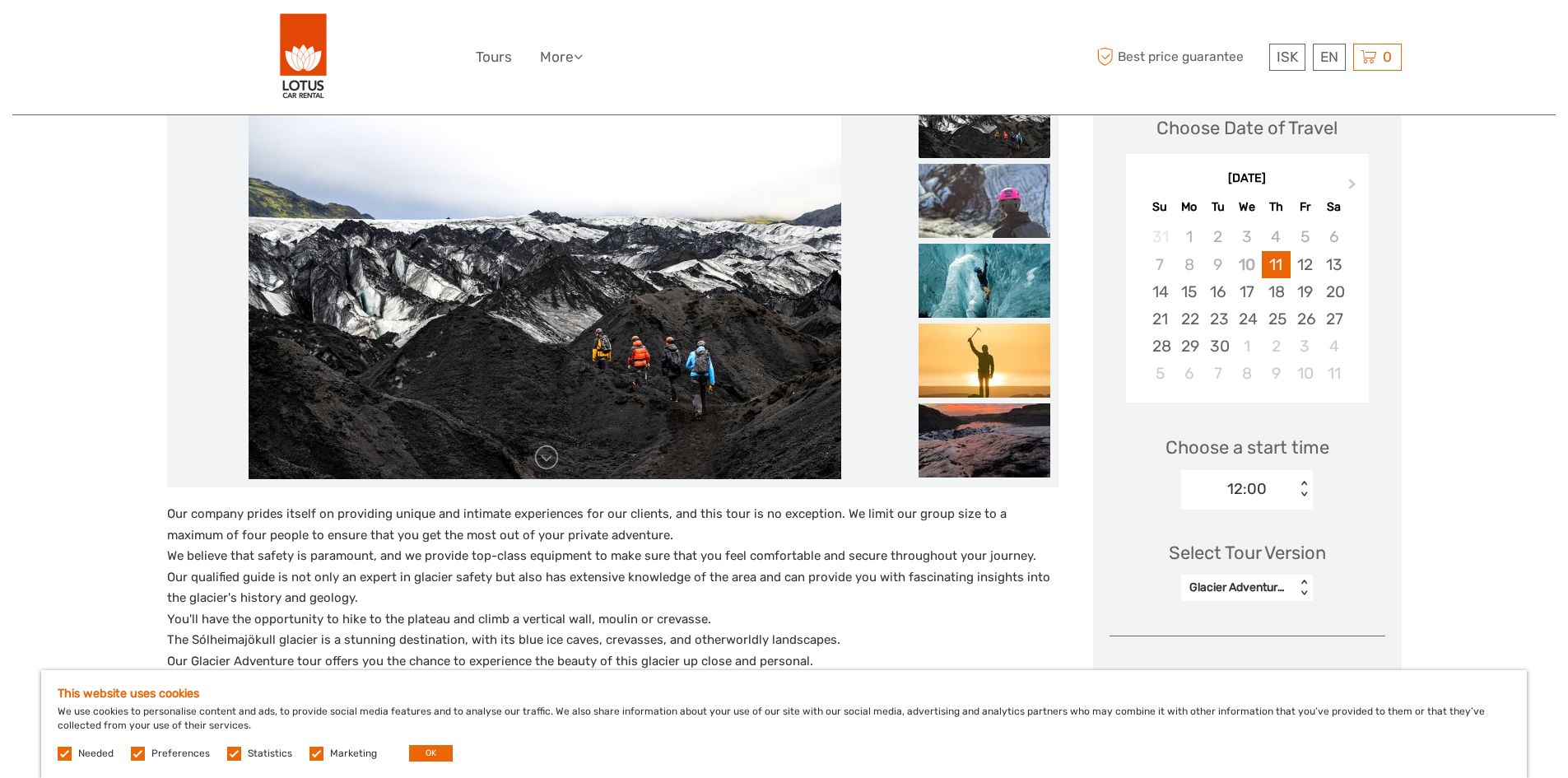
click at [983, 621] on p "Our company prides itself on providing unique and intimate experiences for our …" at bounding box center [613, 587] width 892 height 168
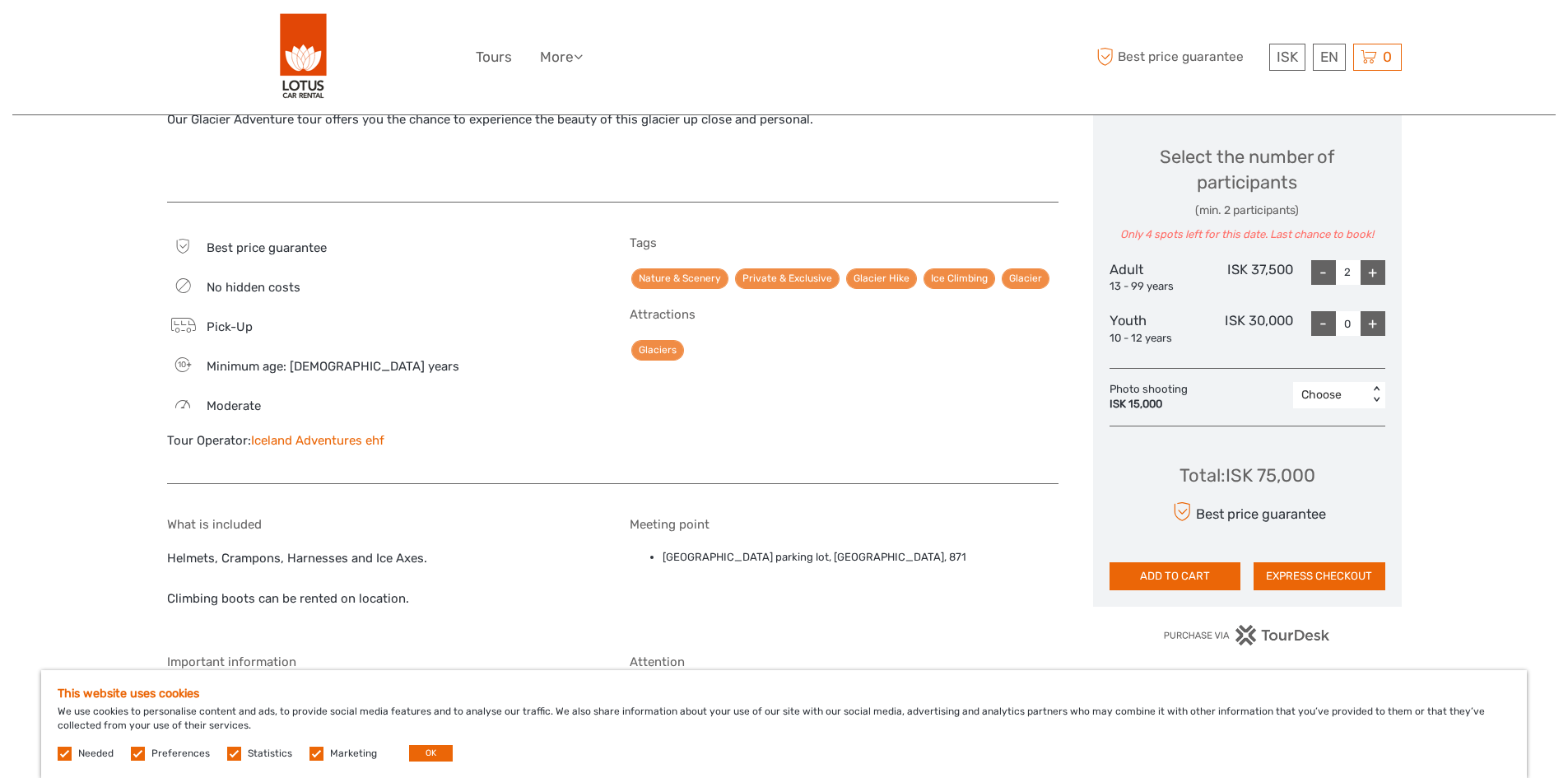
scroll to position [823, 0]
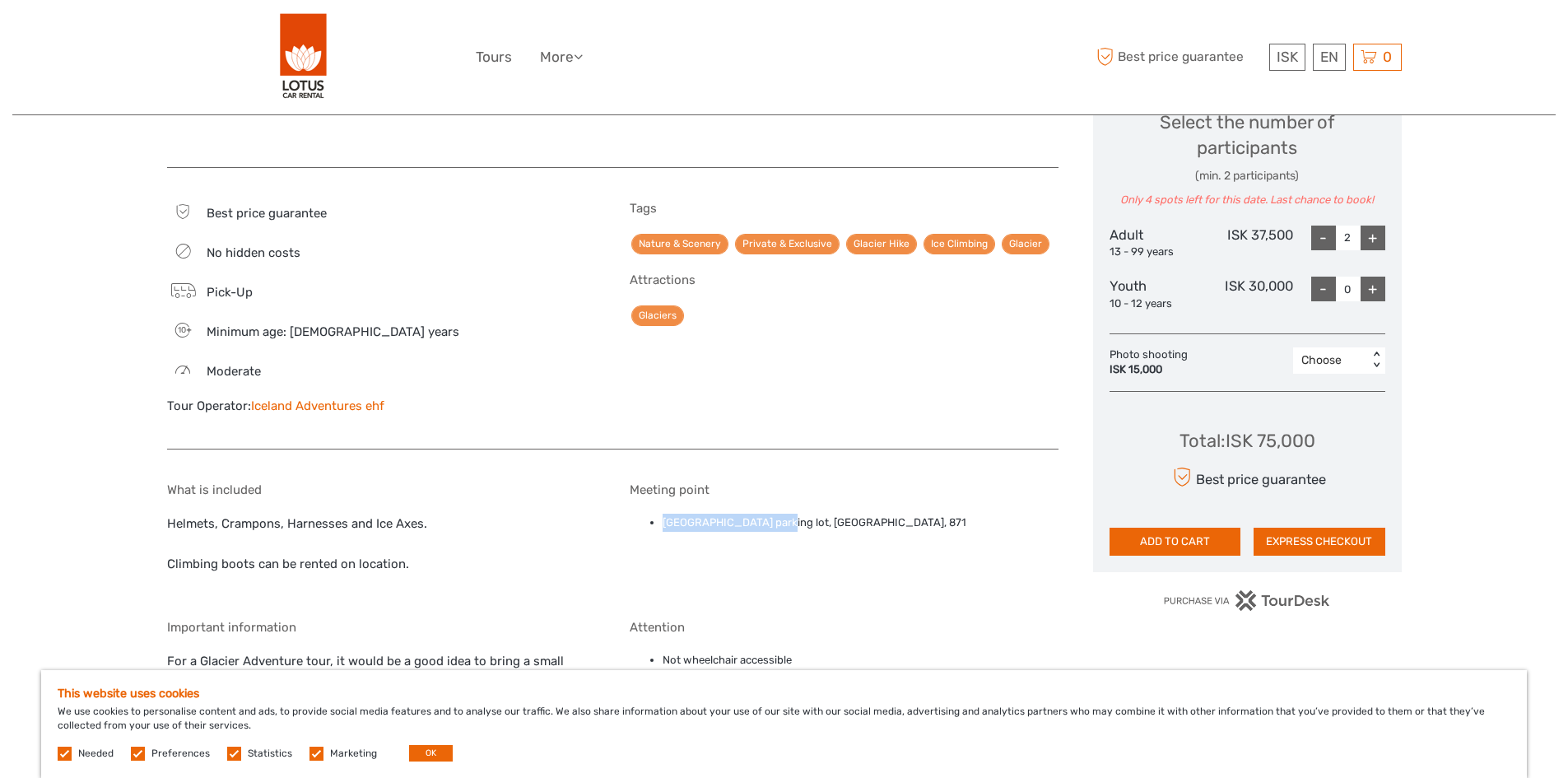
drag, startPoint x: 662, startPoint y: 522, endPoint x: 771, endPoint y: 517, distance: 109.1
click at [771, 517] on ul "Sólheimajökull glacier parking lot, Sólheimajökulsvegur, 871" at bounding box center [845, 522] width 429 height 18
copy li "Sólheimajökull glacier"
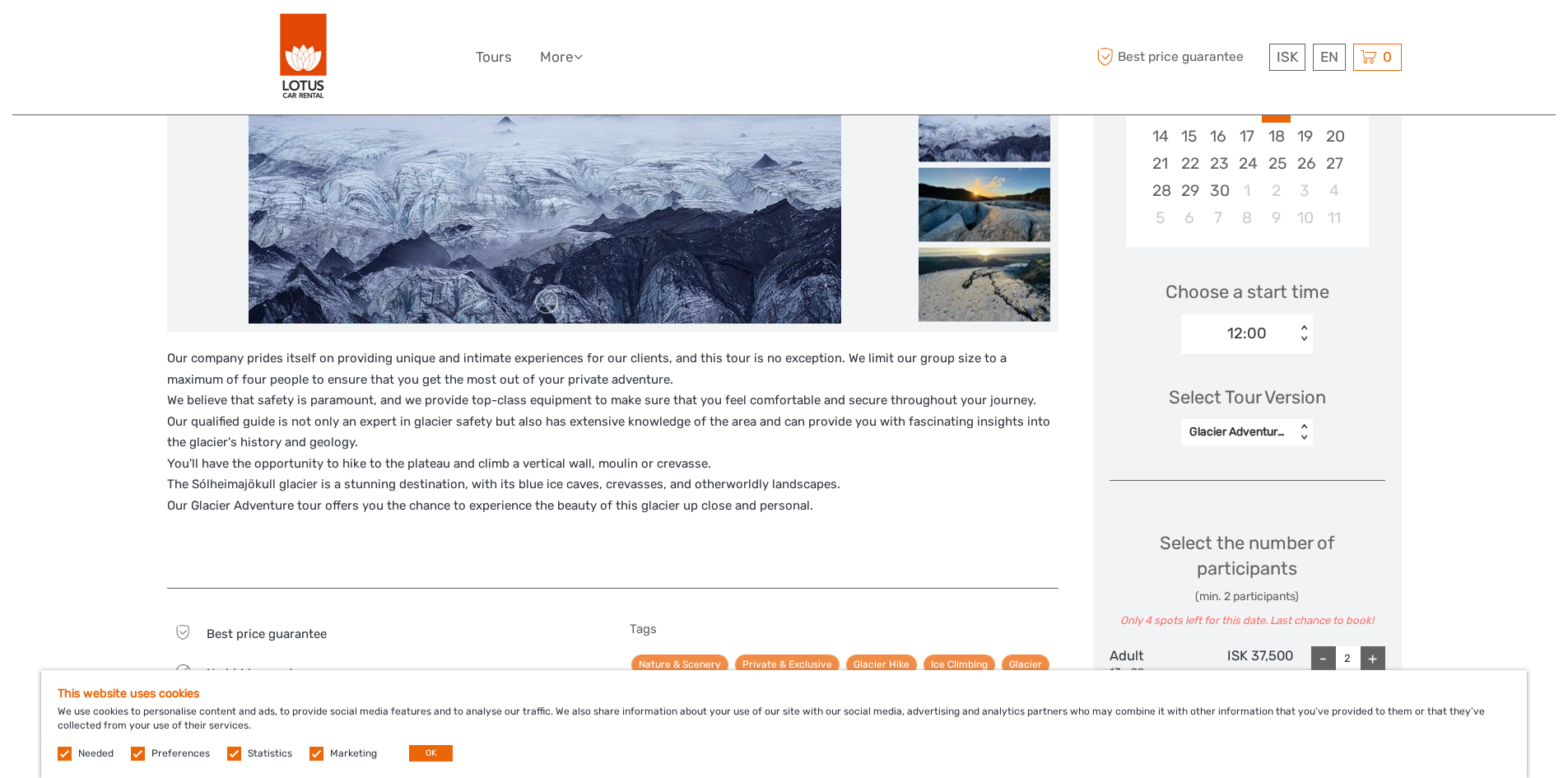
scroll to position [247, 0]
